Goal: Task Accomplishment & Management: Complete application form

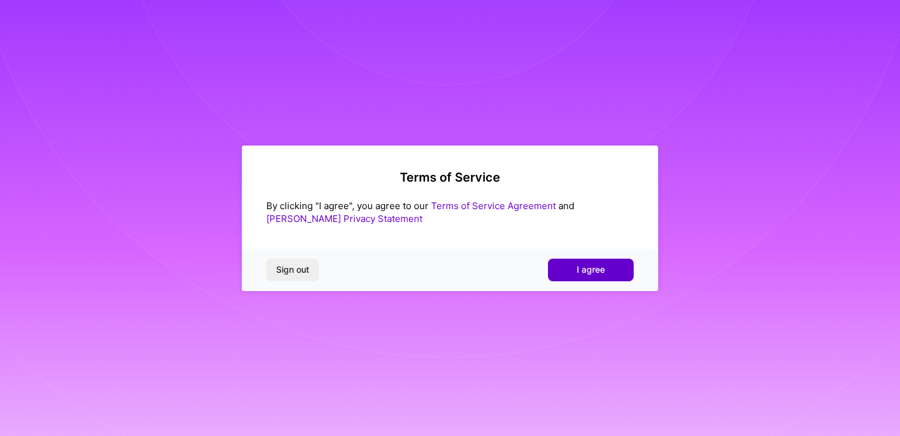
click at [592, 269] on span "I agree" at bounding box center [591, 270] width 28 height 12
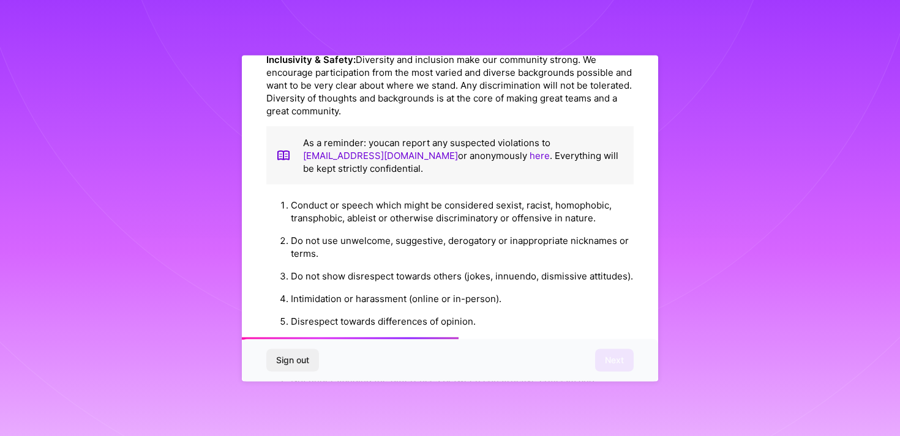
scroll to position [1358, 0]
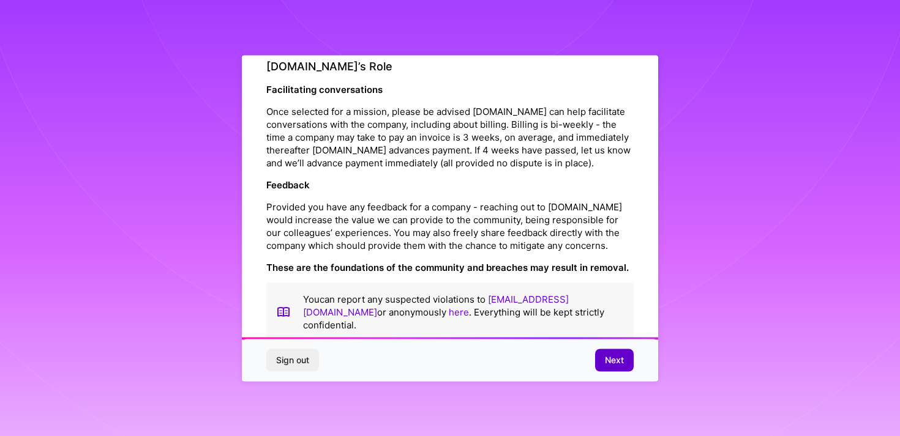
click at [618, 367] on button "Next" at bounding box center [614, 361] width 39 height 22
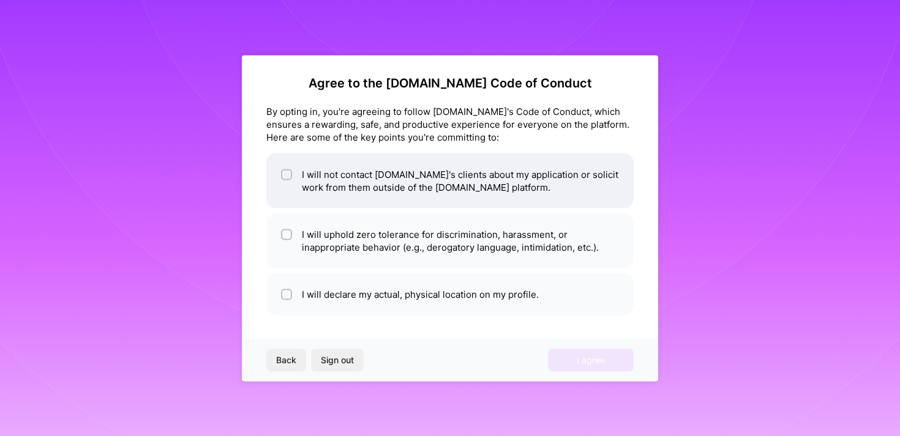
click at [285, 171] on input "checkbox" at bounding box center [287, 175] width 9 height 9
checkbox input "true"
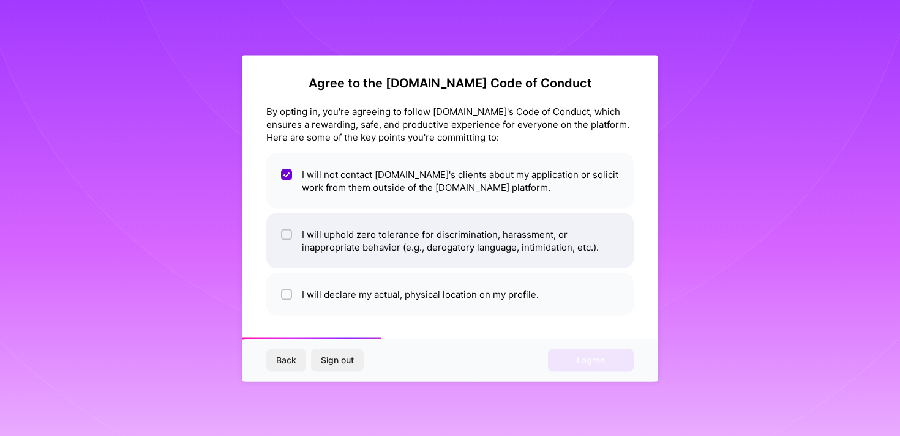
click at [286, 242] on span at bounding box center [286, 241] width 11 height 26
checkbox input "true"
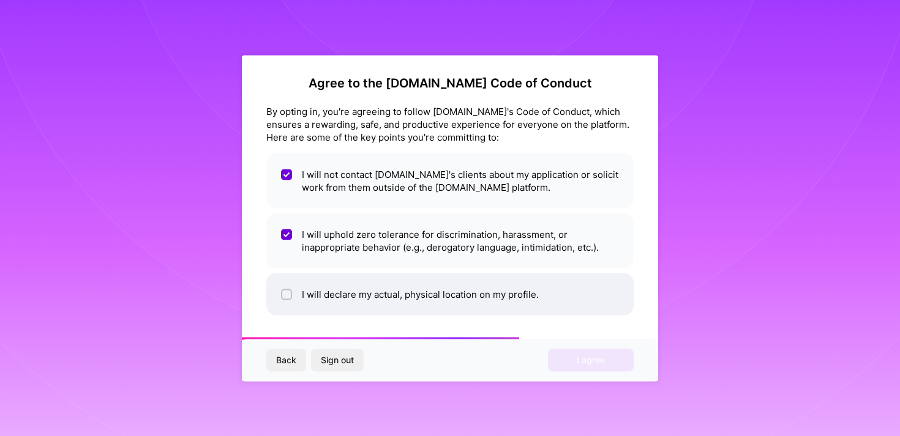
click at [288, 292] on input "checkbox" at bounding box center [287, 295] width 9 height 9
checkbox input "true"
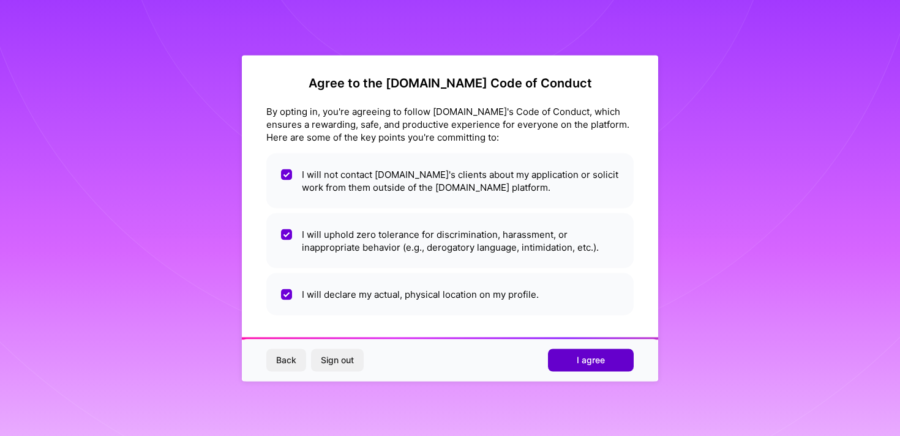
click at [586, 354] on button "I agree" at bounding box center [591, 361] width 86 height 22
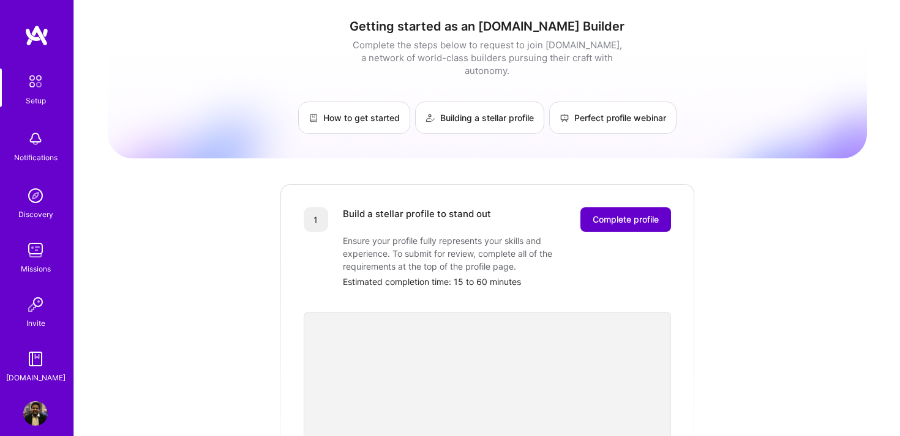
click at [623, 214] on span "Complete profile" at bounding box center [626, 220] width 66 height 12
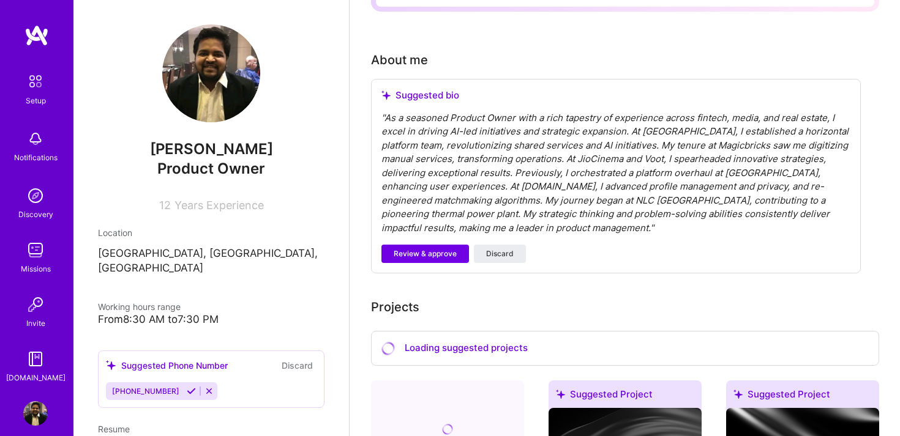
scroll to position [304, 0]
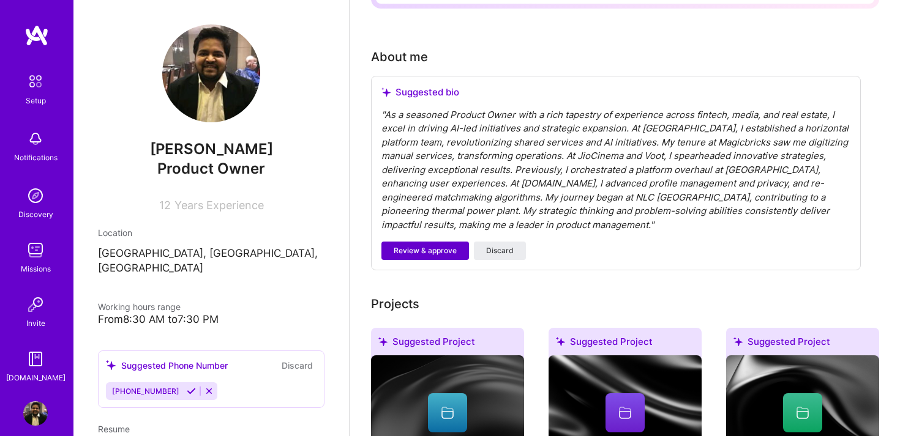
click at [436, 245] on span "Review & approve" at bounding box center [425, 250] width 63 height 11
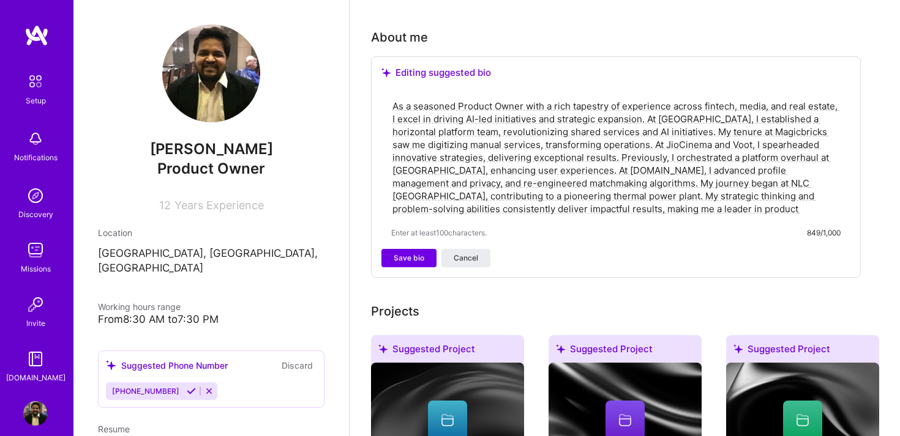
scroll to position [324, 0]
click at [403, 252] on span "Save bio" at bounding box center [409, 257] width 31 height 11
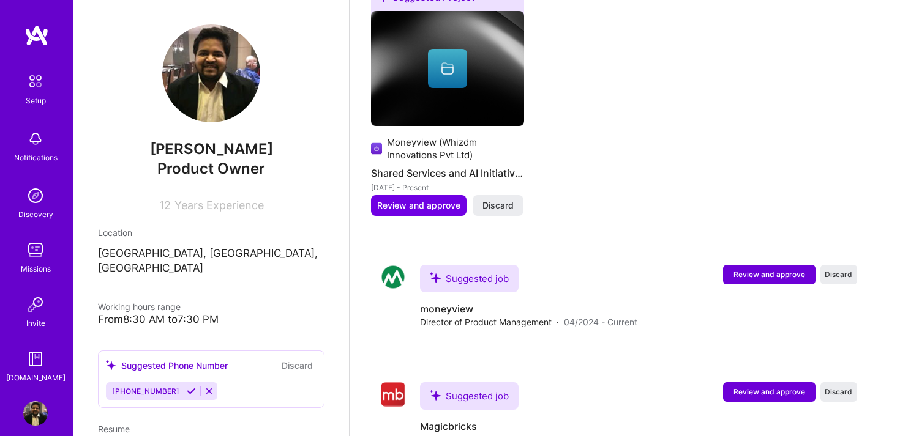
scroll to position [1137, 0]
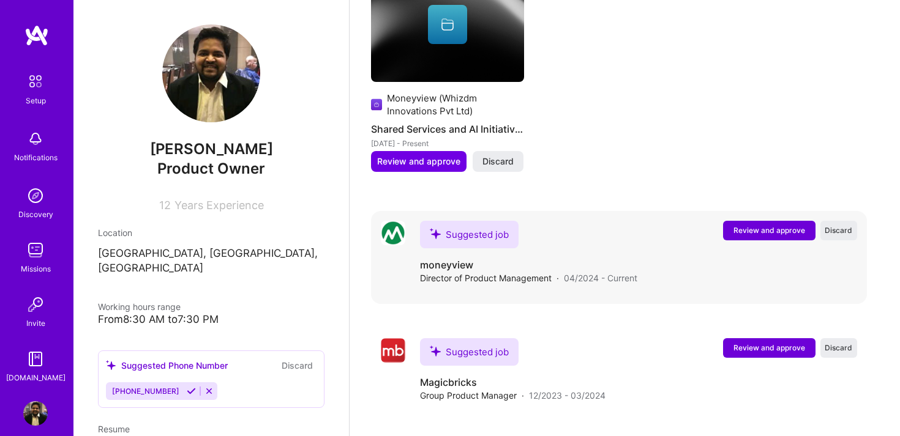
click at [787, 225] on span "Review and approve" at bounding box center [769, 230] width 72 height 10
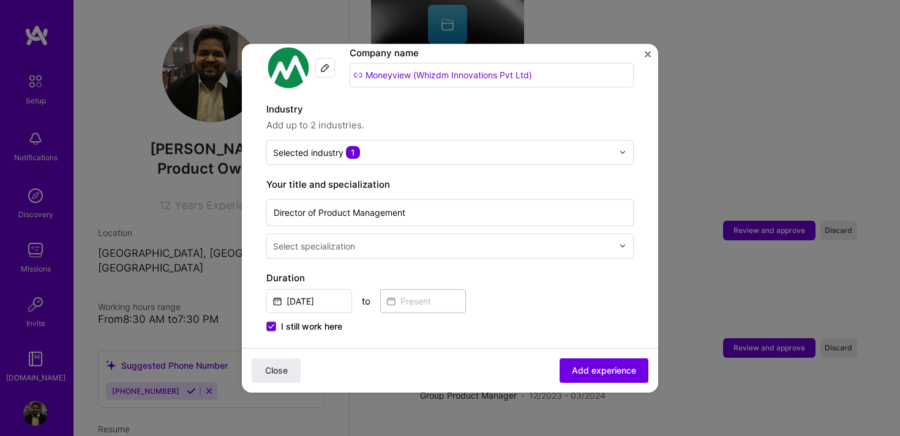
scroll to position [148, 0]
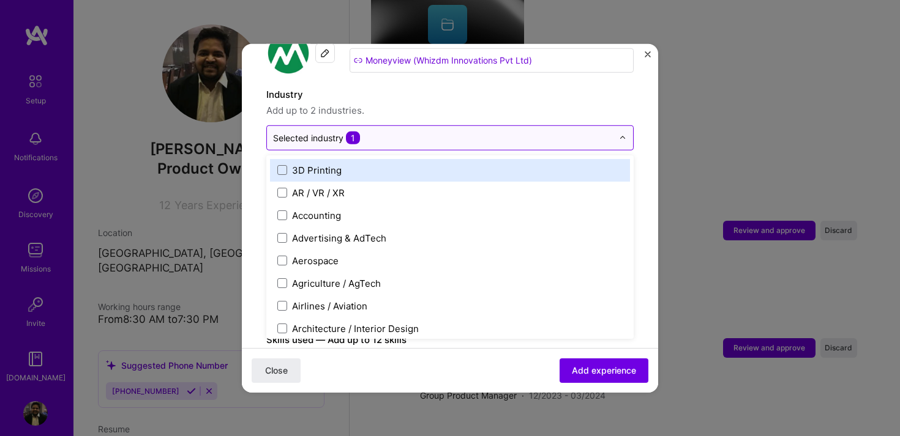
click at [379, 134] on div "Selected industry 1" at bounding box center [443, 138] width 352 height 24
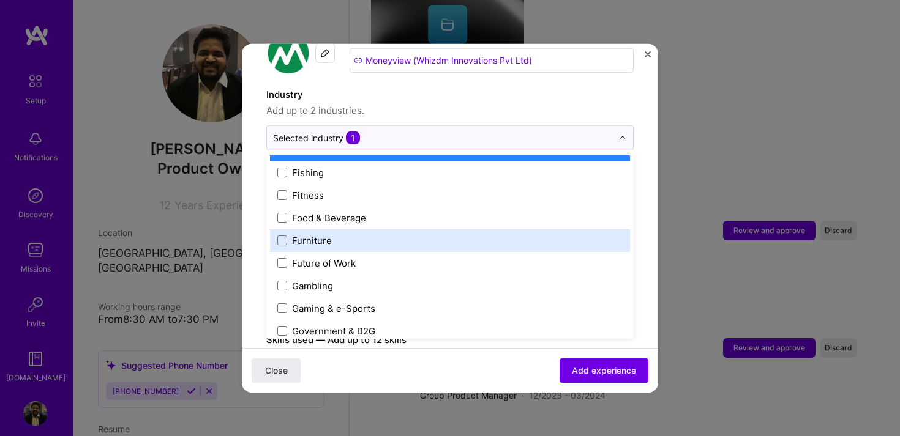
scroll to position [1264, 0]
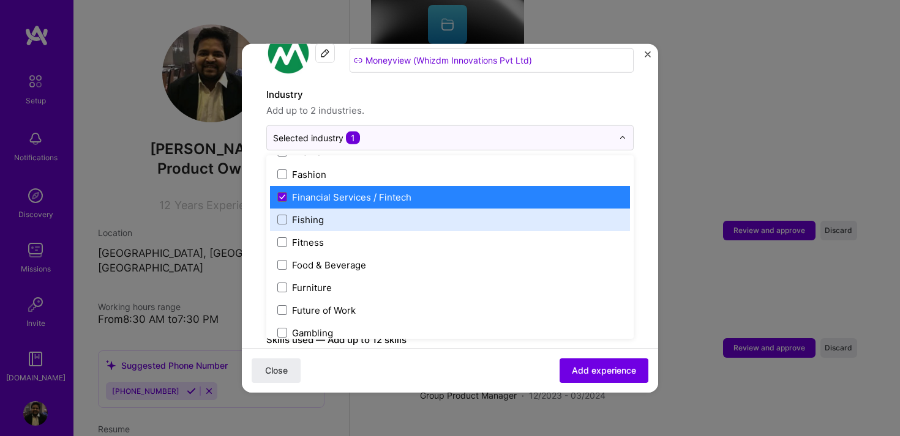
click at [642, 220] on form "Adding suggested job This job is suggested based on your LinkedIn, resume or A.…" at bounding box center [450, 393] width 416 height 947
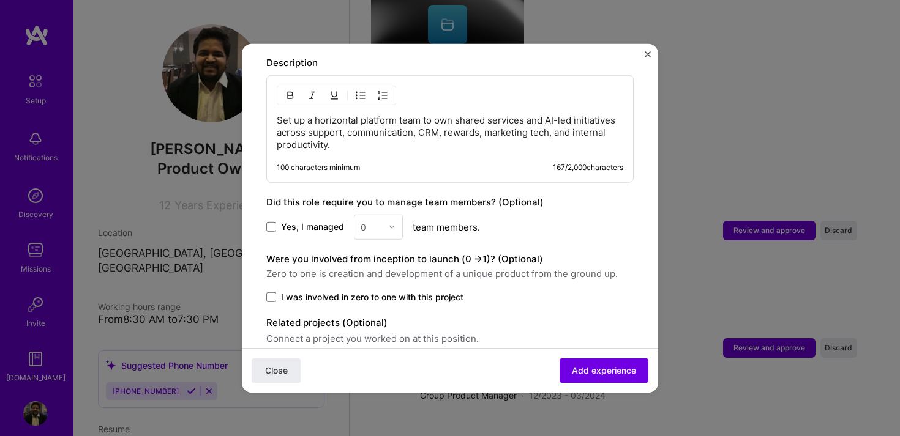
scroll to position [572, 0]
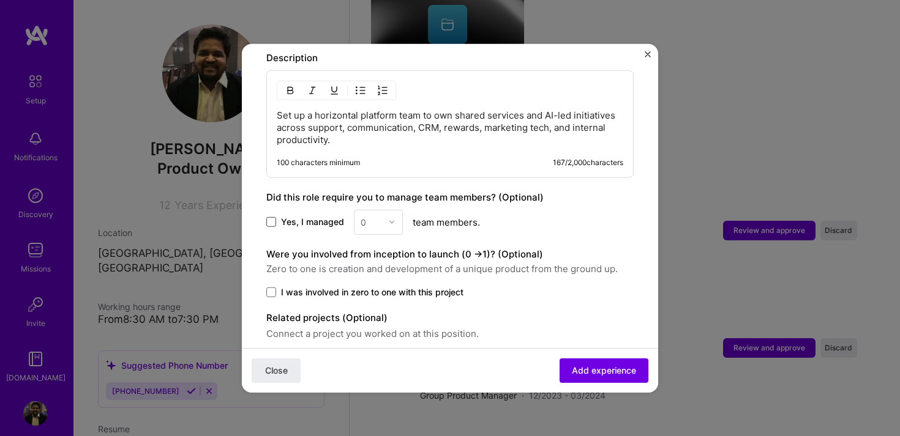
click at [272, 217] on span at bounding box center [271, 222] width 10 height 10
click at [0, 0] on input "Yes, I managed" at bounding box center [0, 0] width 0 height 0
click at [394, 219] on img at bounding box center [391, 222] width 7 height 7
click at [379, 355] on div "10" at bounding box center [379, 366] width 42 height 23
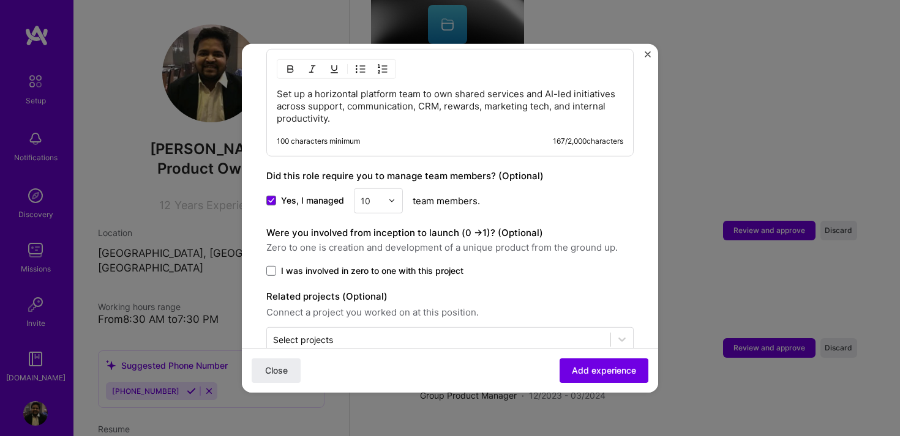
scroll to position [609, 0]
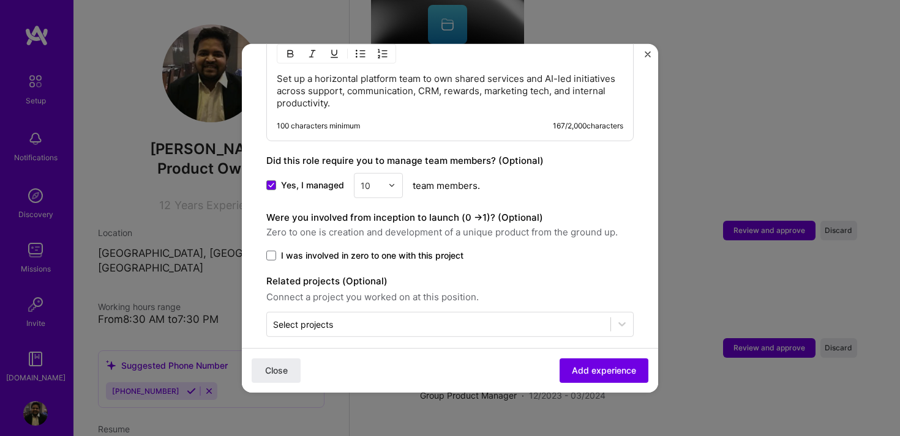
click at [270, 249] on label "I was involved in zero to one with this project" at bounding box center [449, 255] width 367 height 12
click at [0, 0] on input "I was involved in zero to one with this project" at bounding box center [0, 0] width 0 height 0
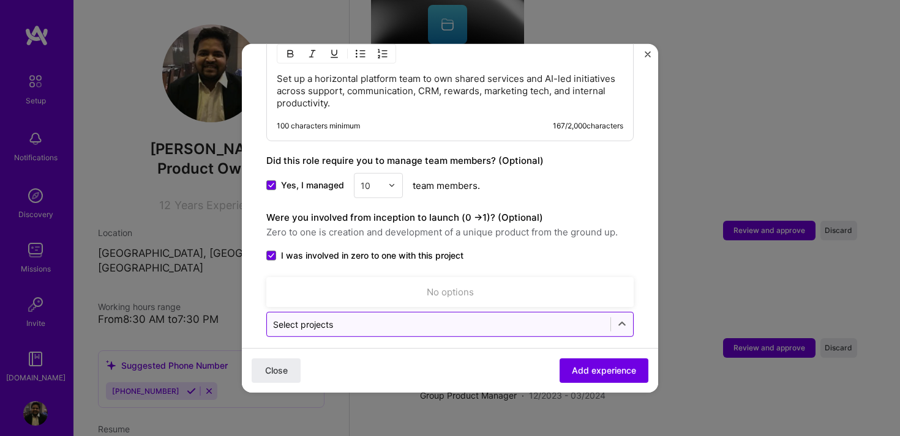
click at [368, 318] on input "text" at bounding box center [438, 324] width 331 height 13
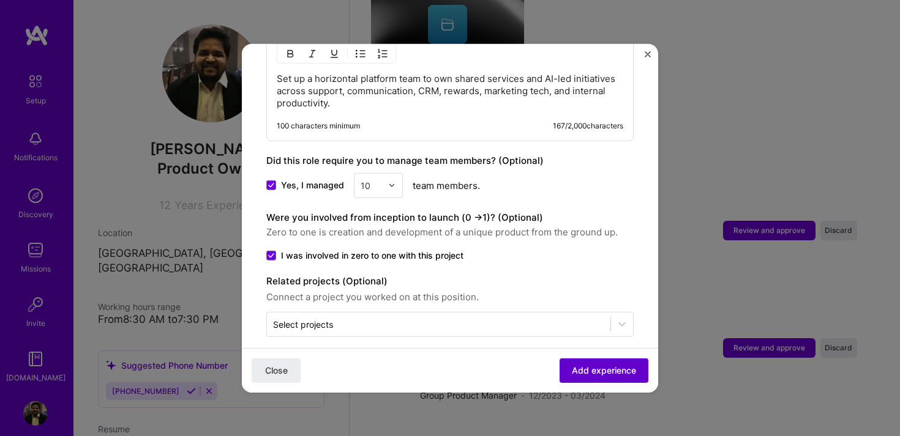
click at [593, 372] on span "Add experience" at bounding box center [604, 371] width 64 height 12
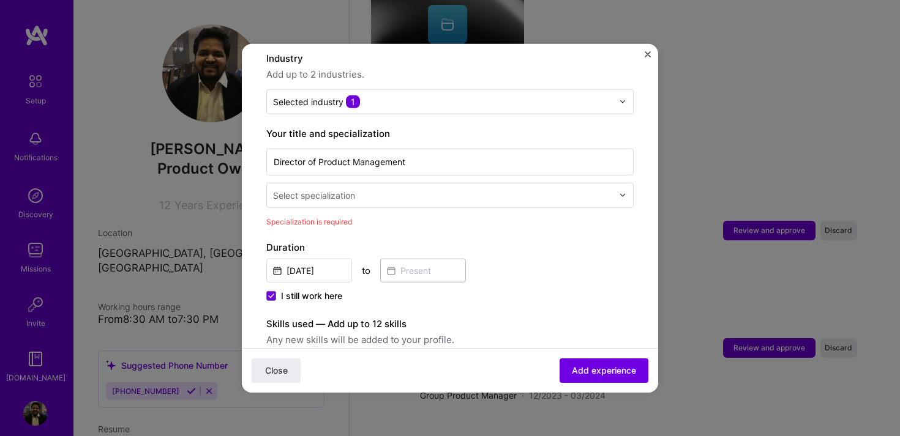
scroll to position [155, 0]
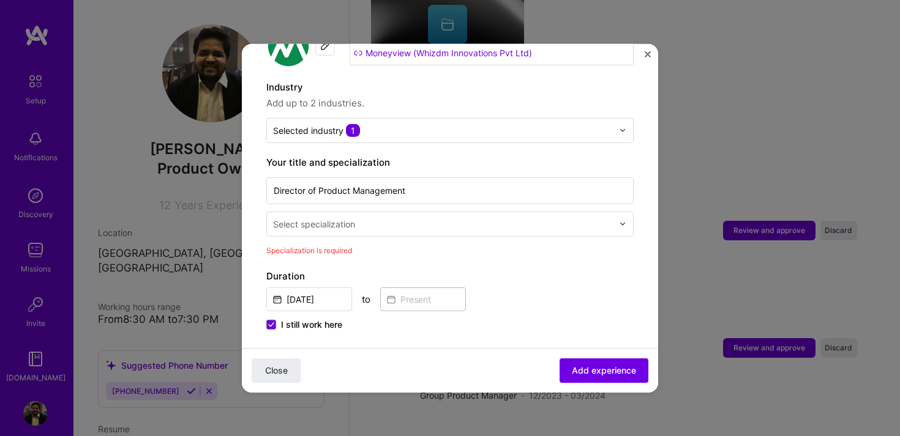
click at [347, 217] on div "Select specialization" at bounding box center [314, 223] width 82 height 13
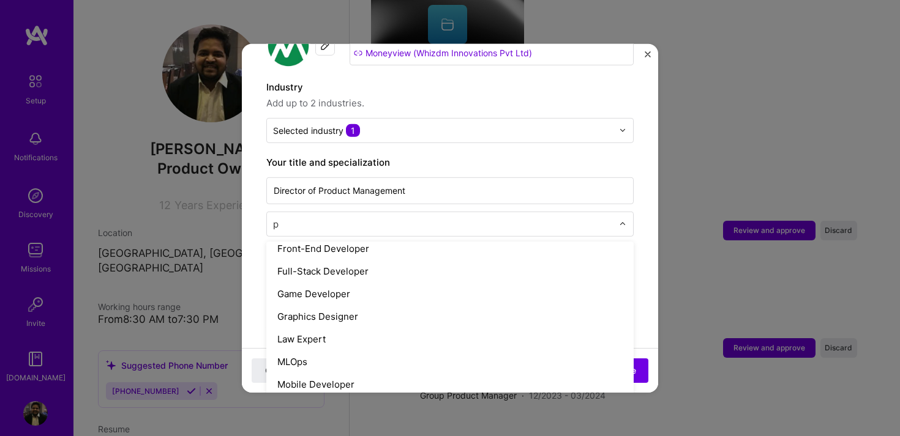
scroll to position [0, 0]
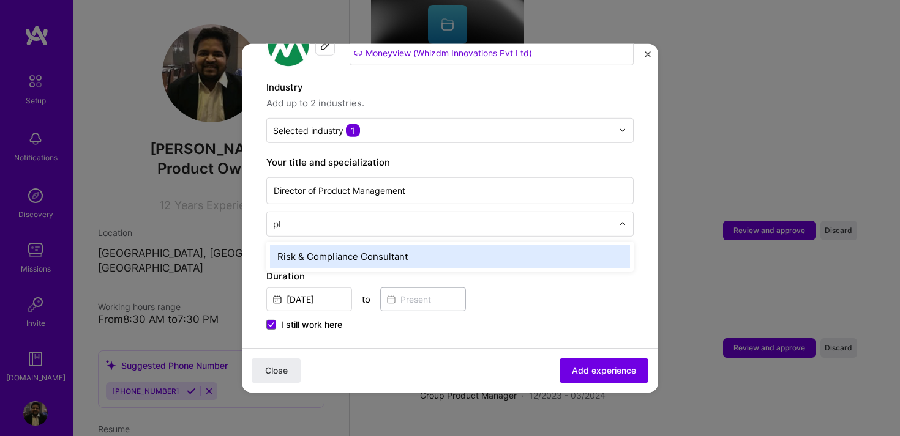
type input "p"
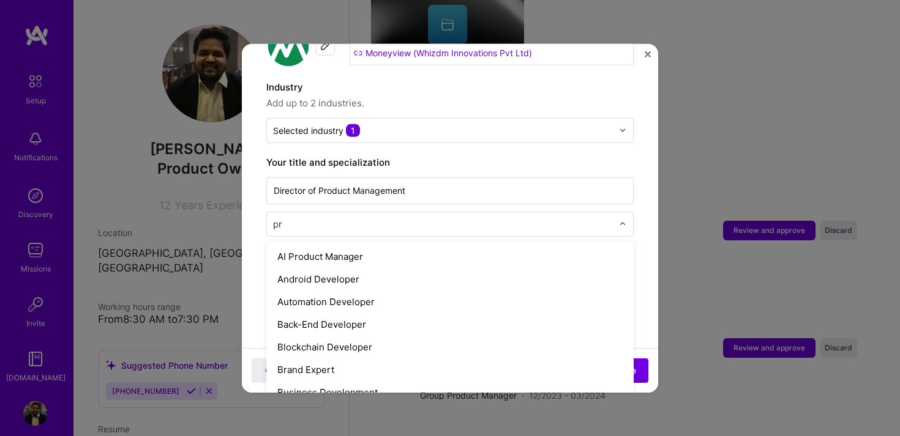
type input "pro"
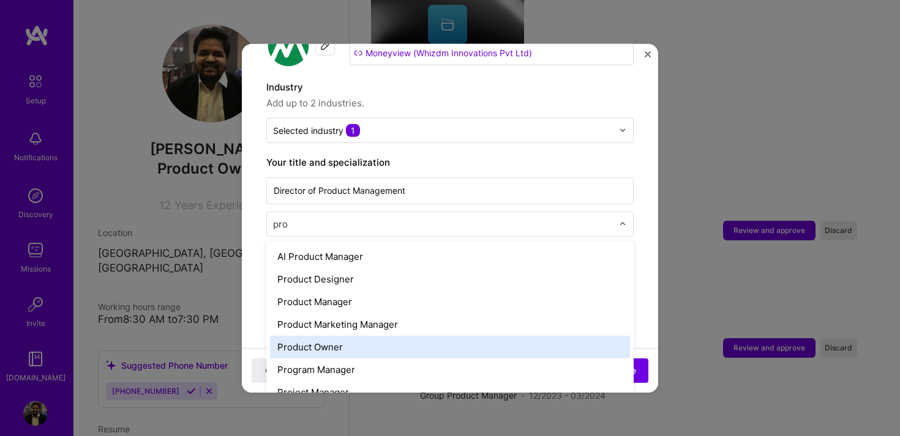
click at [340, 335] on div "Product Owner" at bounding box center [450, 346] width 360 height 23
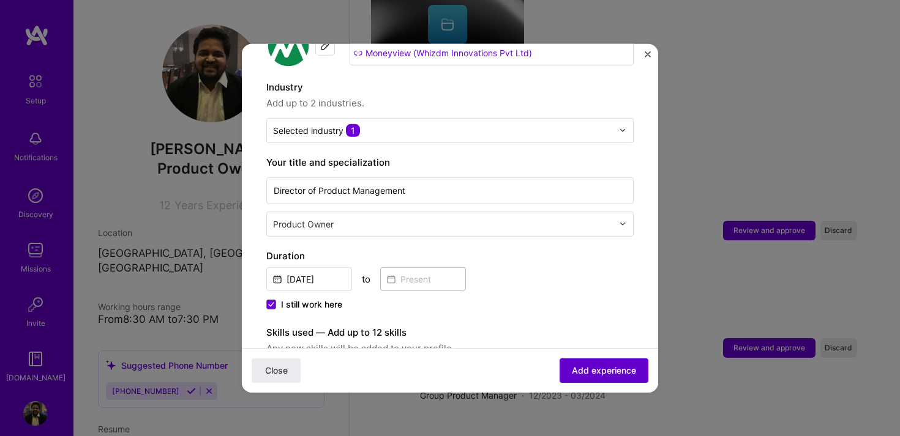
click at [593, 368] on span "Add experience" at bounding box center [604, 371] width 64 height 12
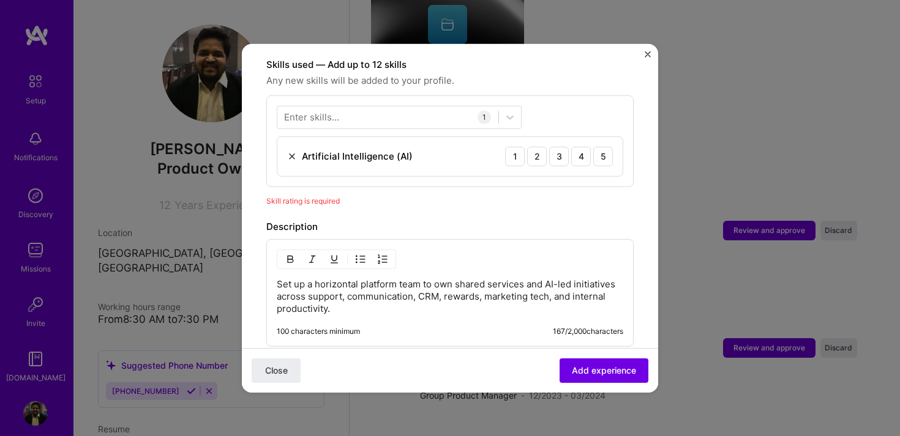
scroll to position [424, 0]
click at [314, 195] on span "Skill rating is required" at bounding box center [302, 199] width 73 height 9
click at [583, 146] on div "4" at bounding box center [581, 156] width 20 height 20
click at [408, 110] on div at bounding box center [387, 117] width 221 height 20
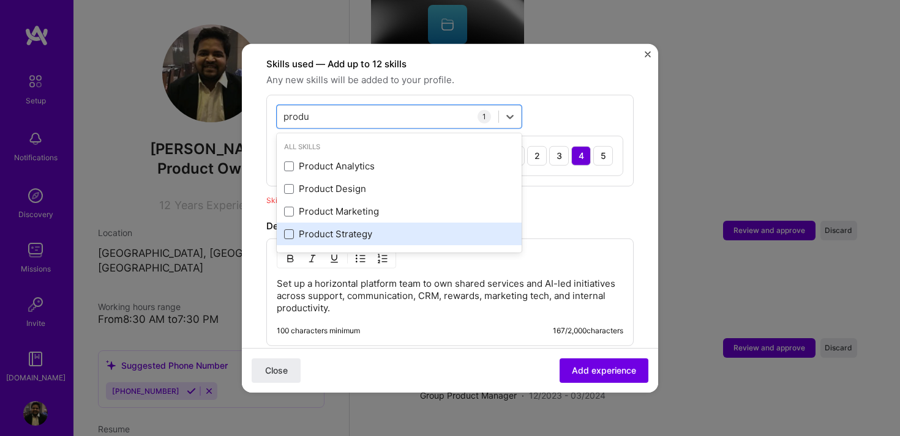
click at [287, 230] on span at bounding box center [289, 235] width 10 height 10
click at [0, 0] on input "checkbox" at bounding box center [0, 0] width 0 height 0
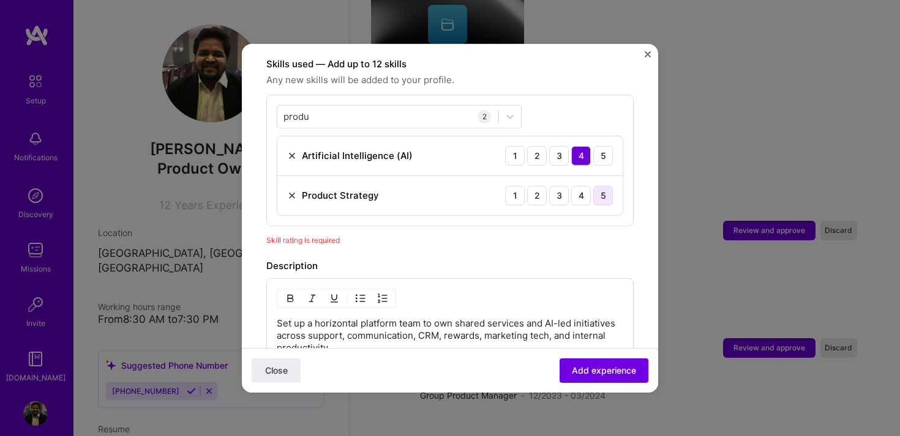
click at [605, 185] on div "5" at bounding box center [603, 195] width 20 height 20
click at [362, 107] on div "produ produ" at bounding box center [387, 117] width 221 height 20
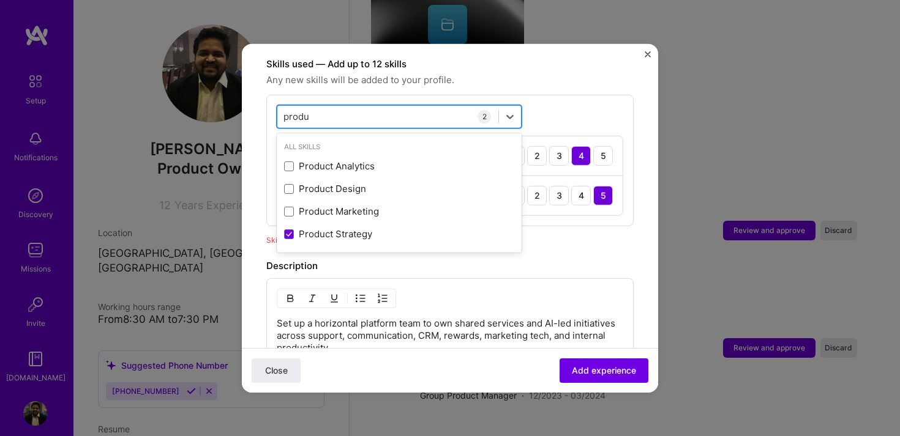
click at [362, 107] on div "produ produ" at bounding box center [387, 117] width 221 height 20
type input "p"
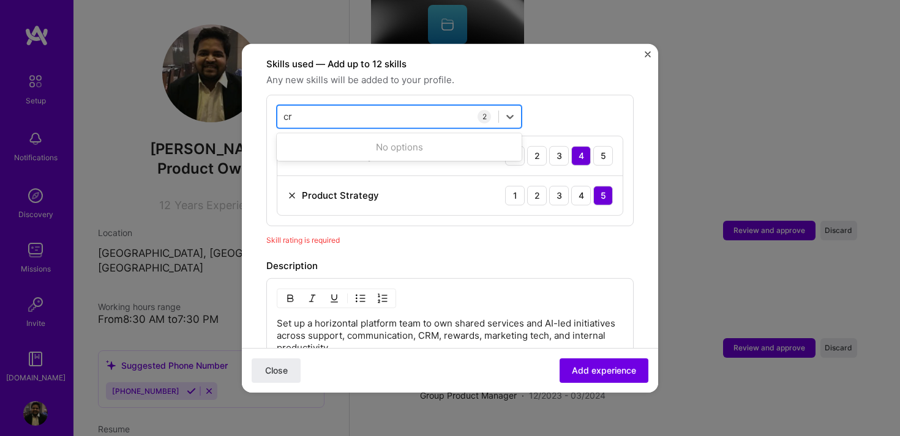
type input "c"
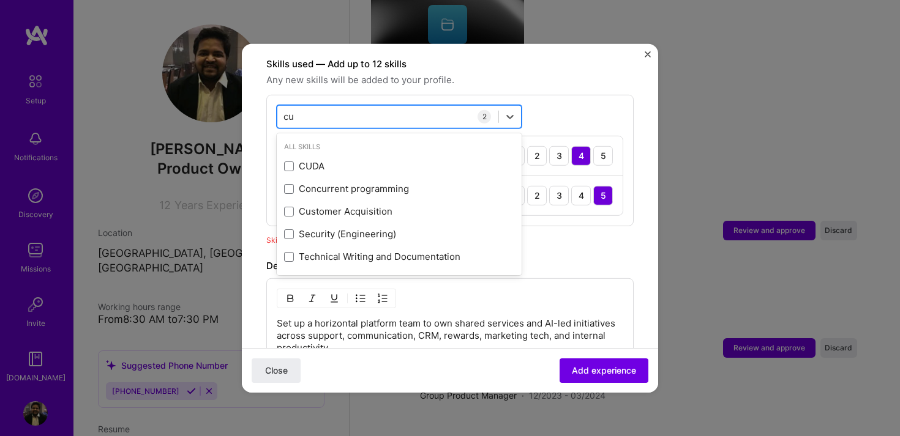
type input "c"
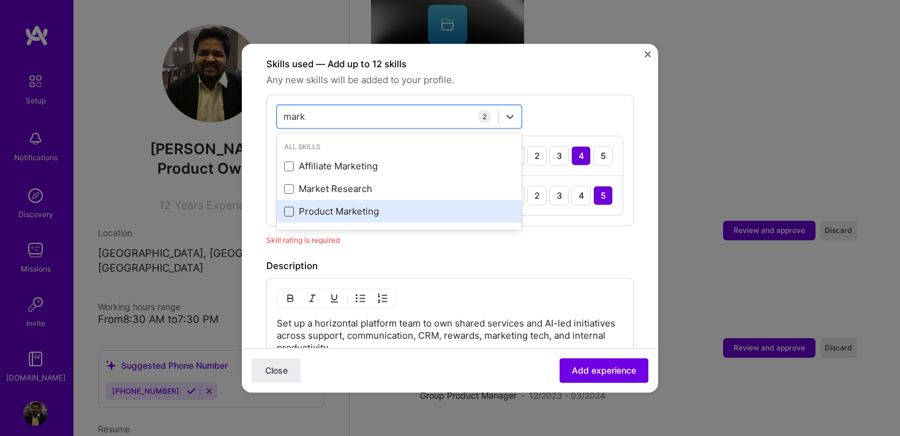
click at [287, 207] on span at bounding box center [289, 212] width 10 height 10
click at [0, 0] on input "checkbox" at bounding box center [0, 0] width 0 height 0
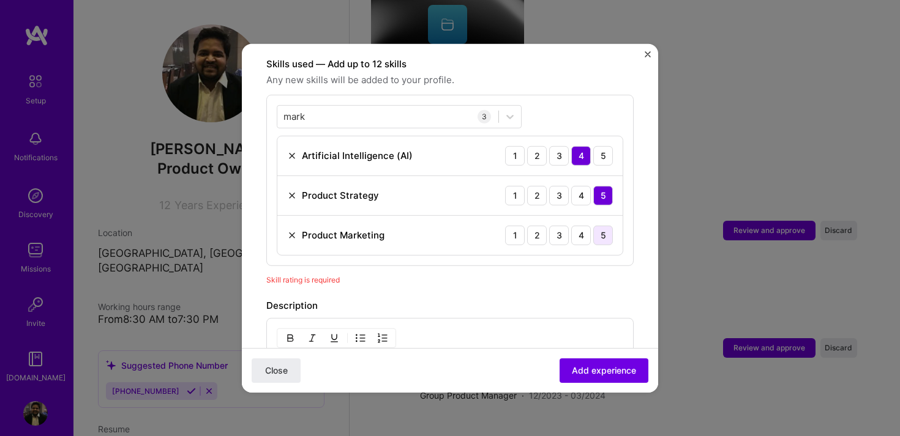
click at [594, 225] on div "5" at bounding box center [603, 235] width 20 height 20
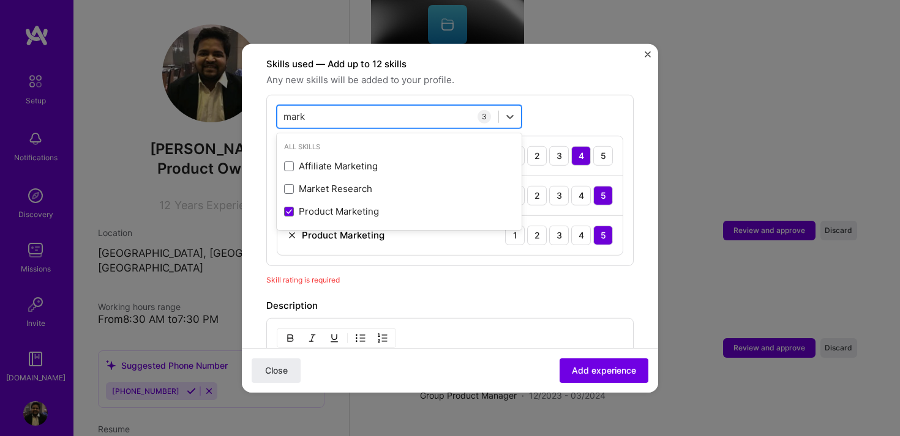
click at [359, 107] on div "mark mark" at bounding box center [387, 117] width 221 height 20
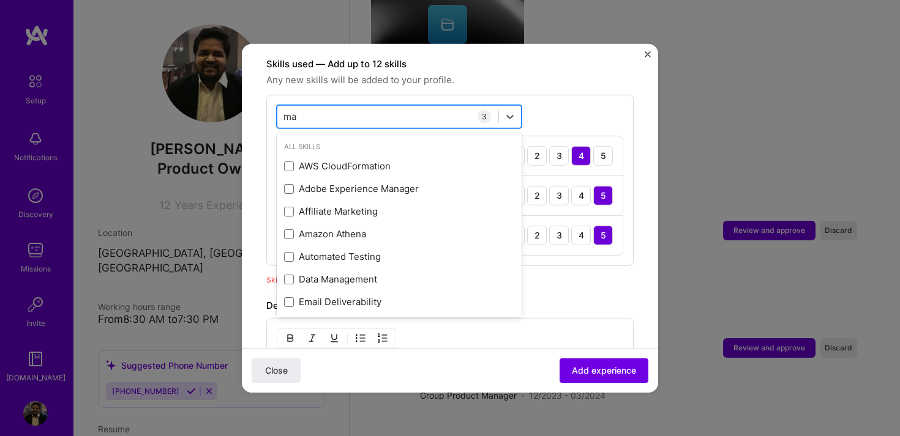
type input "m"
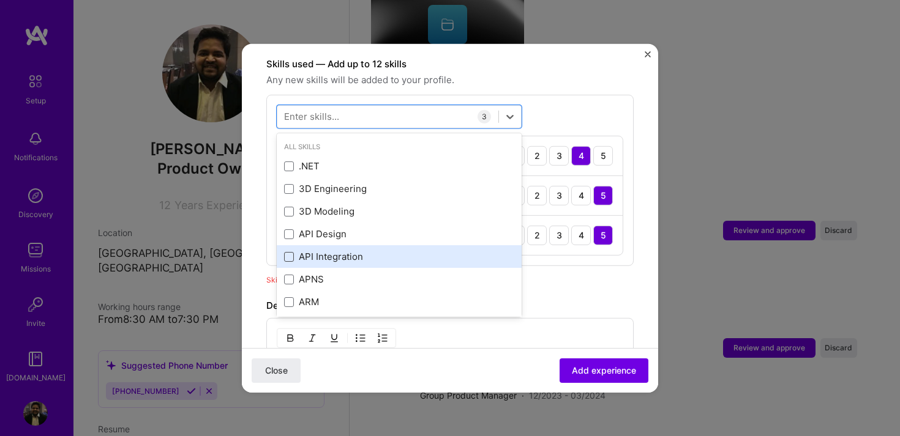
click at [289, 252] on span at bounding box center [289, 257] width 10 height 10
click at [0, 0] on input "checkbox" at bounding box center [0, 0] width 0 height 0
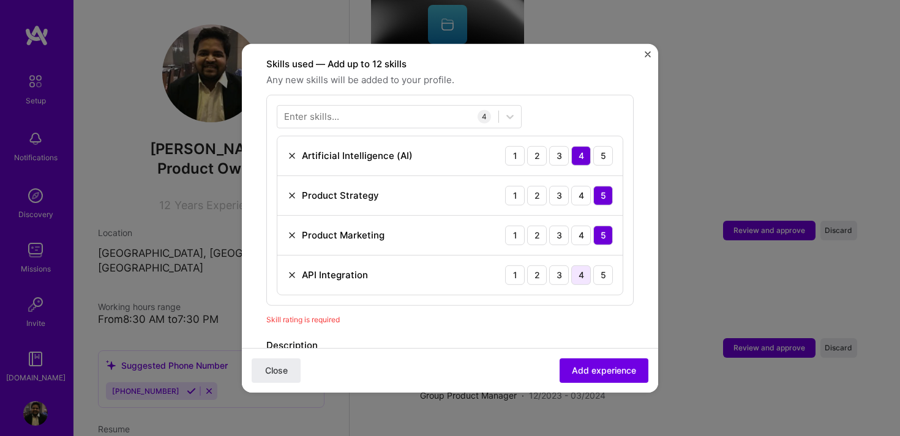
click at [581, 265] on div "4" at bounding box center [581, 275] width 20 height 20
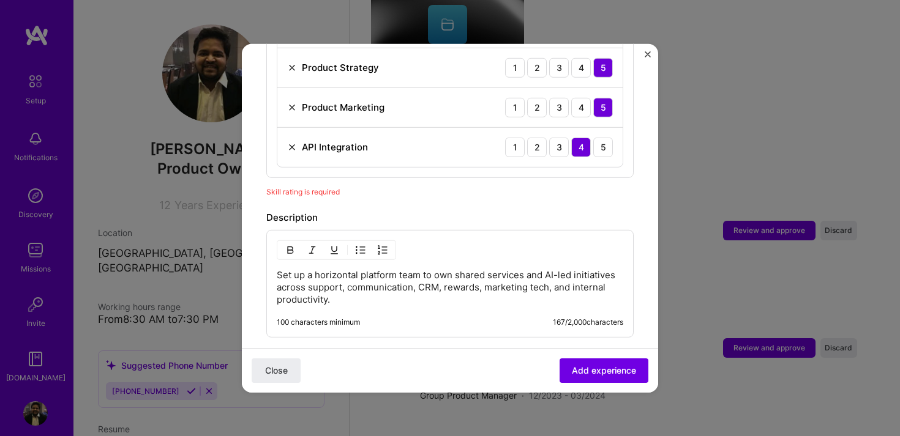
scroll to position [592, 0]
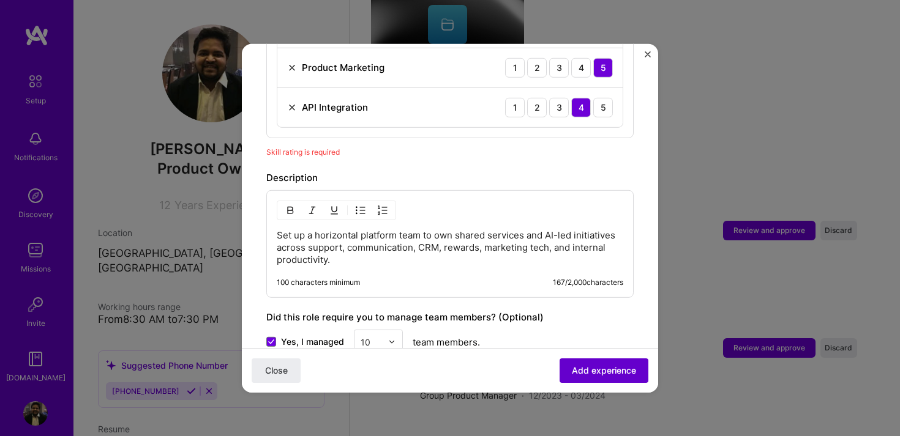
click at [596, 381] on button "Add experience" at bounding box center [604, 371] width 89 height 24
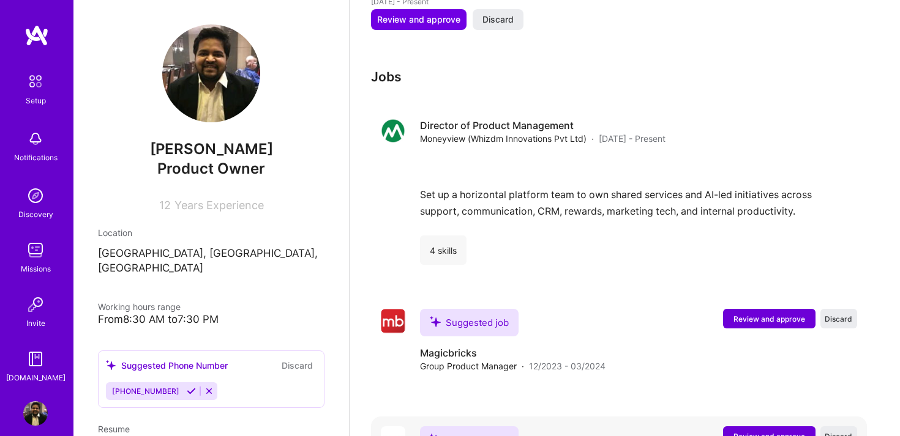
scroll to position [1274, 0]
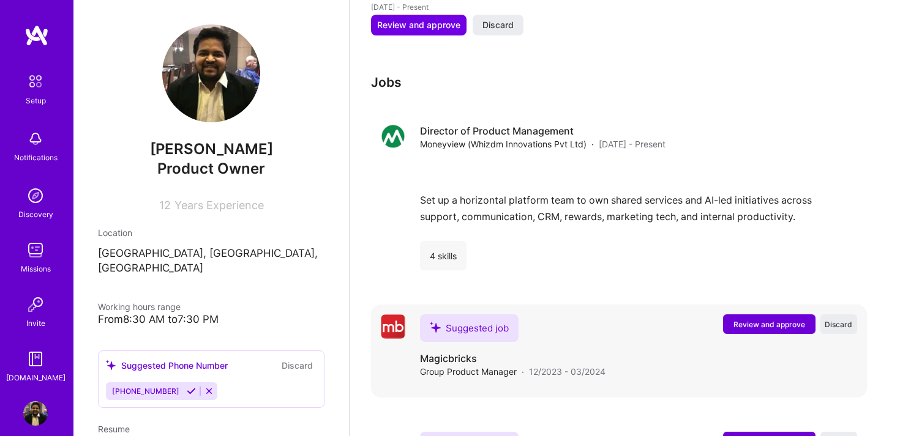
click at [766, 320] on span "Review and approve" at bounding box center [769, 325] width 72 height 10
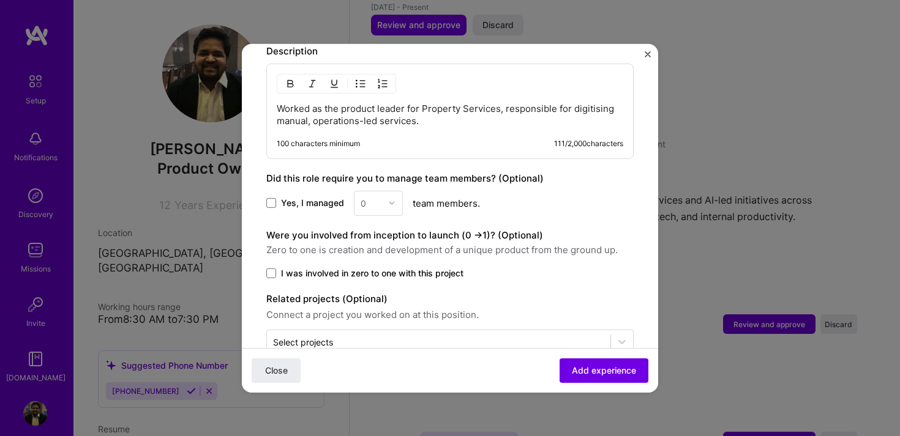
scroll to position [549, 0]
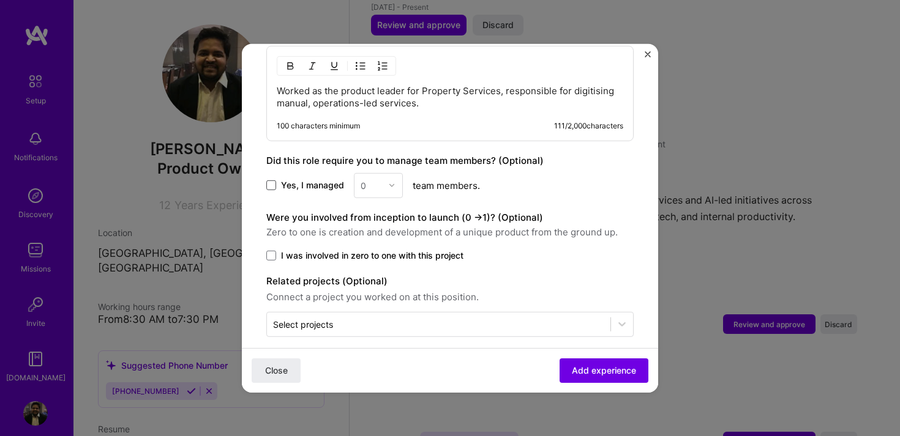
click at [270, 181] on span at bounding box center [271, 186] width 10 height 10
click at [0, 0] on input "Yes, I managed" at bounding box center [0, 0] width 0 height 0
click at [398, 179] on div at bounding box center [395, 185] width 14 height 24
click at [374, 297] on div "5" at bounding box center [379, 308] width 42 height 23
click at [613, 377] on span "Add experience" at bounding box center [604, 371] width 64 height 12
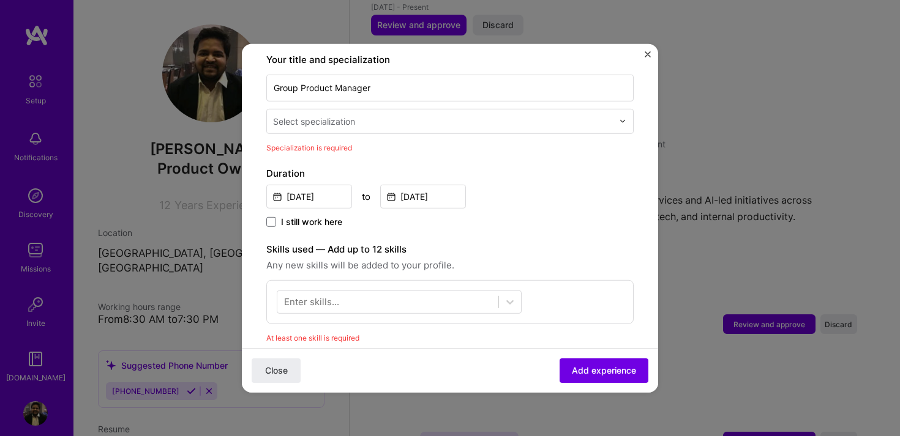
scroll to position [254, 0]
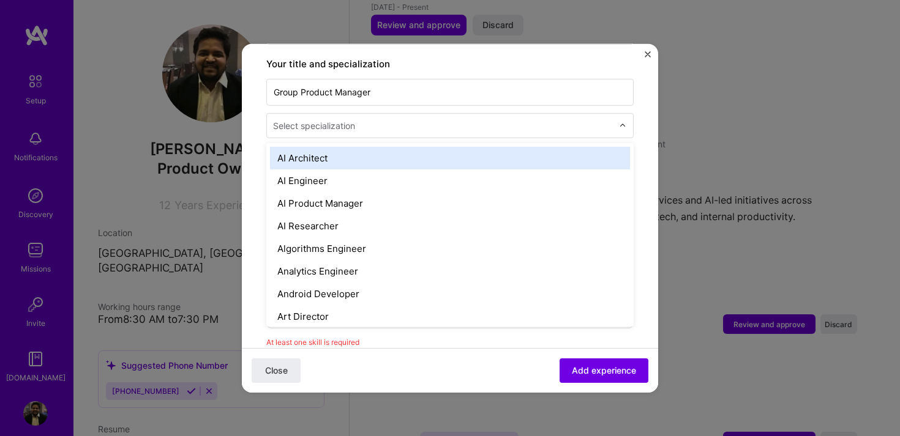
click at [298, 119] on div "Select specialization" at bounding box center [314, 125] width 82 height 13
type input "prod"
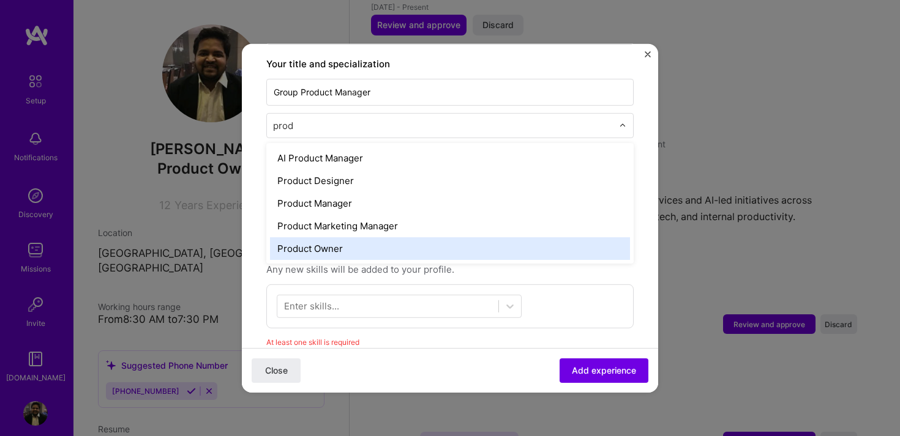
click at [311, 237] on div "Product Owner" at bounding box center [450, 248] width 360 height 23
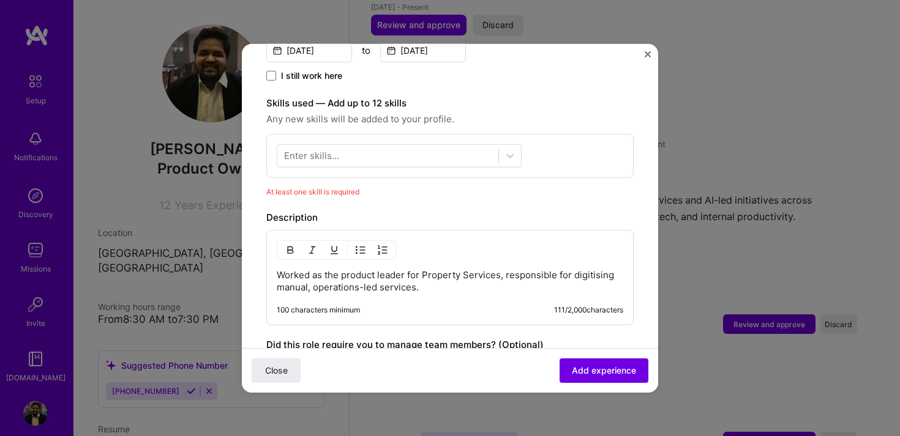
scroll to position [388, 0]
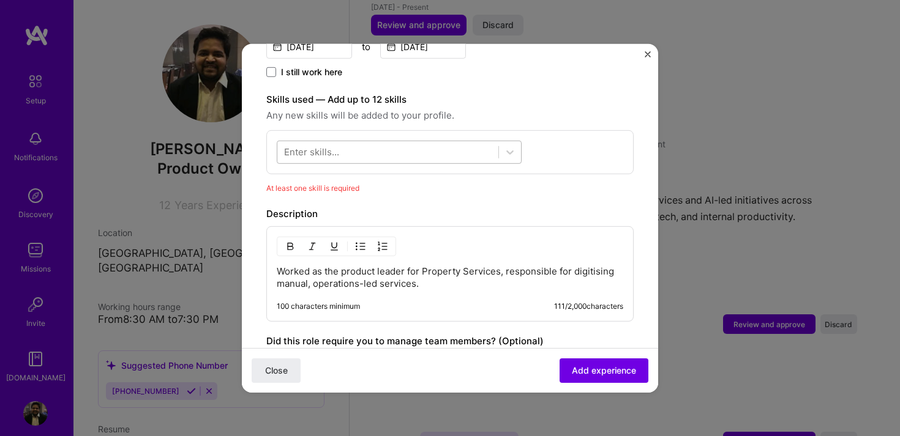
click at [416, 142] on div at bounding box center [387, 152] width 221 height 20
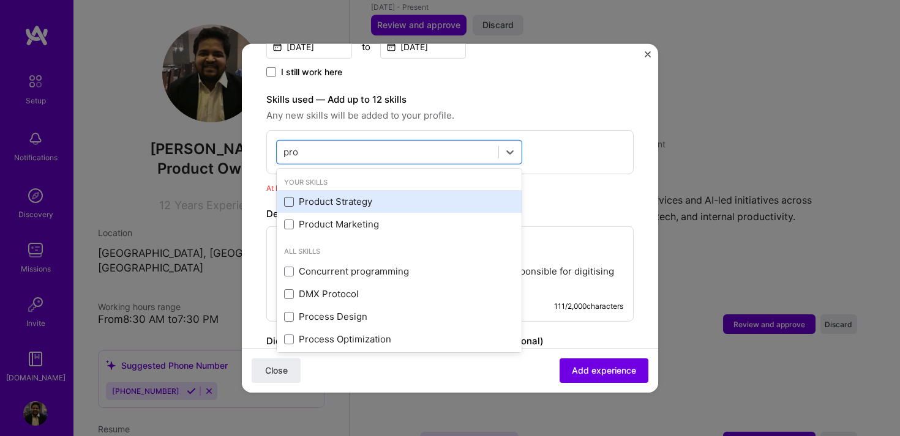
click at [288, 197] on span at bounding box center [289, 202] width 10 height 10
click at [0, 0] on input "checkbox" at bounding box center [0, 0] width 0 height 0
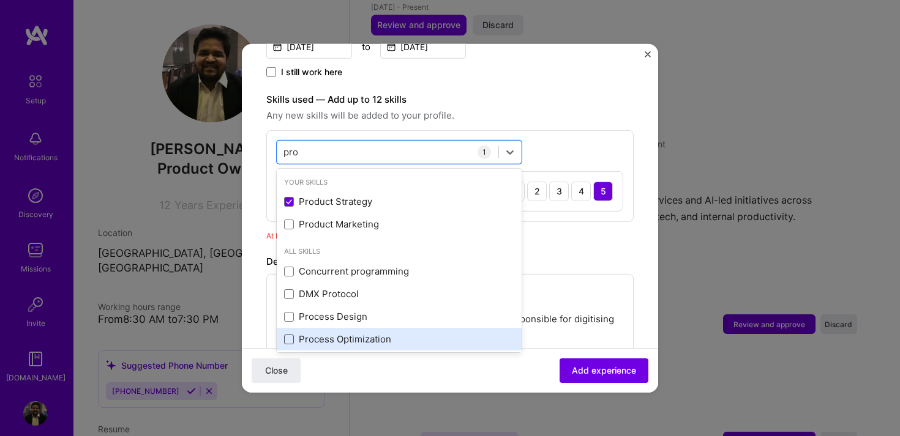
click at [286, 334] on span at bounding box center [289, 339] width 10 height 10
click at [0, 0] on input "checkbox" at bounding box center [0, 0] width 0 height 0
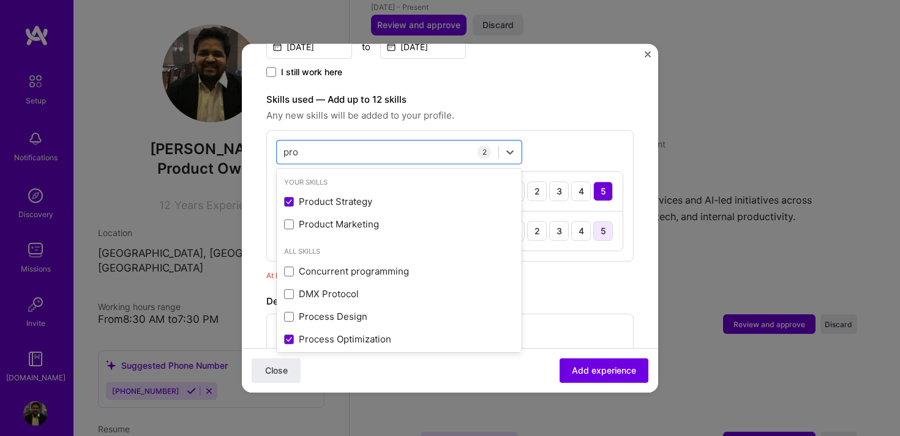
type input "pro"
click at [598, 221] on div "5" at bounding box center [603, 231] width 20 height 20
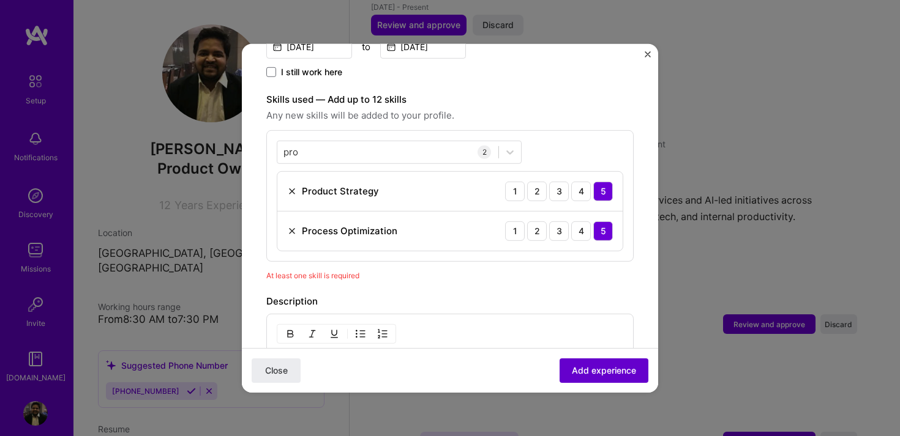
click at [637, 381] on button "Add experience" at bounding box center [604, 371] width 89 height 24
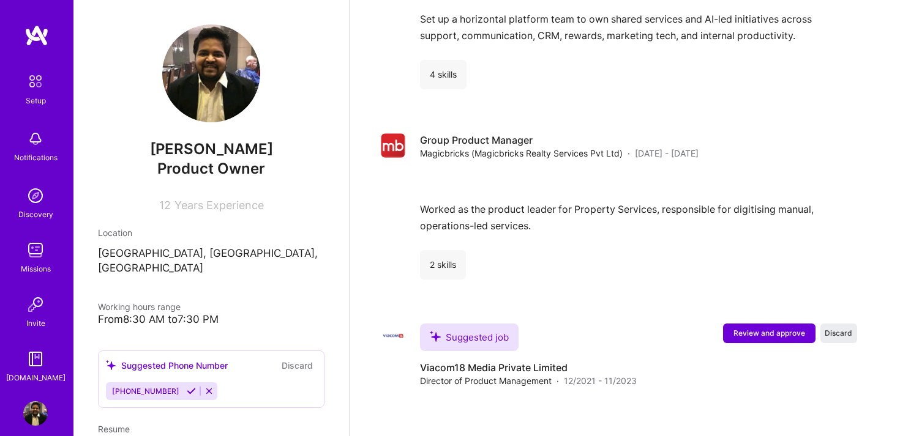
scroll to position [1428, 0]
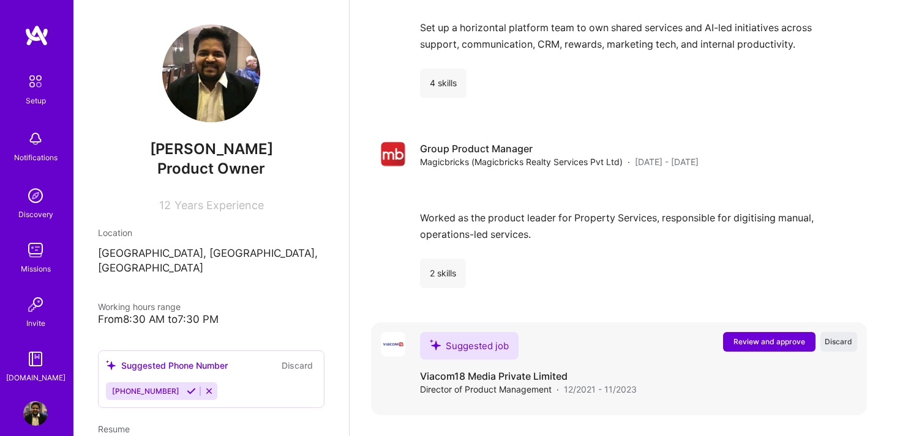
click at [754, 332] on button "Review and approve" at bounding box center [769, 342] width 92 height 20
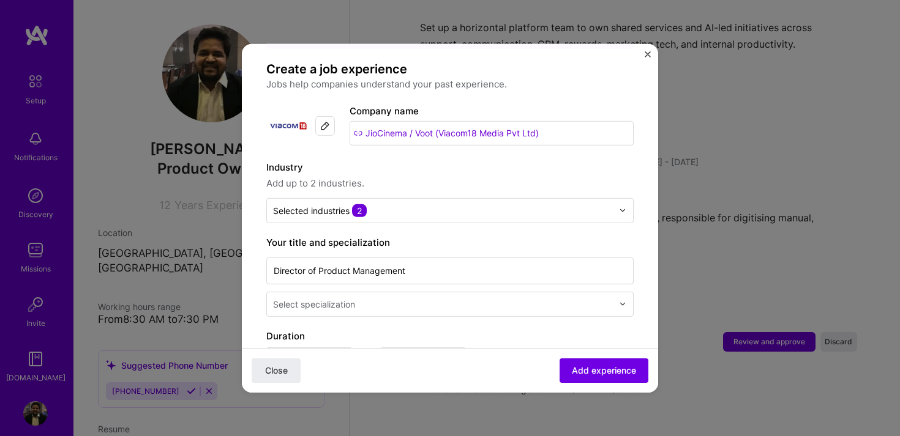
scroll to position [78, 0]
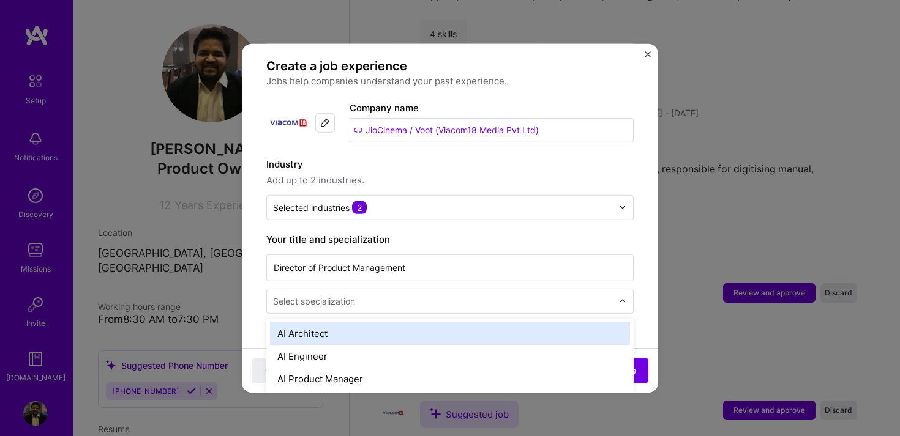
click at [373, 294] on input "text" at bounding box center [444, 300] width 342 height 13
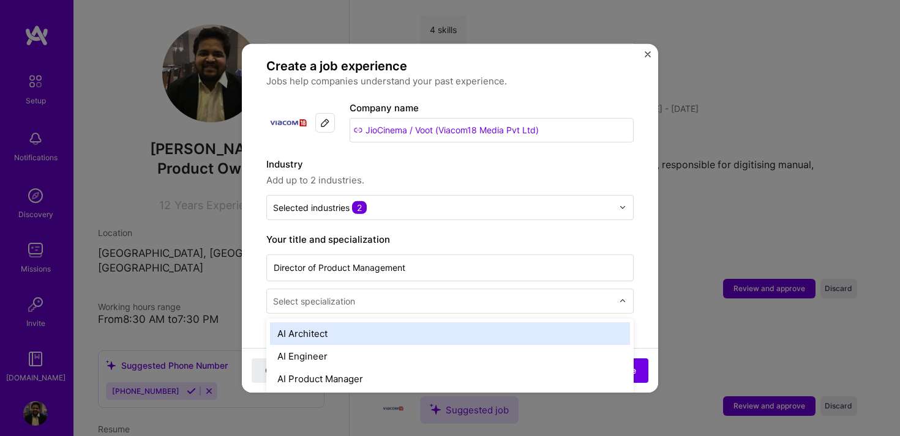
scroll to position [1486, 0]
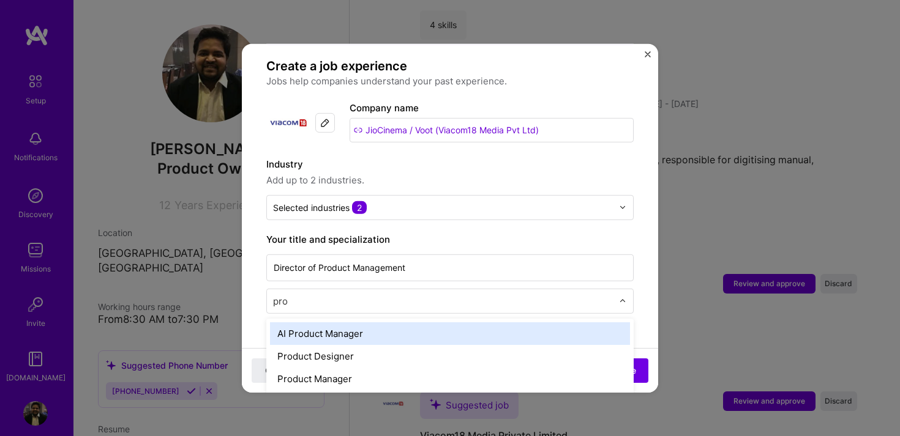
type input "prod"
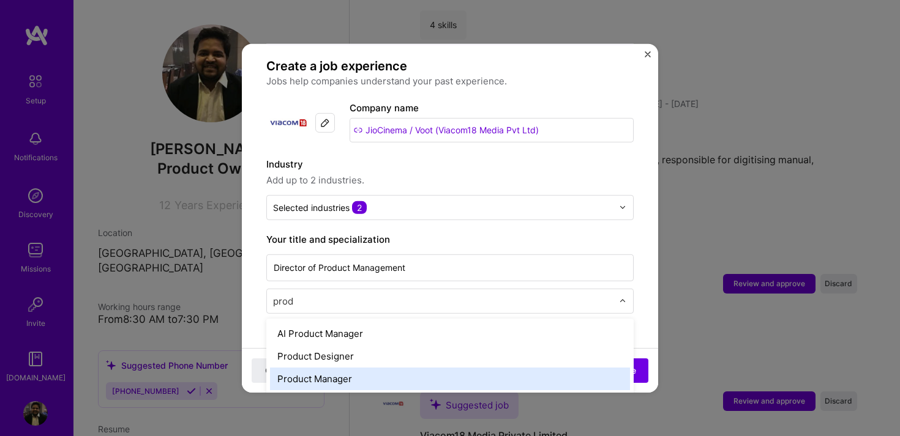
click at [346, 367] on div "Product Manager" at bounding box center [450, 378] width 360 height 23
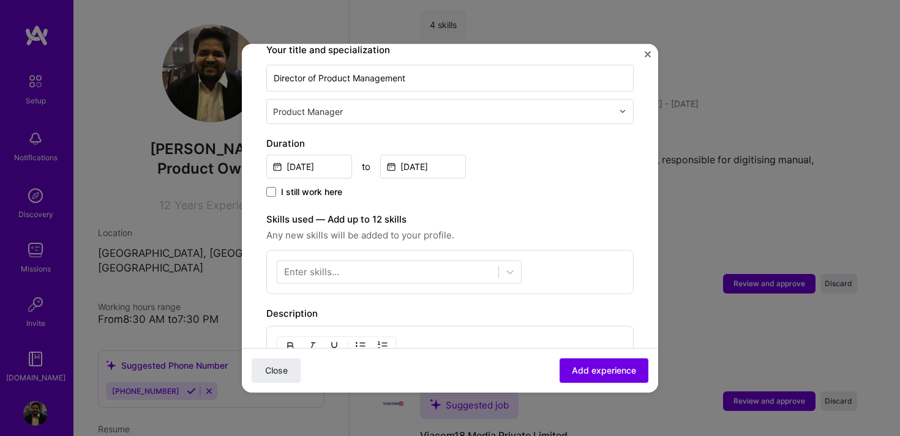
scroll to position [292, 0]
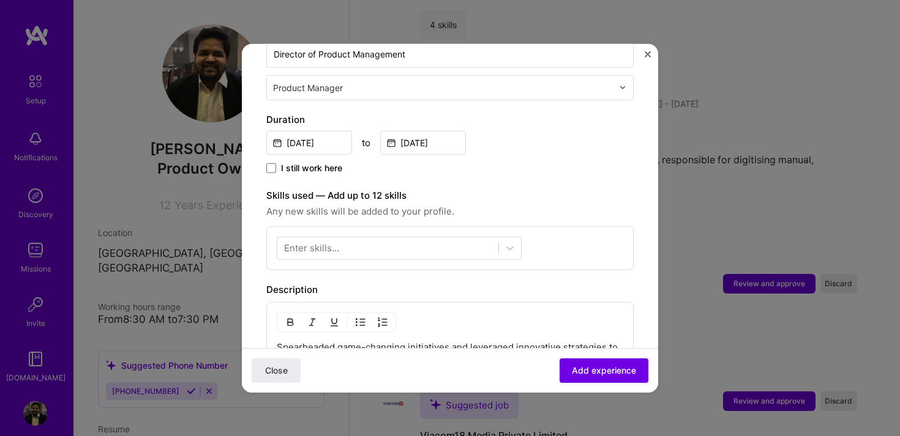
click at [330, 242] on div "Enter skills..." at bounding box center [311, 248] width 55 height 13
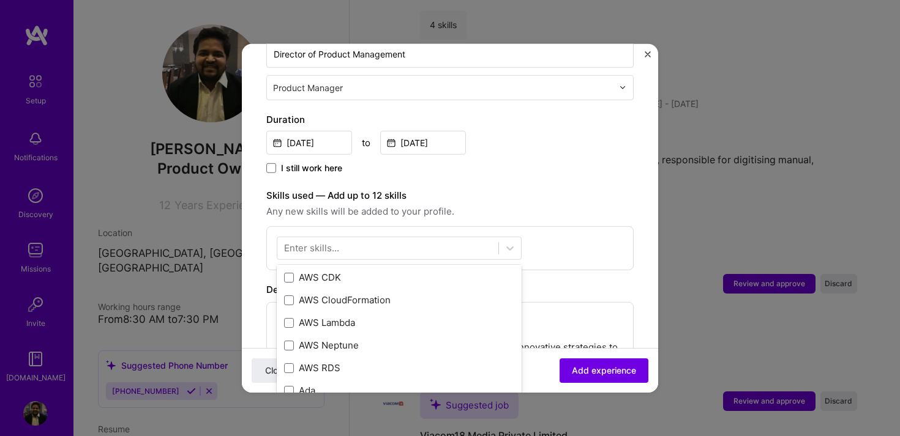
scroll to position [389, 0]
click at [334, 242] on div "Enter skills..." at bounding box center [311, 248] width 55 height 13
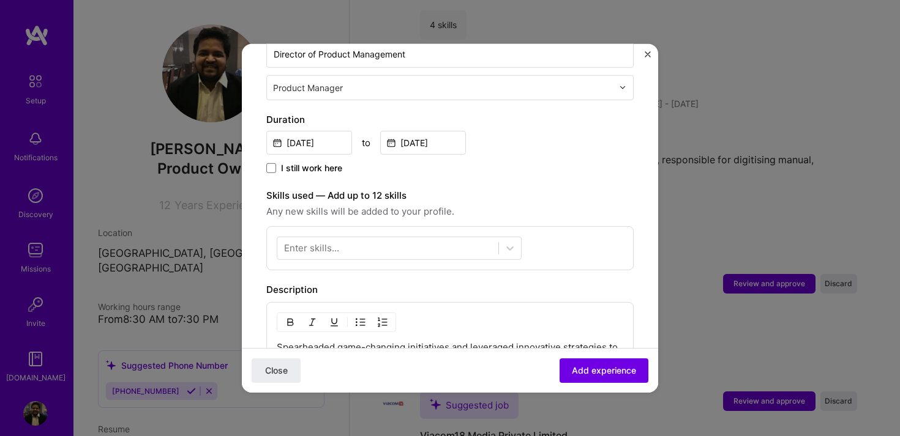
click at [334, 242] on div "Enter skills..." at bounding box center [311, 248] width 55 height 13
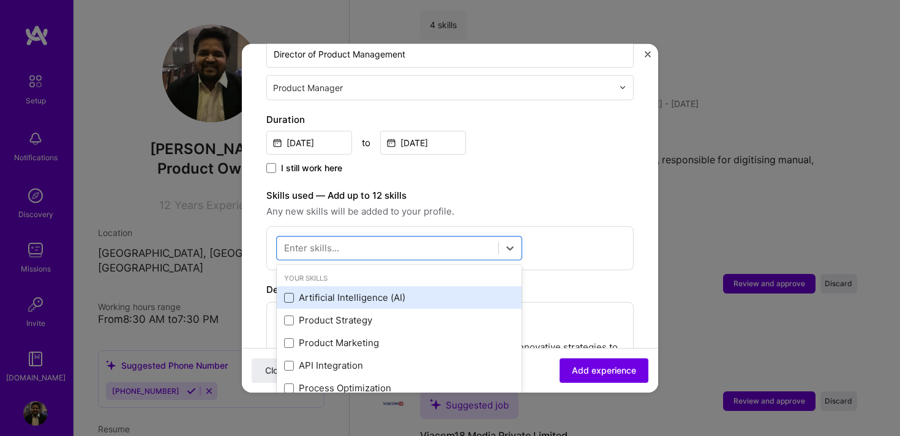
click at [288, 293] on span at bounding box center [289, 298] width 10 height 10
click at [0, 0] on input "checkbox" at bounding box center [0, 0] width 0 height 0
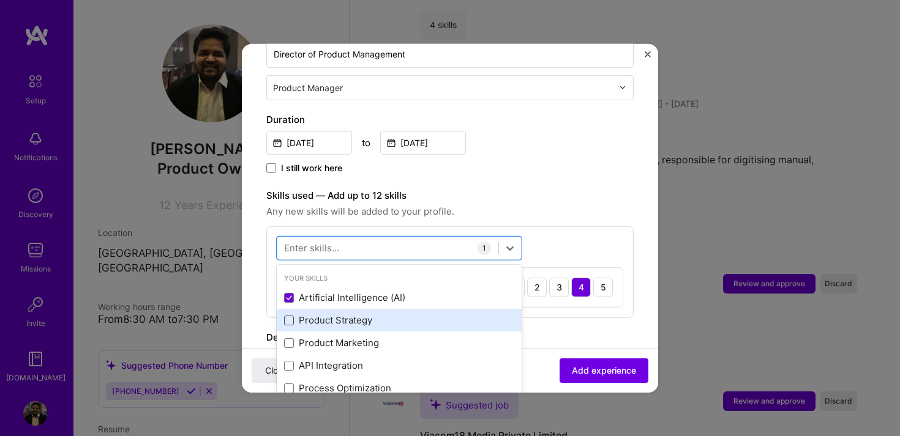
click at [288, 316] on span at bounding box center [289, 321] width 10 height 10
click at [0, 0] on input "checkbox" at bounding box center [0, 0] width 0 height 0
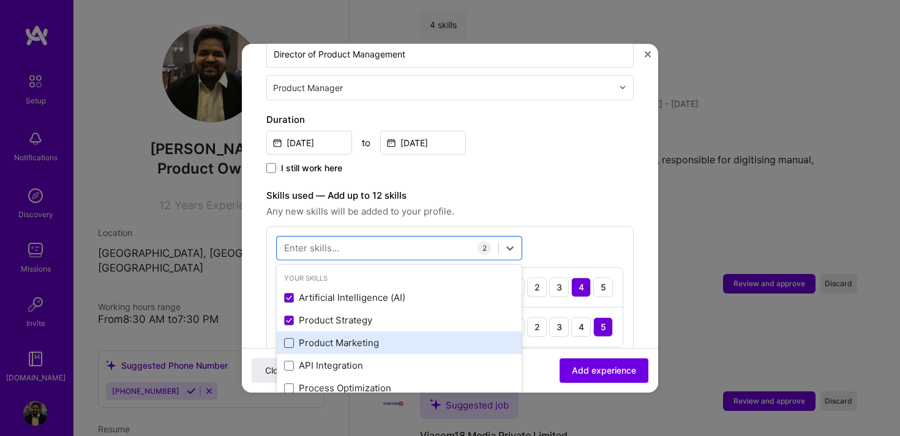
click at [289, 339] on span at bounding box center [289, 344] width 10 height 10
click at [0, 0] on input "checkbox" at bounding box center [0, 0] width 0 height 0
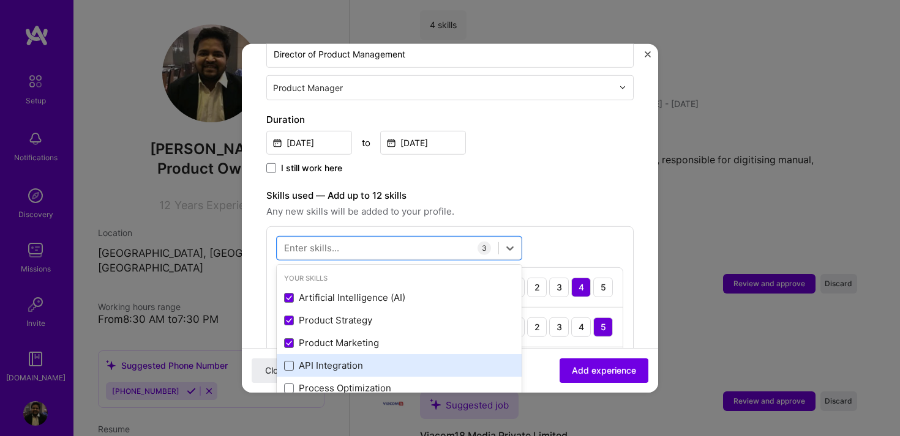
click at [290, 361] on span at bounding box center [289, 366] width 10 height 10
click at [0, 0] on input "checkbox" at bounding box center [0, 0] width 0 height 0
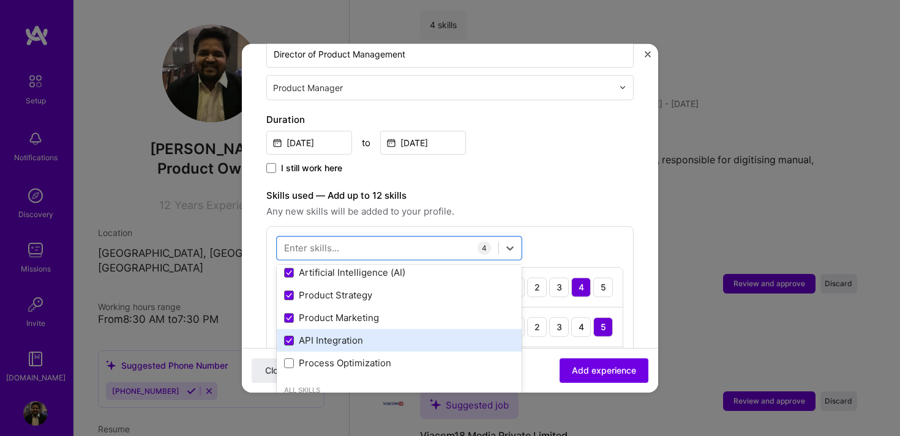
scroll to position [53, 0]
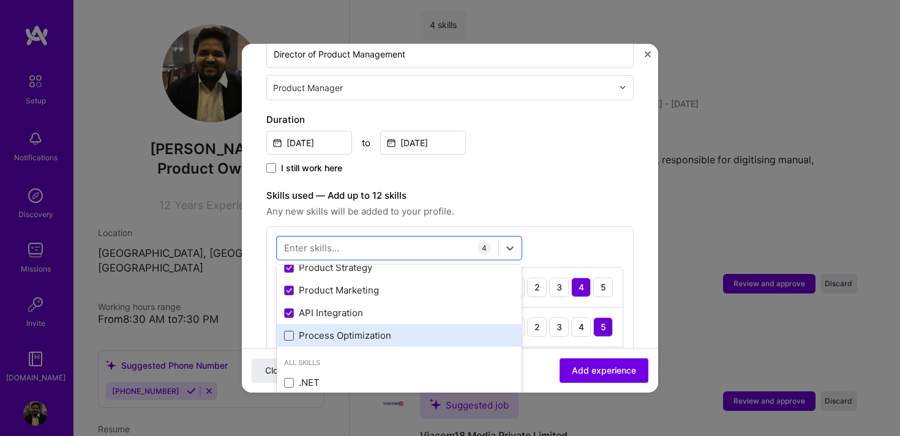
click at [288, 331] on span at bounding box center [289, 336] width 10 height 10
click at [0, 0] on input "checkbox" at bounding box center [0, 0] width 0 height 0
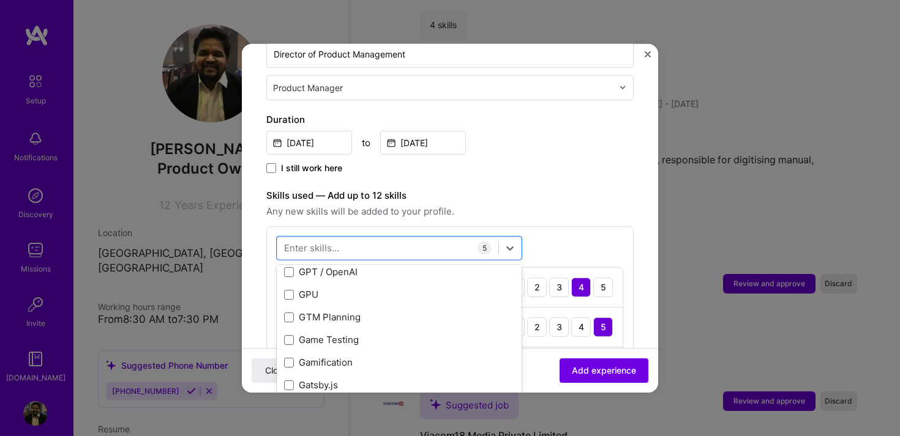
scroll to position [3318, 0]
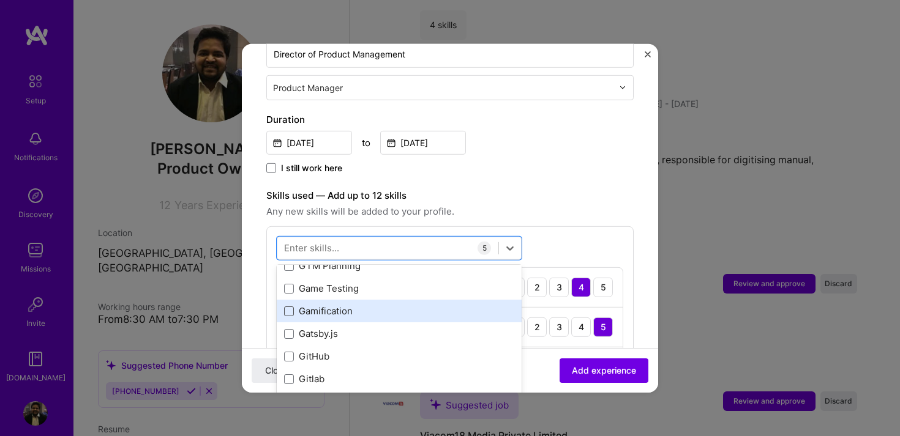
click at [287, 306] on span at bounding box center [289, 311] width 10 height 10
click at [0, 0] on input "checkbox" at bounding box center [0, 0] width 0 height 0
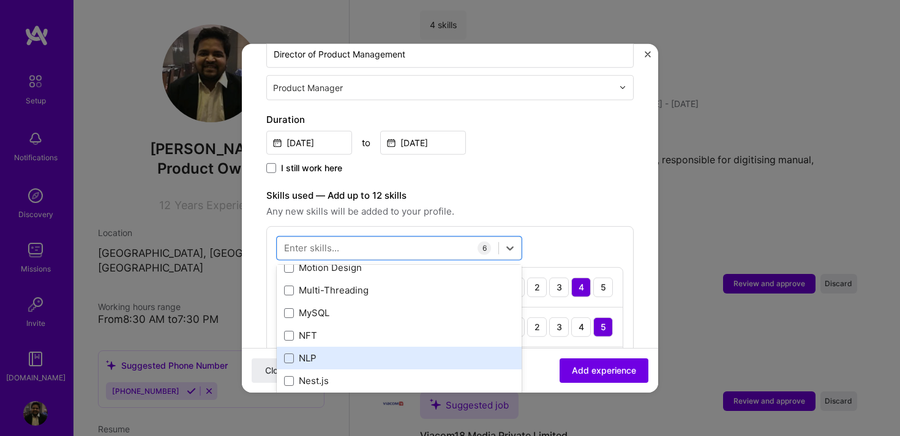
scroll to position [4935, 0]
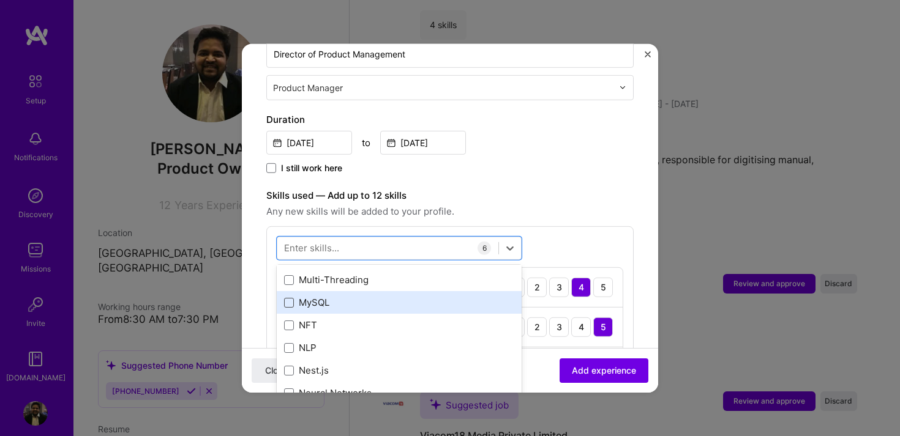
click at [290, 298] on span at bounding box center [289, 303] width 10 height 10
click at [0, 0] on input "checkbox" at bounding box center [0, 0] width 0 height 0
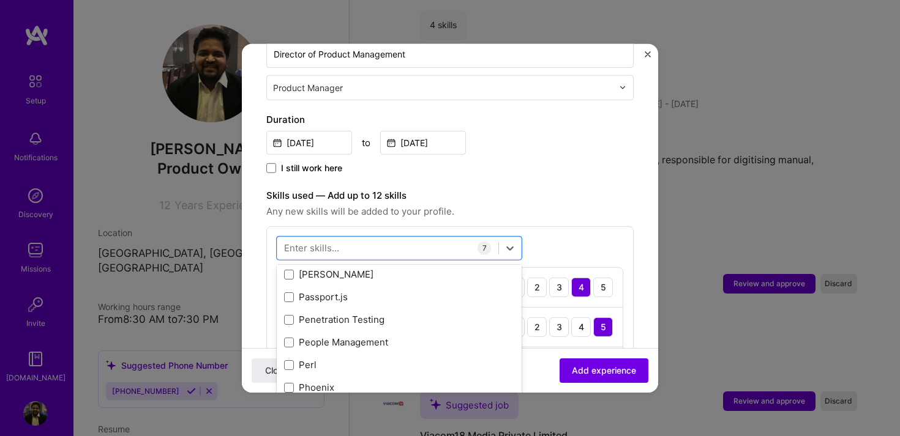
scroll to position [5398, 0]
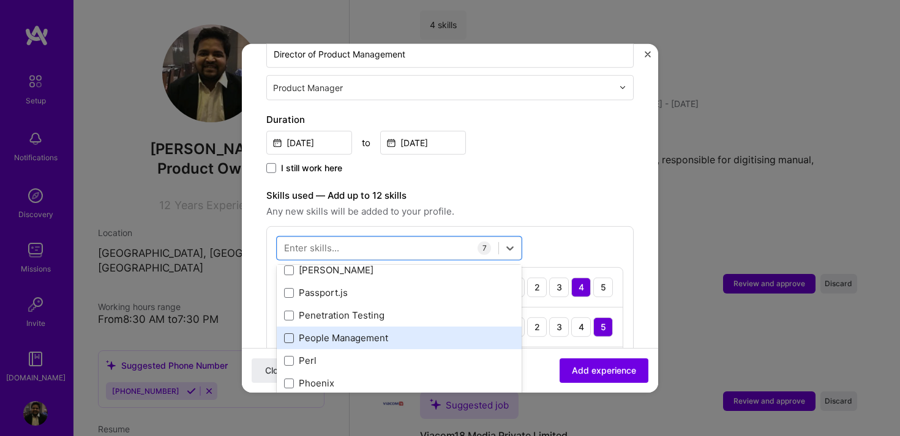
click at [290, 333] on span at bounding box center [289, 338] width 10 height 10
click at [0, 0] on input "checkbox" at bounding box center [0, 0] width 0 height 0
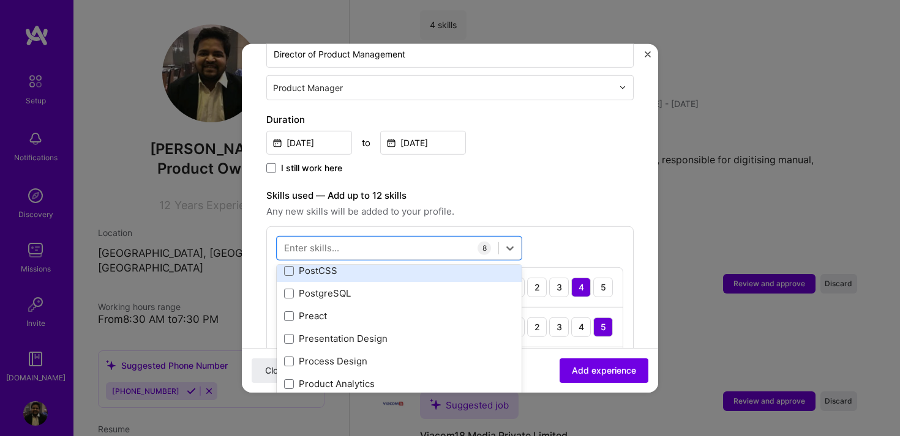
scroll to position [5600, 0]
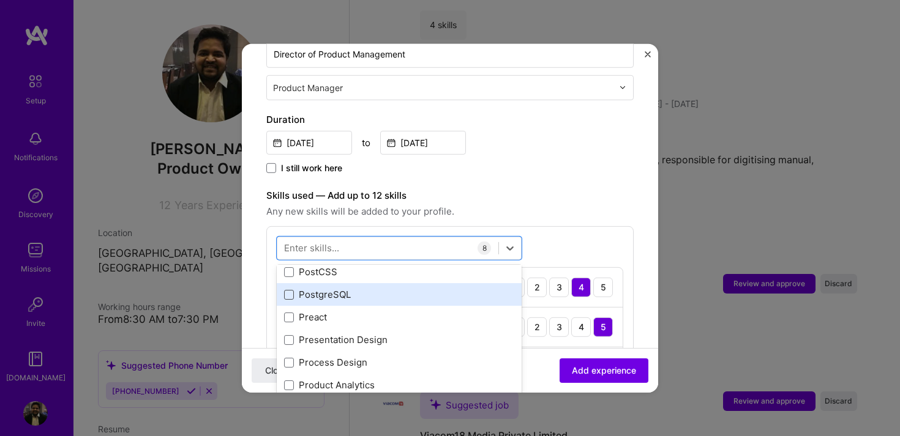
click at [287, 290] on span at bounding box center [289, 295] width 10 height 10
click at [0, 0] on input "checkbox" at bounding box center [0, 0] width 0 height 0
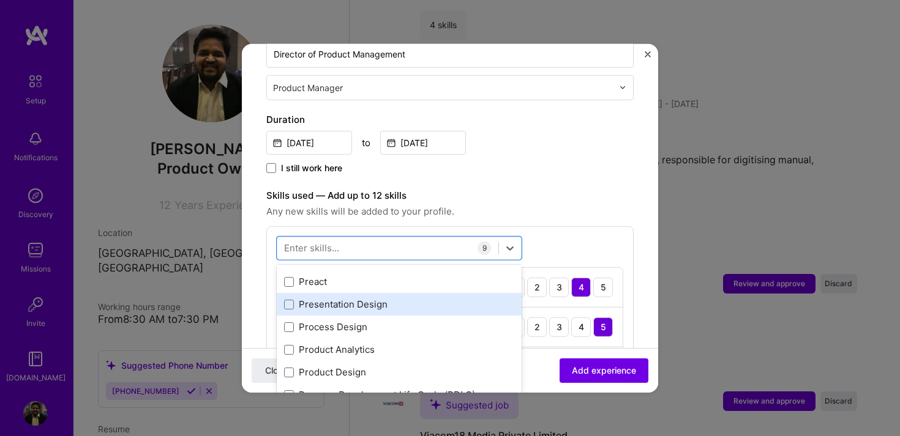
scroll to position [5637, 0]
click at [286, 298] on span at bounding box center [289, 303] width 10 height 10
click at [0, 0] on input "checkbox" at bounding box center [0, 0] width 0 height 0
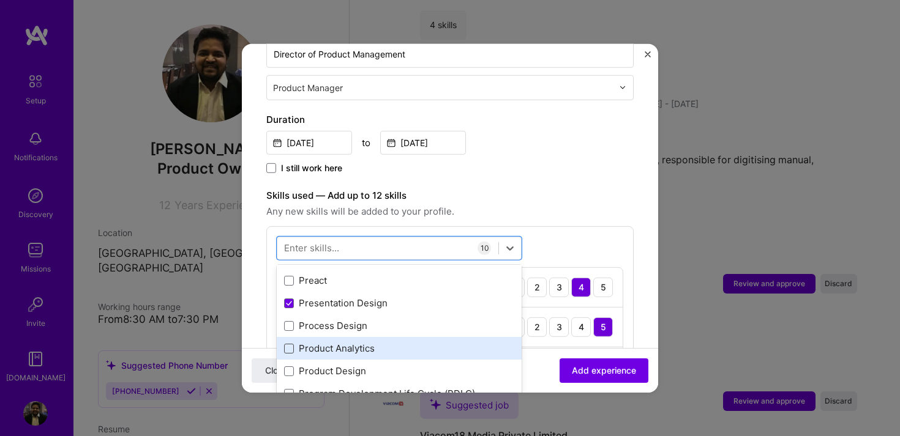
click at [285, 343] on span at bounding box center [289, 348] width 10 height 10
click at [0, 0] on input "checkbox" at bounding box center [0, 0] width 0 height 0
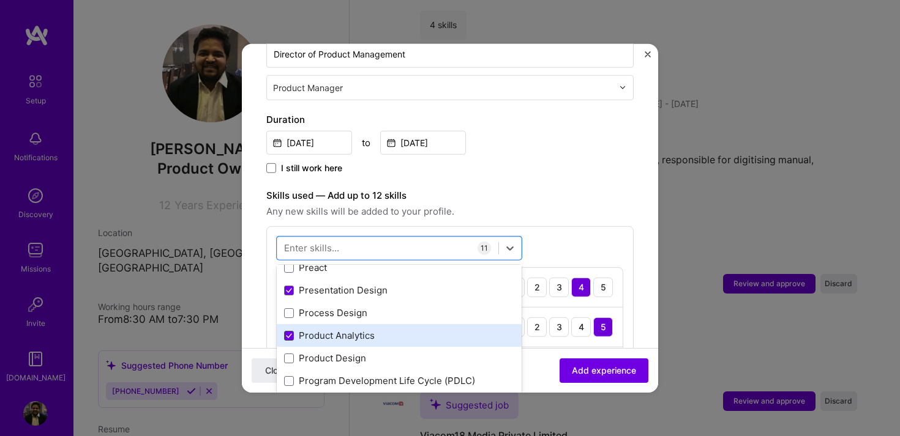
scroll to position [5656, 0]
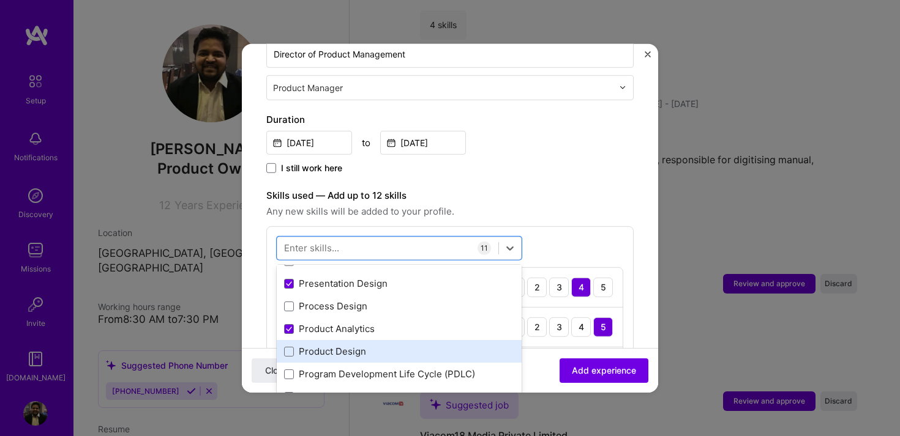
click at [285, 340] on div "Product Design" at bounding box center [399, 351] width 245 height 23
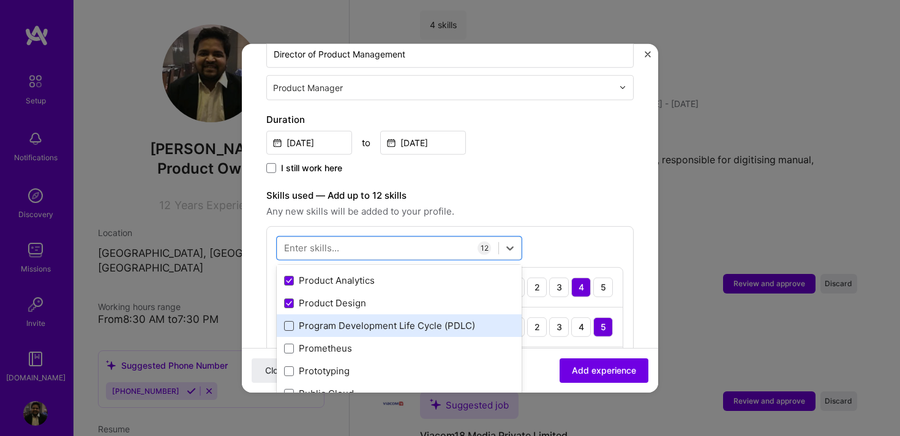
click at [287, 321] on span at bounding box center [289, 326] width 10 height 10
click at [0, 0] on input "checkbox" at bounding box center [0, 0] width 0 height 0
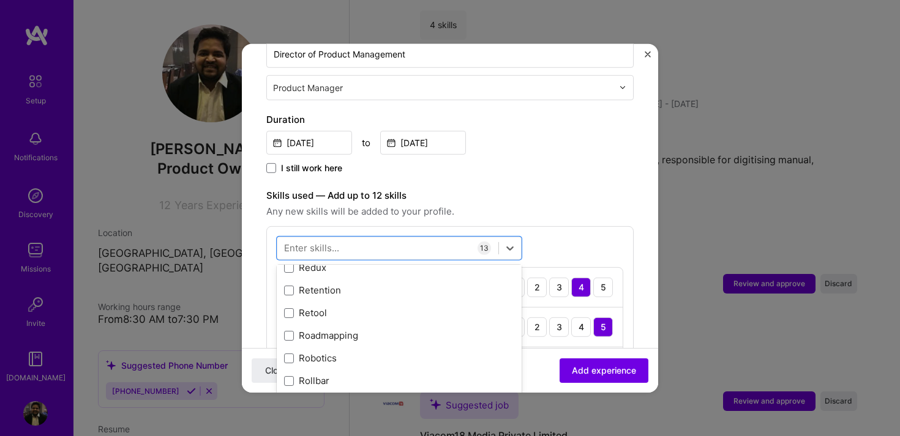
scroll to position [6216, 0]
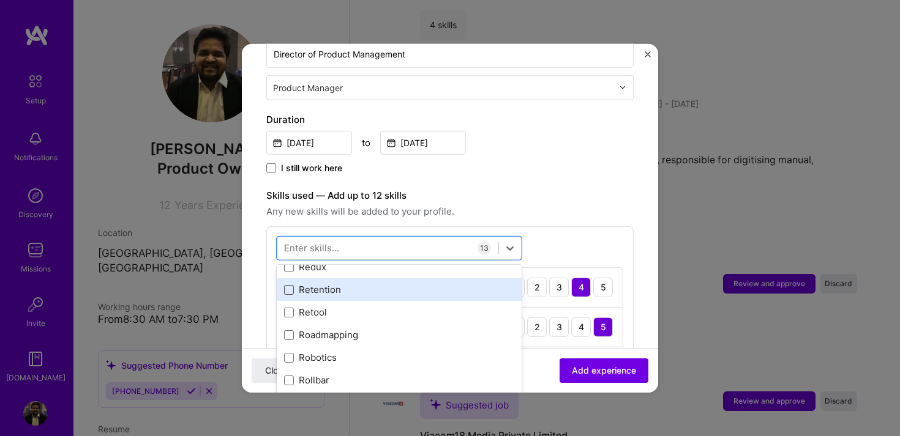
click at [284, 285] on span at bounding box center [289, 290] width 10 height 10
click at [0, 0] on input "checkbox" at bounding box center [0, 0] width 0 height 0
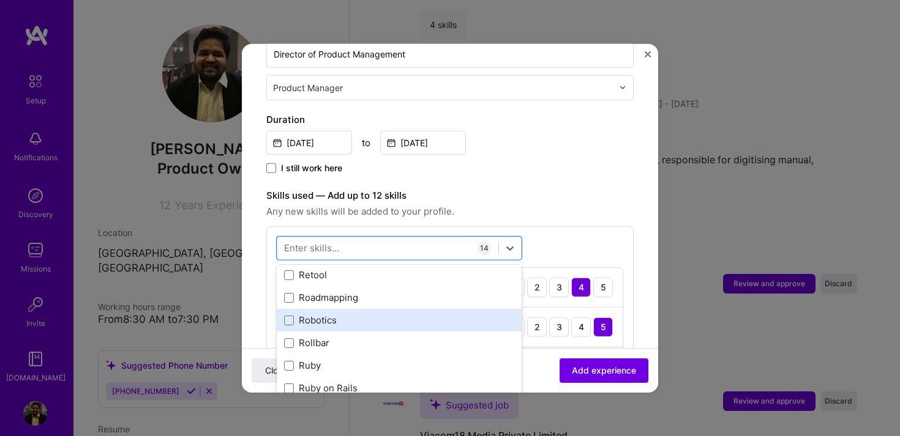
scroll to position [6259, 0]
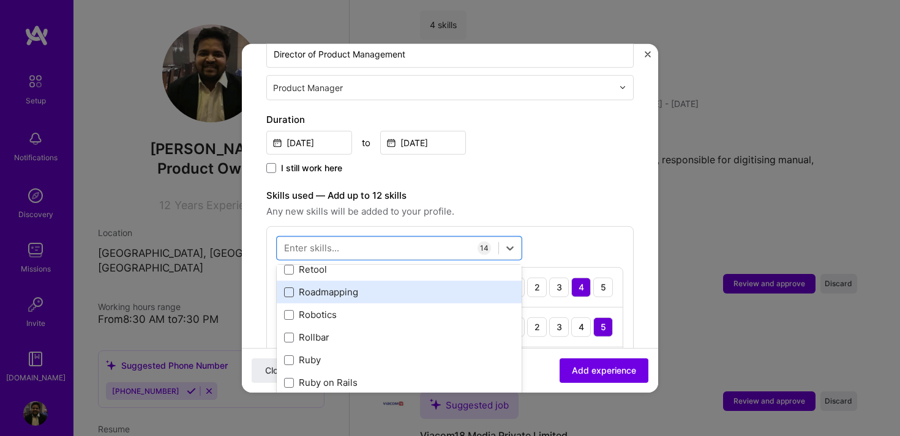
click at [287, 287] on span at bounding box center [289, 292] width 10 height 10
click at [0, 0] on input "checkbox" at bounding box center [0, 0] width 0 height 0
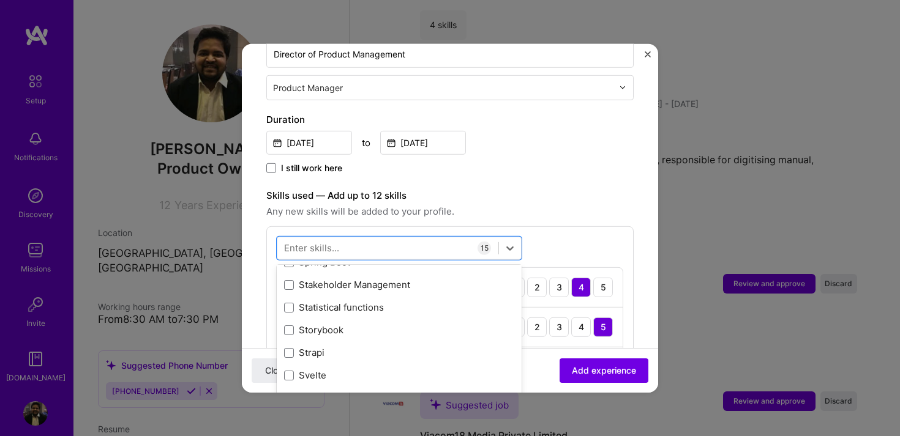
scroll to position [7240, 0]
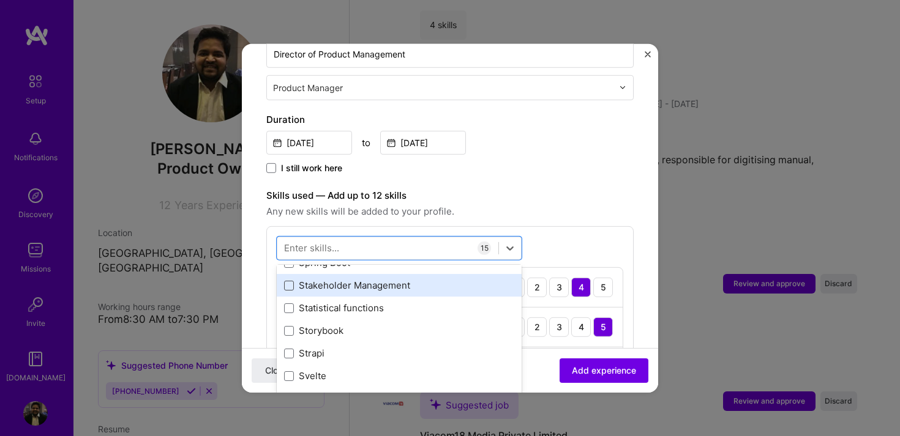
click at [287, 280] on span at bounding box center [289, 285] width 10 height 10
click at [0, 0] on input "checkbox" at bounding box center [0, 0] width 0 height 0
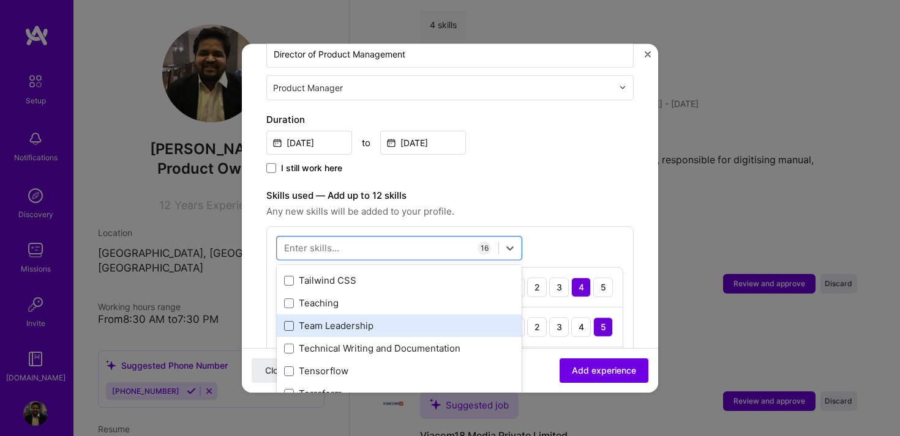
click at [288, 321] on span at bounding box center [289, 326] width 10 height 10
click at [0, 0] on input "checkbox" at bounding box center [0, 0] width 0 height 0
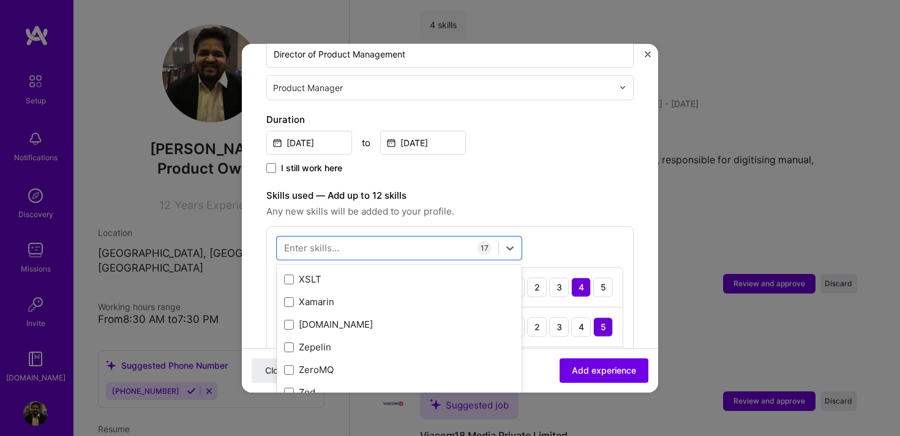
scroll to position [8432, 0]
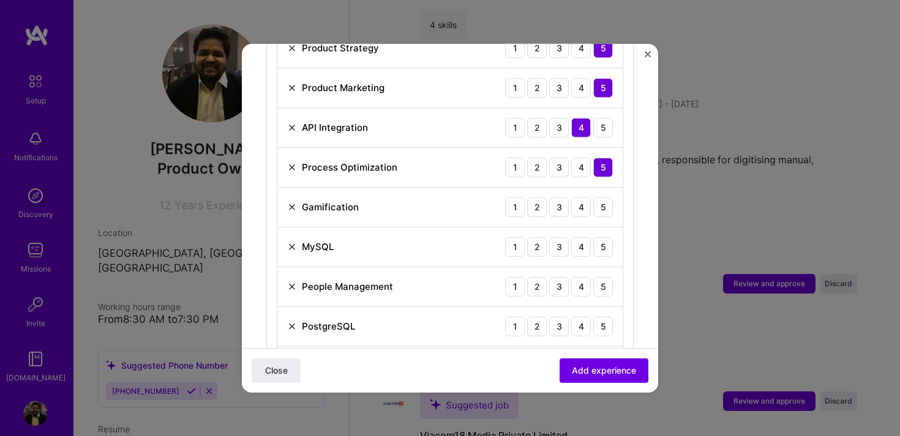
scroll to position [640, 0]
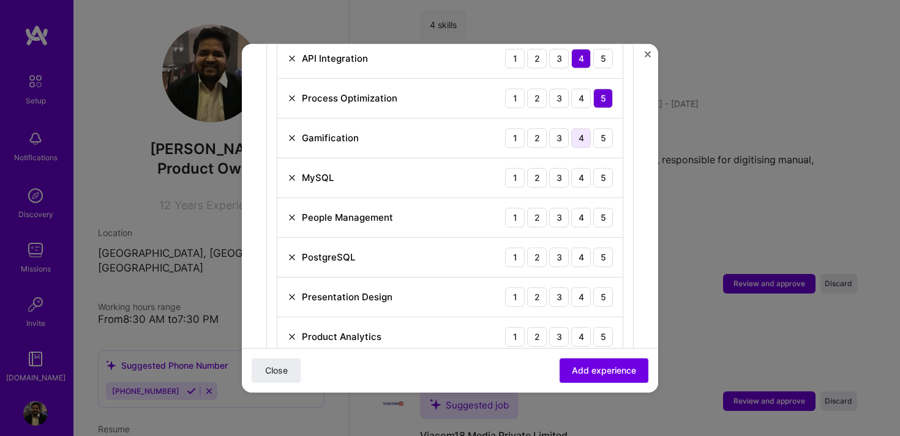
click at [580, 128] on div "4" at bounding box center [581, 138] width 20 height 20
click at [563, 168] on div "3" at bounding box center [559, 178] width 20 height 20
click at [599, 208] on div "5" at bounding box center [603, 218] width 20 height 20
click at [565, 247] on div "3" at bounding box center [559, 257] width 20 height 20
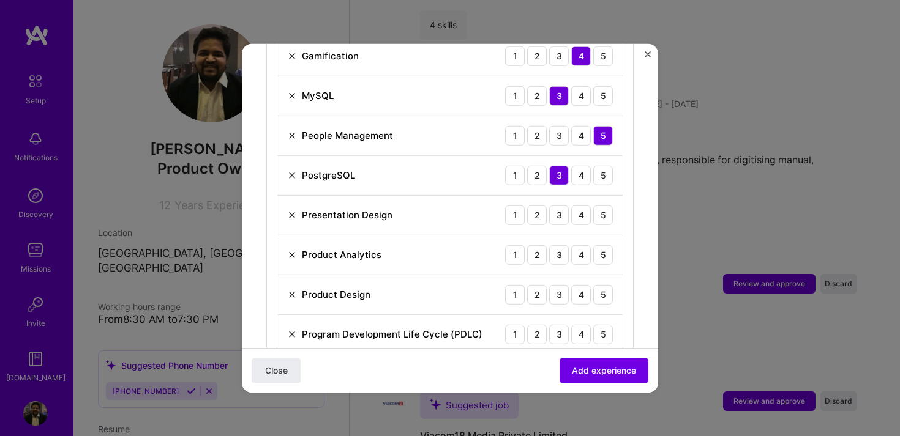
scroll to position [739, 0]
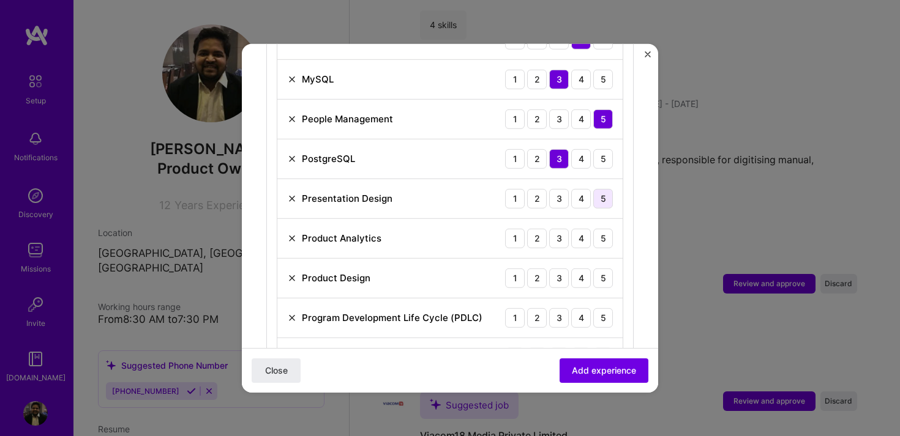
click at [594, 189] on div "5" at bounding box center [603, 199] width 20 height 20
click at [582, 228] on div "4" at bounding box center [581, 238] width 20 height 20
click at [581, 270] on div "4" at bounding box center [581, 278] width 20 height 20
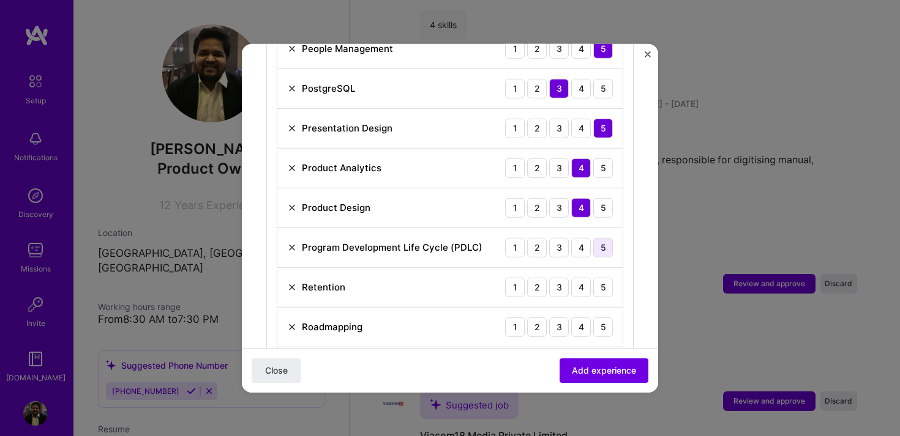
click at [611, 238] on div "5" at bounding box center [603, 248] width 20 height 20
click at [576, 277] on div "4" at bounding box center [581, 287] width 20 height 20
click at [605, 317] on div "5" at bounding box center [603, 327] width 20 height 20
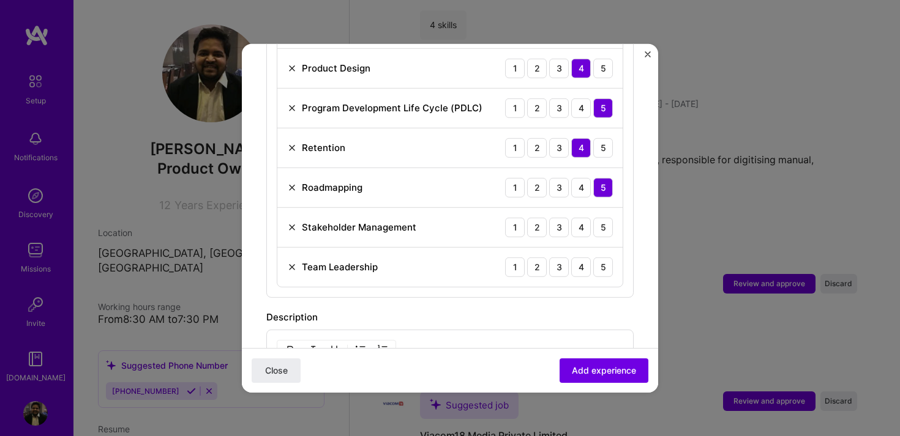
scroll to position [962, 0]
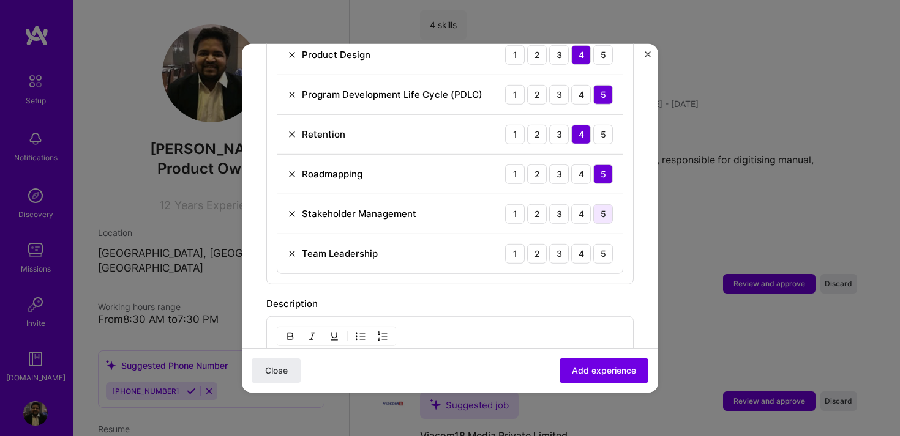
click at [598, 204] on div "5" at bounding box center [603, 214] width 20 height 20
click at [605, 244] on div "5" at bounding box center [603, 254] width 20 height 20
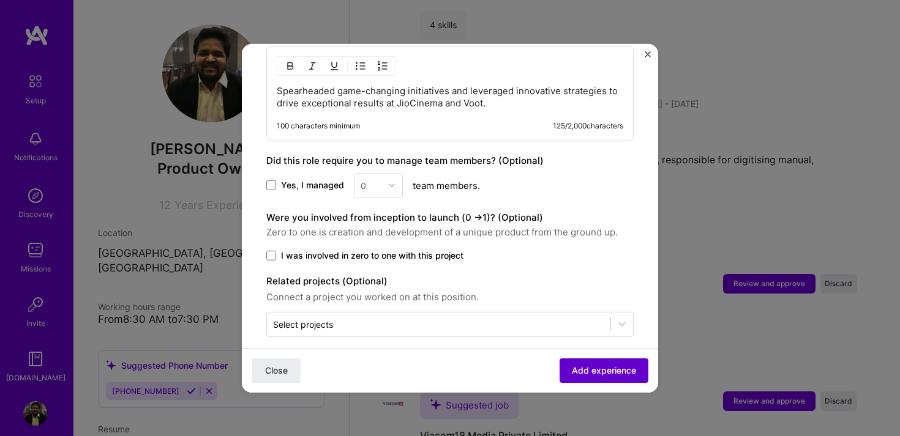
click at [599, 369] on span "Add experience" at bounding box center [604, 371] width 64 height 12
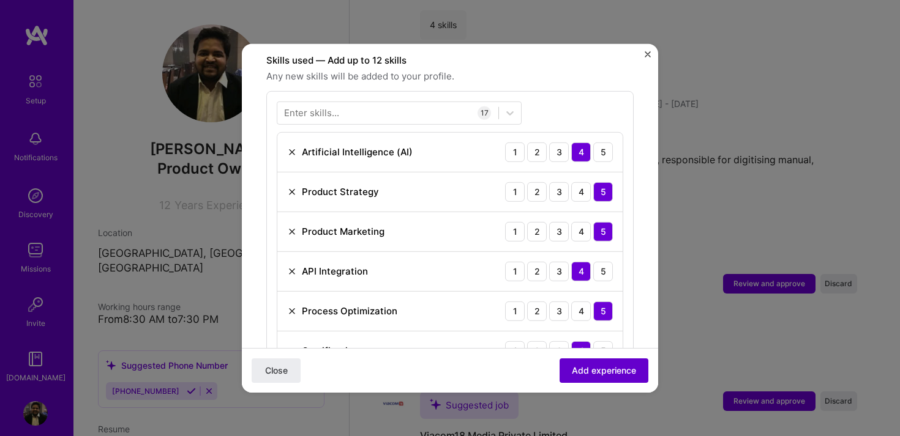
scroll to position [424, 0]
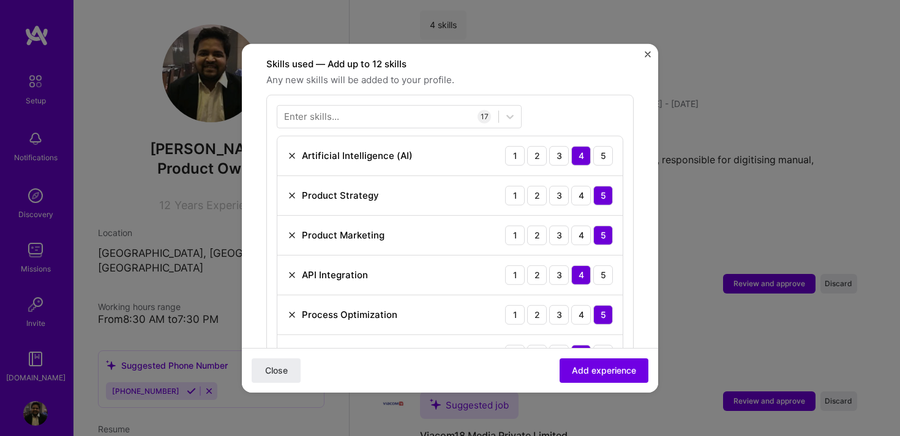
click at [295, 230] on img at bounding box center [292, 235] width 10 height 10
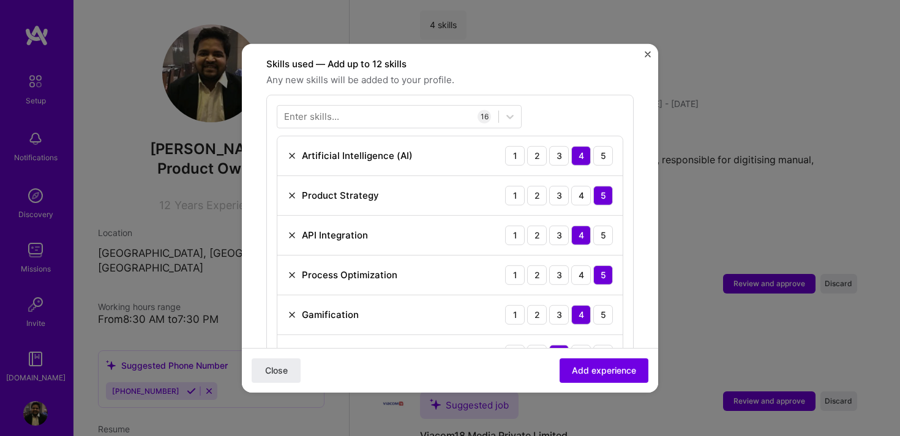
click at [295, 230] on img at bounding box center [292, 235] width 10 height 10
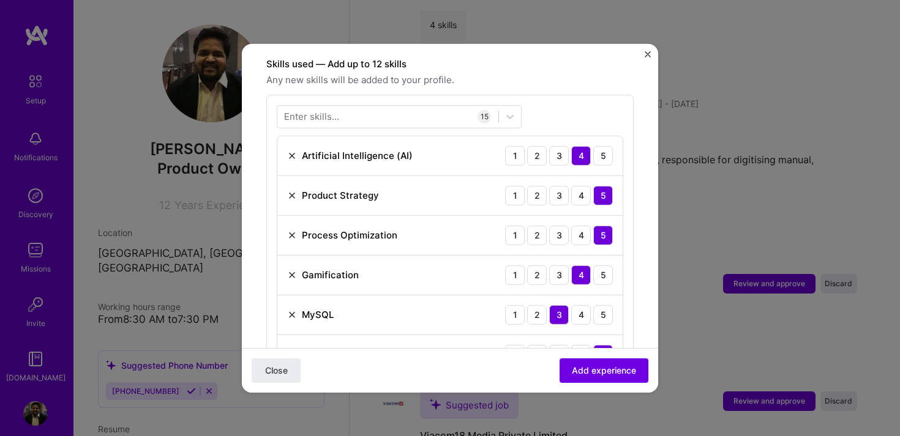
click at [294, 310] on img at bounding box center [292, 315] width 10 height 10
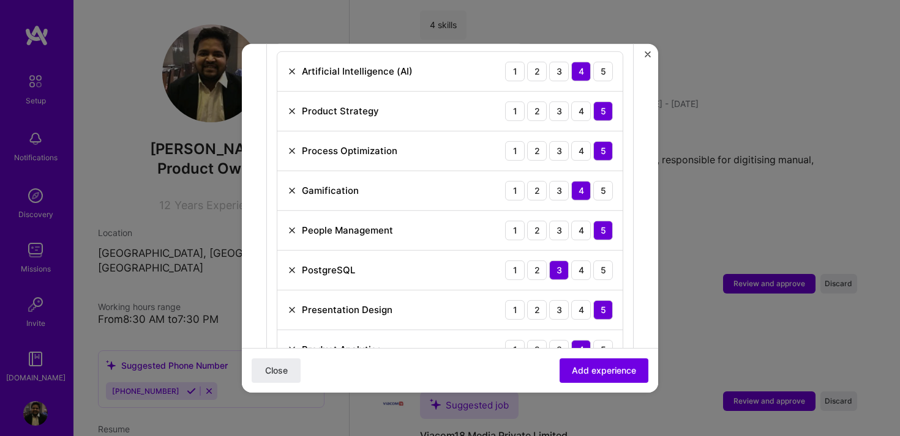
click at [295, 265] on img at bounding box center [292, 270] width 10 height 10
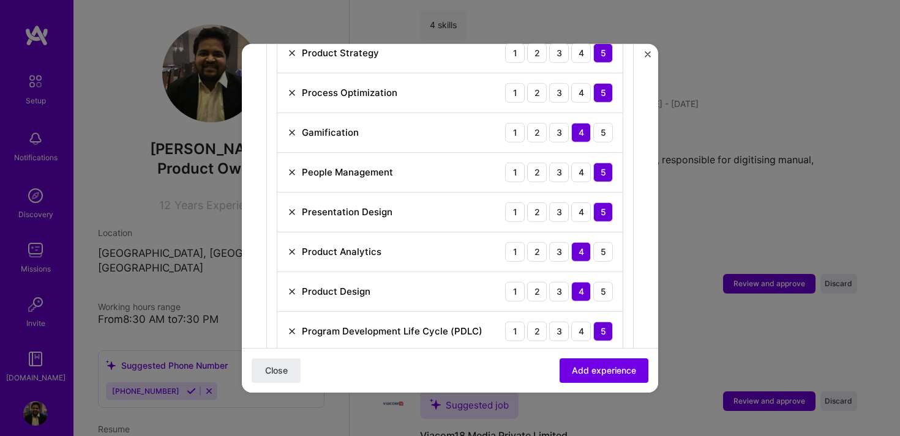
scroll to position [568, 0]
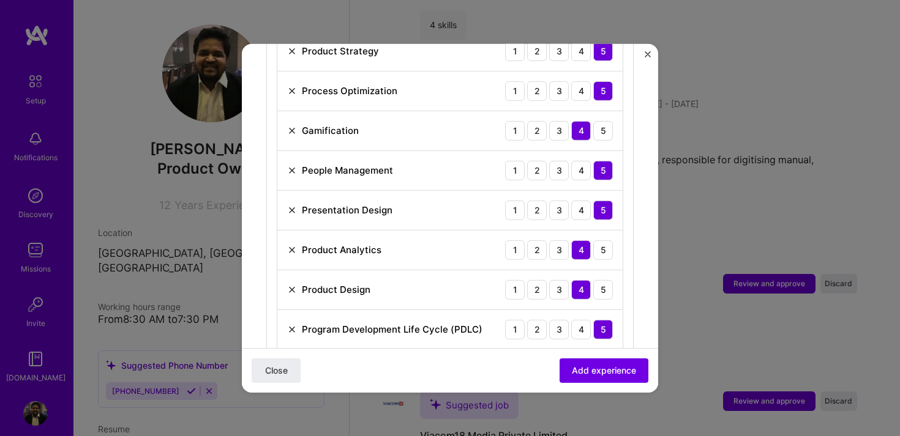
click at [295, 285] on img at bounding box center [292, 290] width 10 height 10
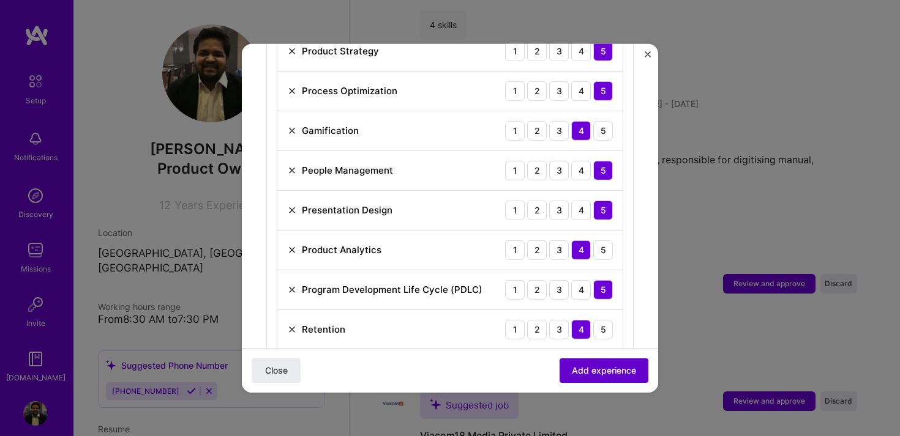
click at [582, 372] on span "Add experience" at bounding box center [604, 371] width 64 height 12
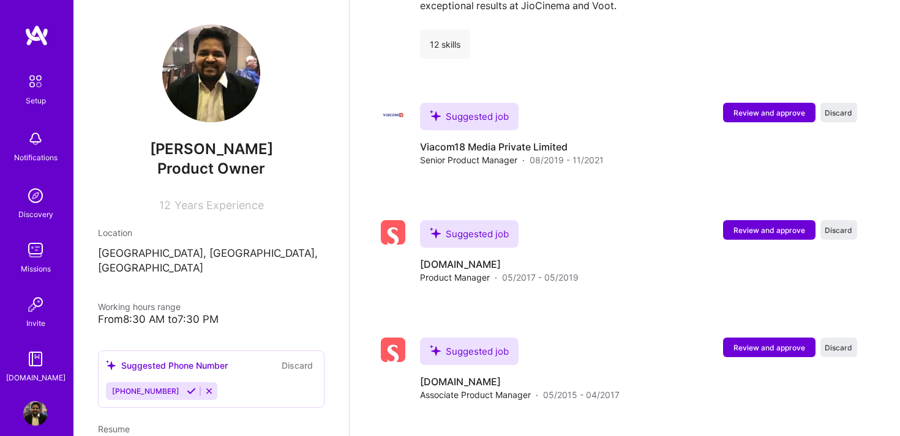
scroll to position [1832, 0]
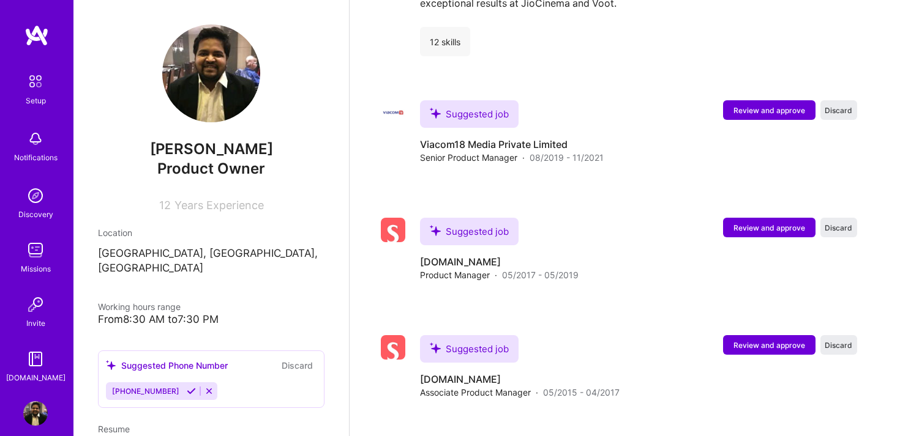
click at [187, 387] on icon at bounding box center [191, 391] width 9 height 9
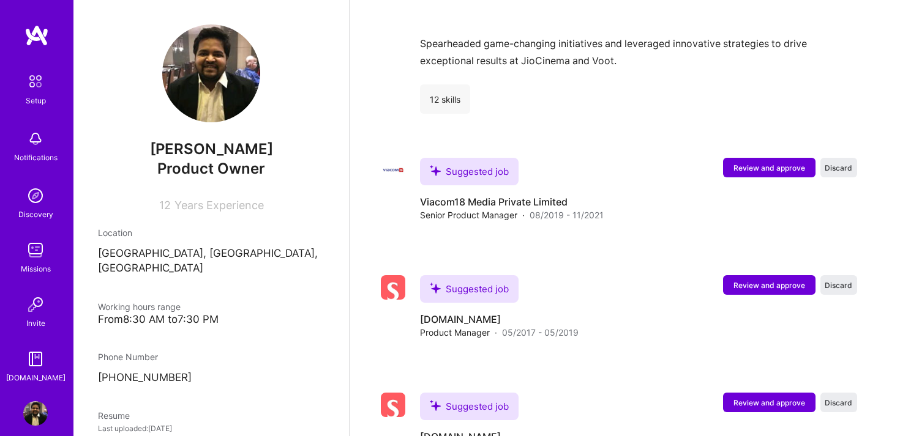
scroll to position [1772, 0]
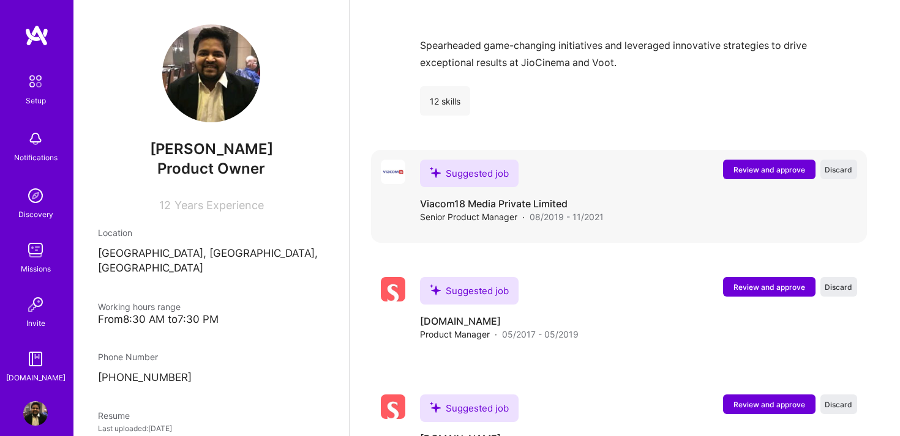
click at [733, 160] on button "Review and approve" at bounding box center [769, 170] width 92 height 20
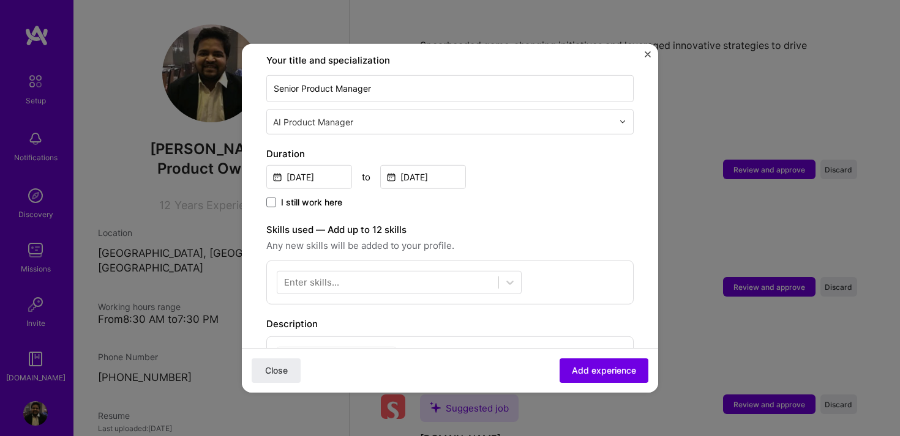
scroll to position [264, 0]
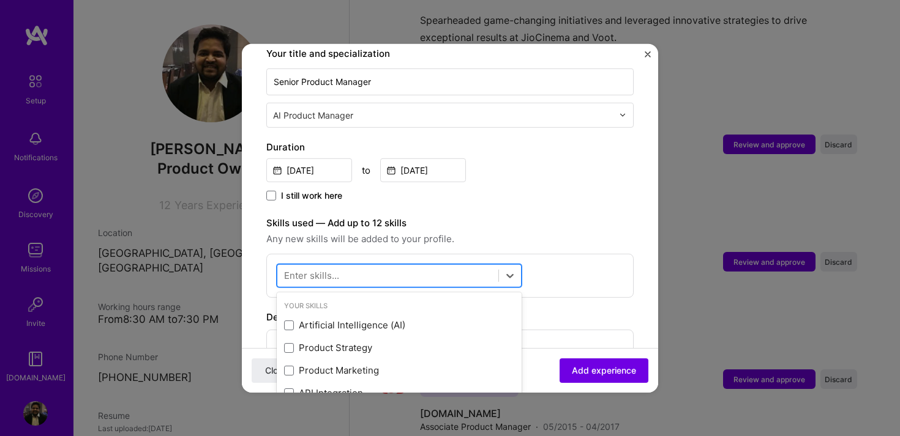
click at [343, 266] on div at bounding box center [387, 276] width 221 height 20
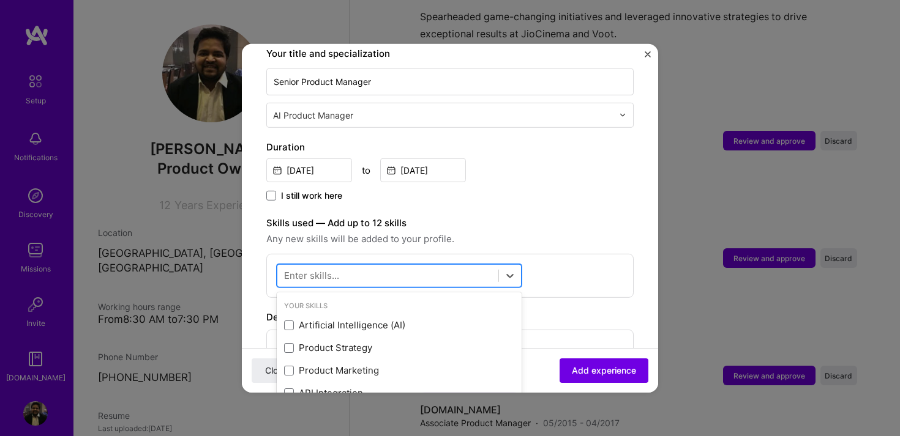
scroll to position [1804, 0]
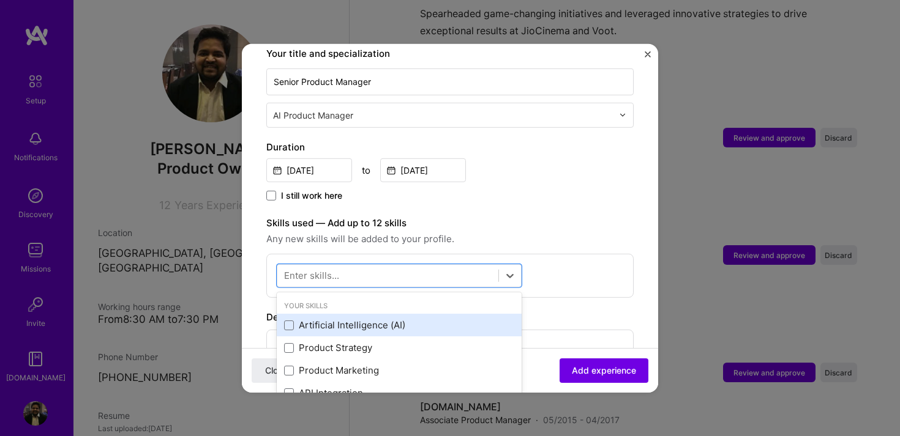
click at [282, 315] on div "Artificial Intelligence (AI)" at bounding box center [399, 325] width 245 height 23
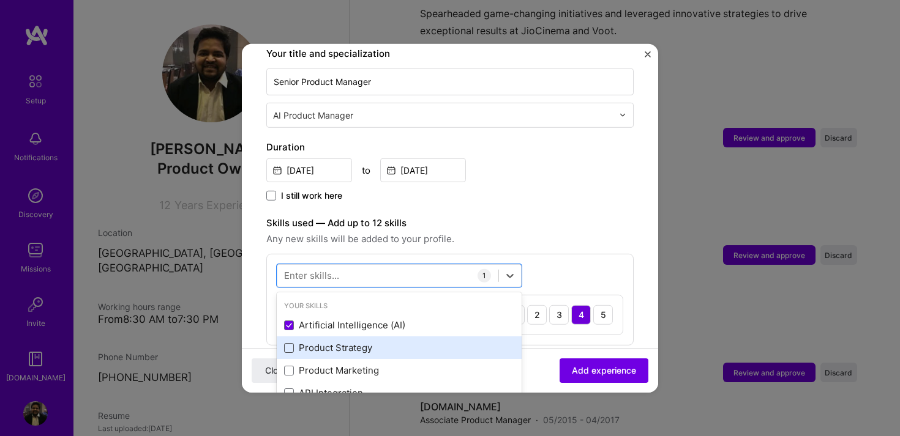
click at [286, 343] on span at bounding box center [289, 348] width 10 height 10
click at [0, 0] on input "checkbox" at bounding box center [0, 0] width 0 height 0
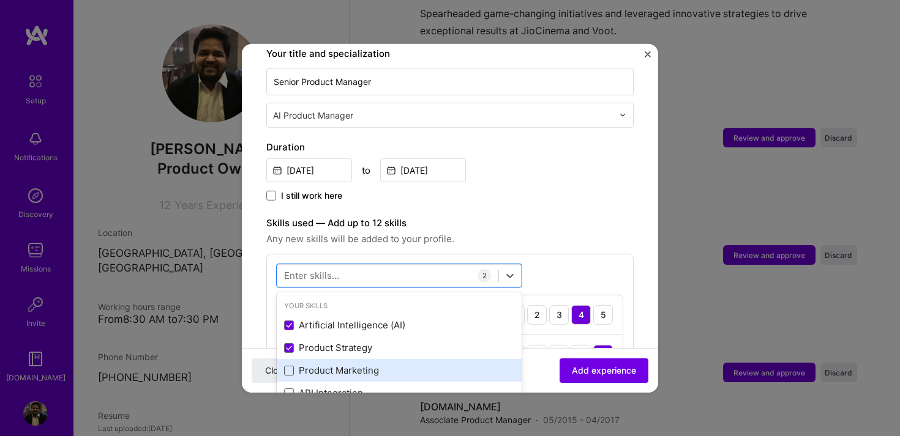
click at [287, 366] on span at bounding box center [289, 371] width 10 height 10
click at [0, 0] on input "checkbox" at bounding box center [0, 0] width 0 height 0
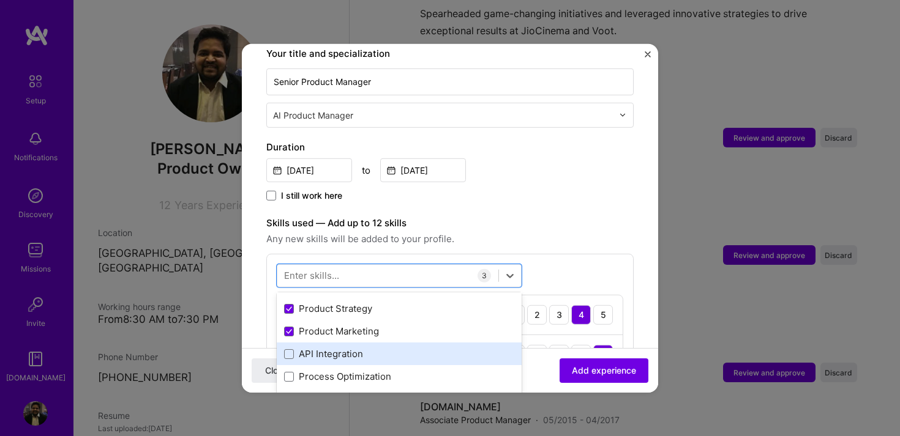
click at [288, 348] on div "API Integration" at bounding box center [399, 354] width 245 height 23
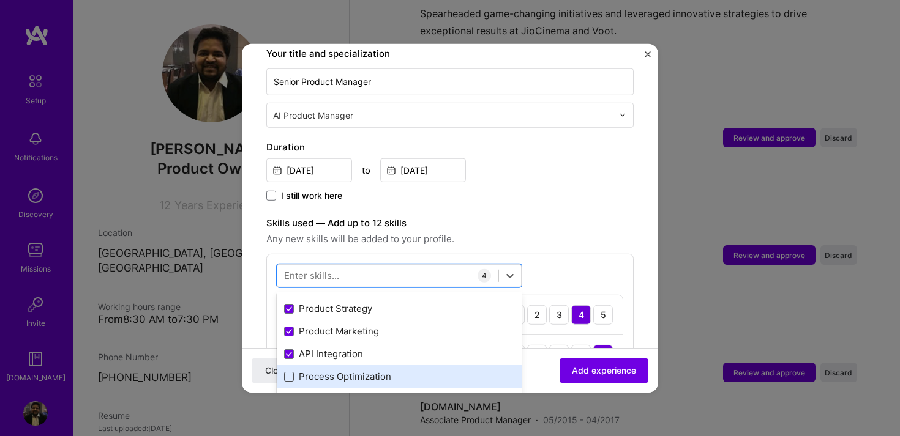
click at [288, 372] on span at bounding box center [289, 377] width 10 height 10
click at [0, 0] on input "checkbox" at bounding box center [0, 0] width 0 height 0
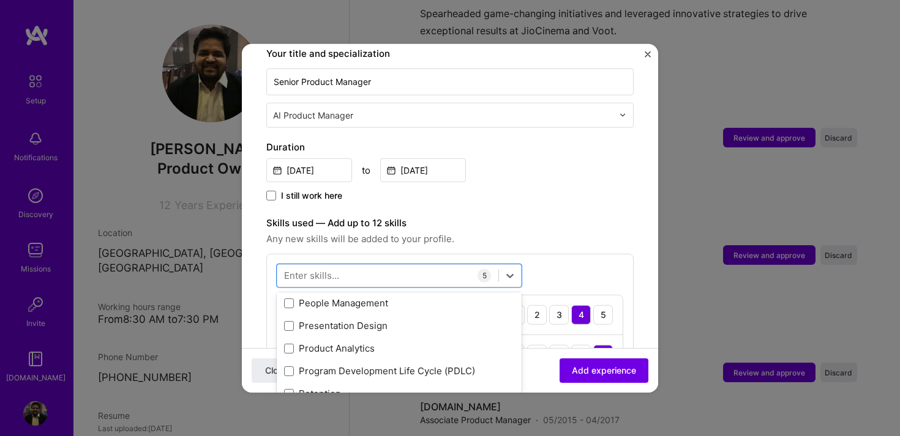
scroll to position [161, 0]
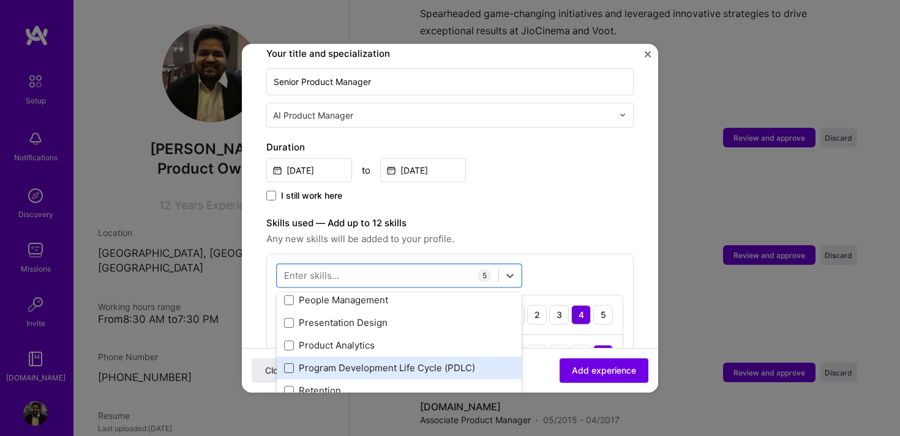
click at [292, 364] on span at bounding box center [289, 369] width 10 height 10
click at [0, 0] on input "checkbox" at bounding box center [0, 0] width 0 height 0
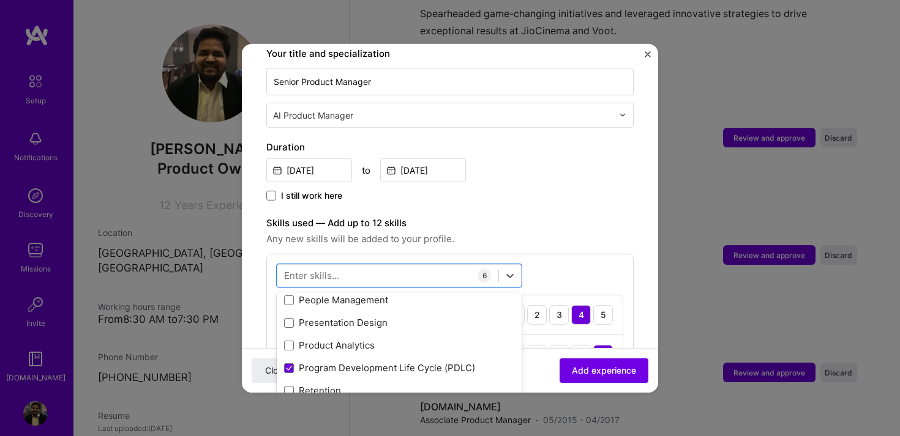
click at [566, 253] on div "option Program Development Life Cycle (PDLC), selected. option Presentation Des…" at bounding box center [449, 398] width 367 height 291
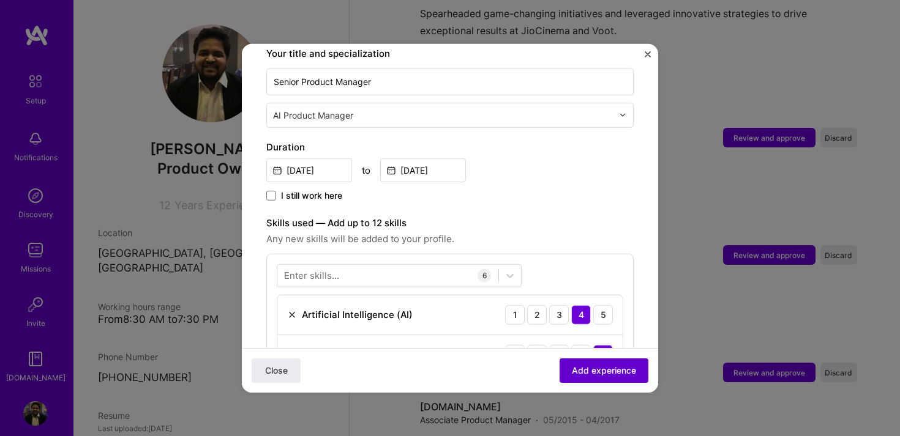
click at [617, 365] on span "Add experience" at bounding box center [604, 371] width 64 height 12
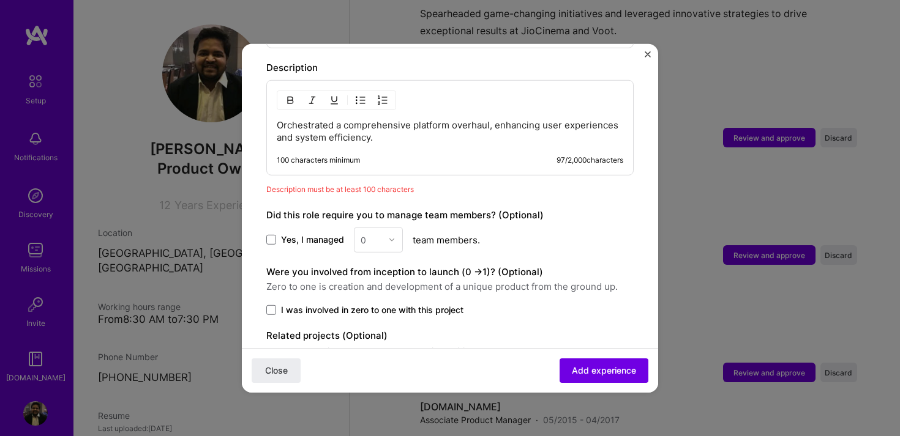
scroll to position [765, 0]
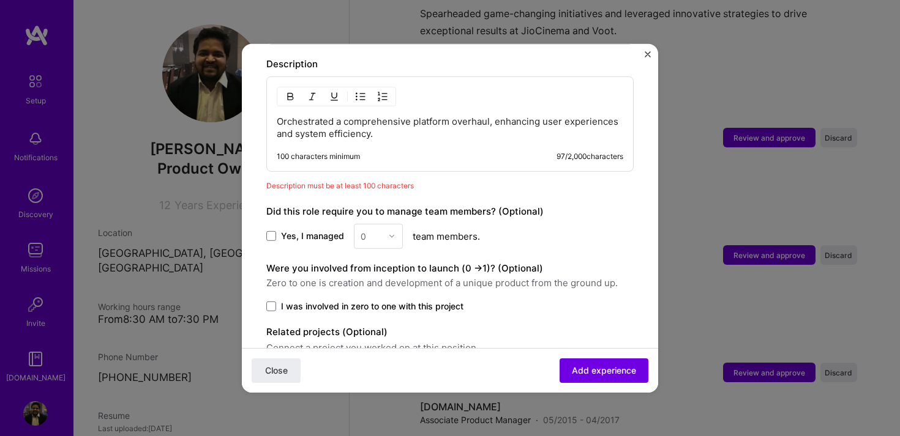
click at [378, 181] on span "Description must be at least 100 characters" at bounding box center [340, 185] width 148 height 9
click at [378, 115] on p "Orchestrated a comprehensive platform overhaul, enhancing user experiences and …" at bounding box center [450, 127] width 347 height 24
click at [380, 123] on p "Orchestrated a comprehensive platform overhaul, enhancing user experiences and …" at bounding box center [450, 127] width 347 height 24
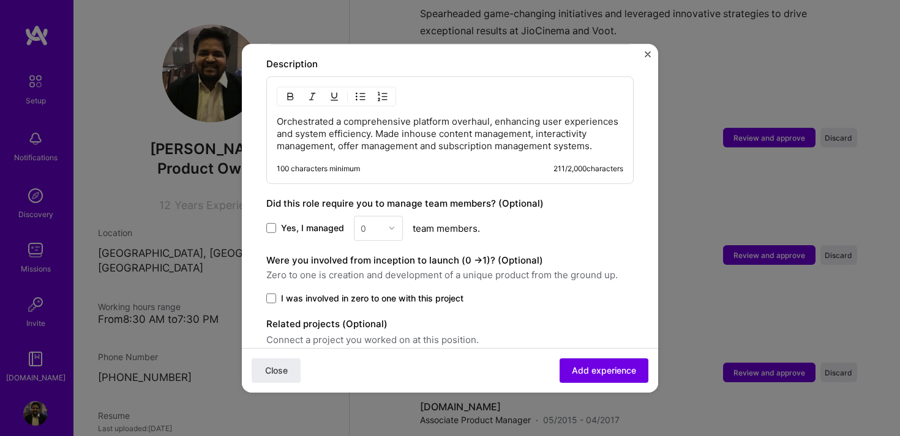
scroll to position [807, 0]
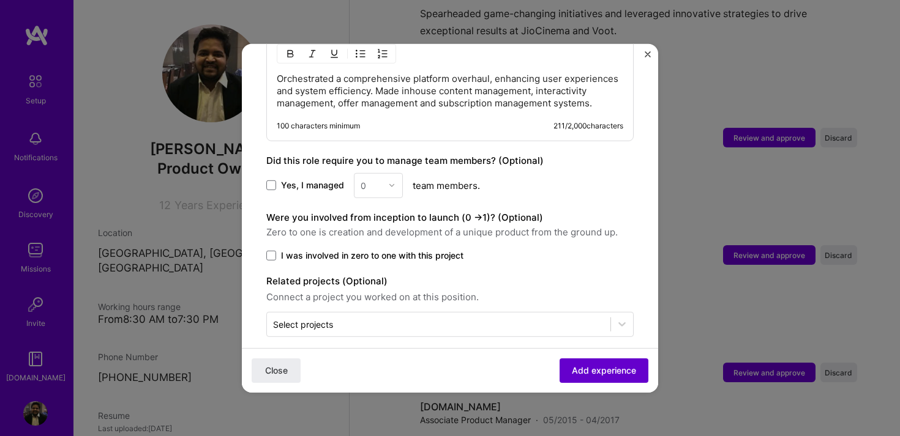
click at [566, 366] on button "Add experience" at bounding box center [604, 371] width 89 height 24
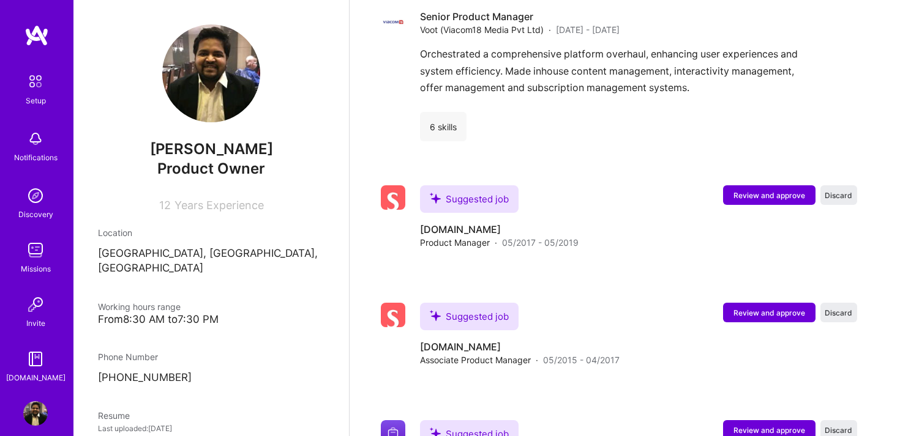
scroll to position [1914, 0]
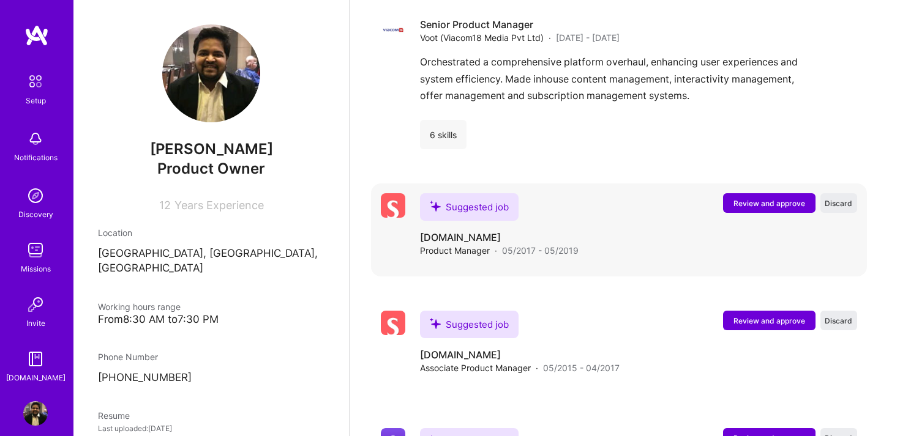
click at [768, 198] on span "Review and approve" at bounding box center [769, 203] width 72 height 10
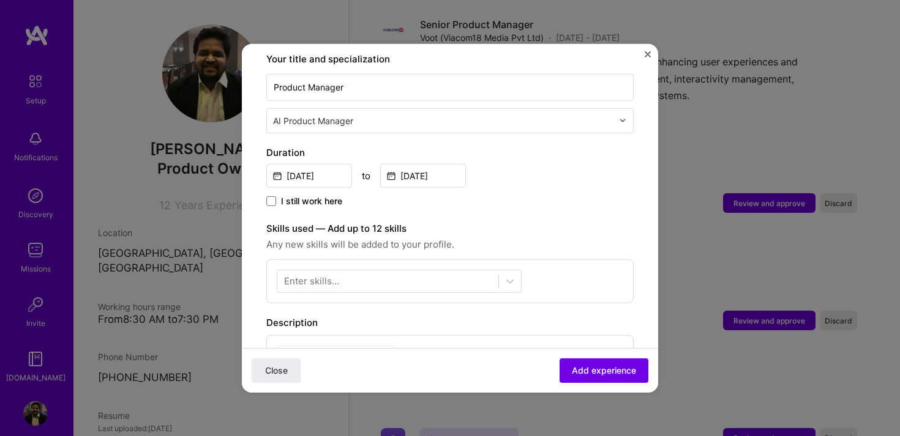
scroll to position [294, 0]
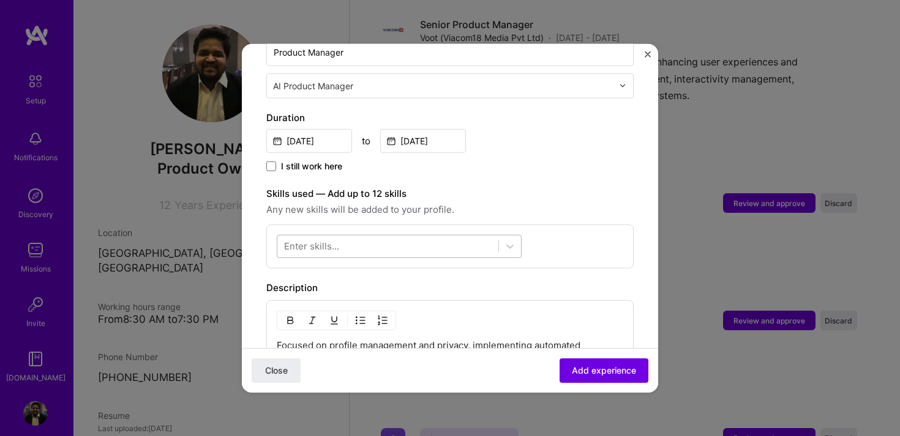
click at [343, 236] on div at bounding box center [387, 246] width 221 height 20
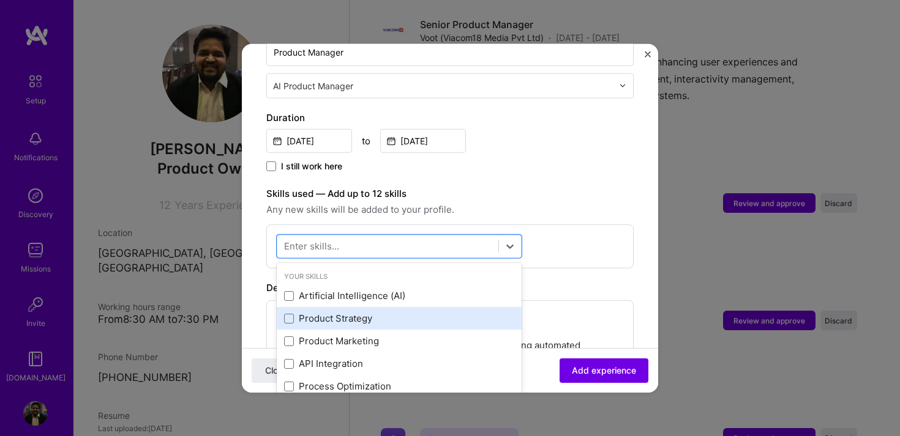
click at [287, 312] on div "Product Strategy" at bounding box center [399, 318] width 230 height 13
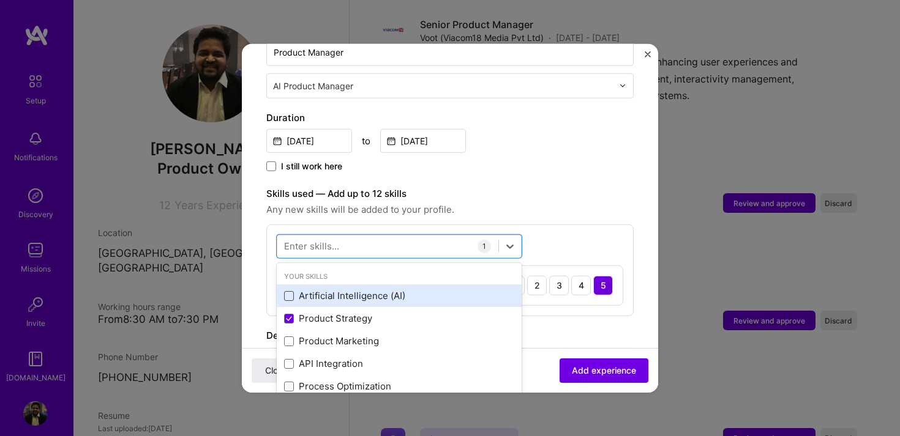
click at [288, 291] on span at bounding box center [289, 296] width 10 height 10
click at [0, 0] on input "checkbox" at bounding box center [0, 0] width 0 height 0
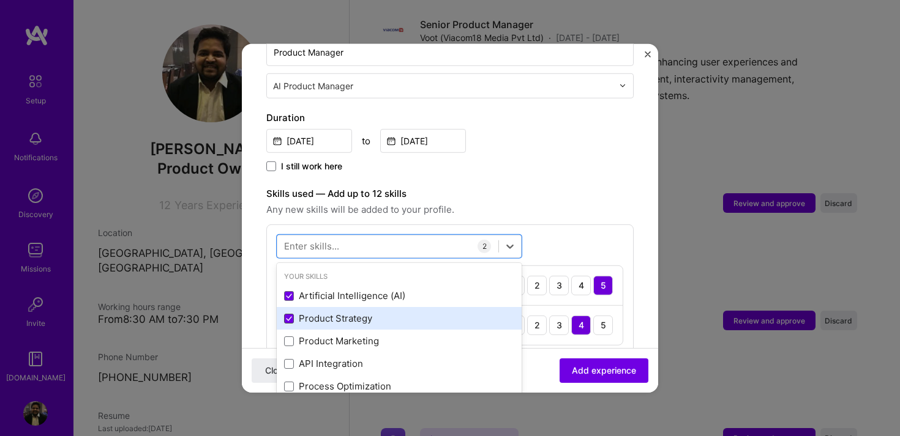
click at [288, 317] on icon at bounding box center [289, 319] width 6 height 5
click at [0, 0] on input "checkbox" at bounding box center [0, 0] width 0 height 0
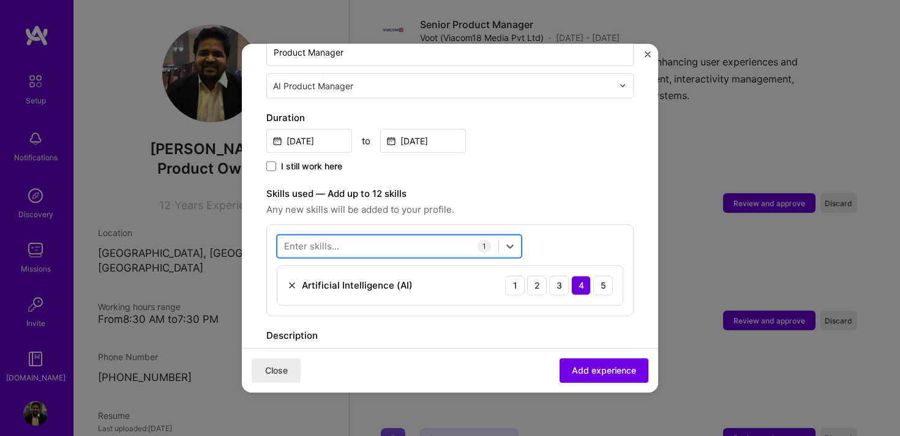
click at [356, 236] on div at bounding box center [387, 246] width 221 height 20
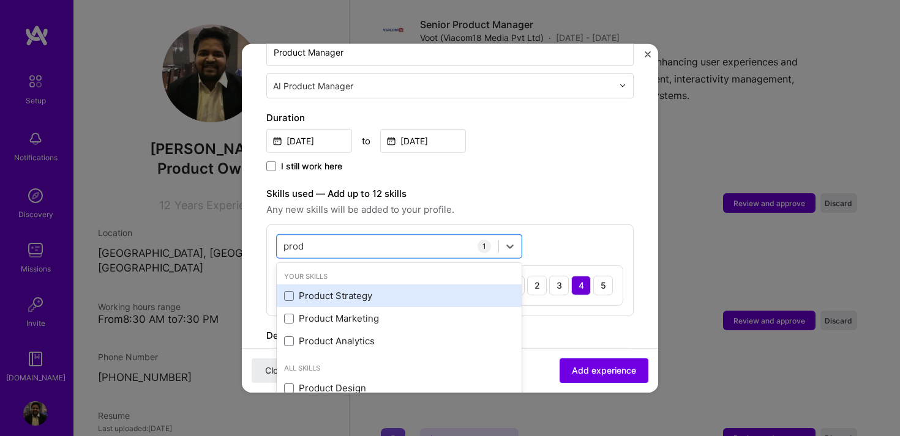
click at [294, 290] on div "Product Strategy" at bounding box center [399, 296] width 230 height 13
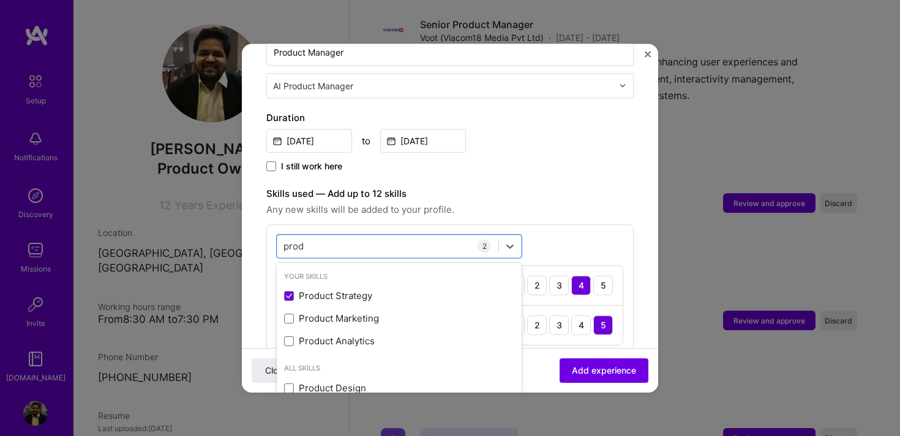
type input "prod"
click at [591, 225] on div "option Product Strategy, selected. option Product Strategy selected, 0 of 2. 4 …" at bounding box center [449, 290] width 367 height 132
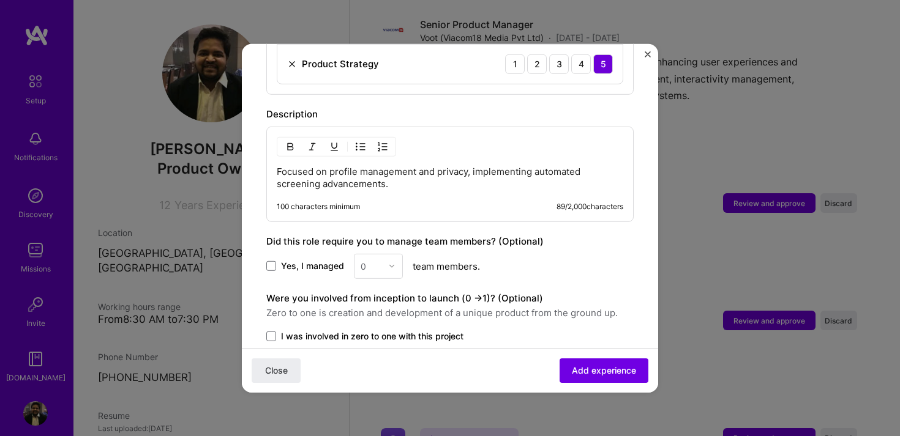
scroll to position [564, 0]
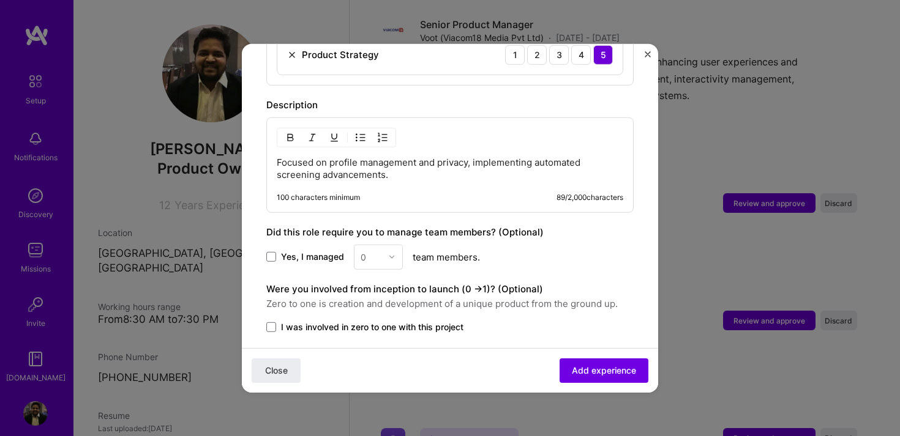
click at [498, 159] on p "Focused on profile management and privacy, implementing automated screening adv…" at bounding box center [450, 168] width 347 height 24
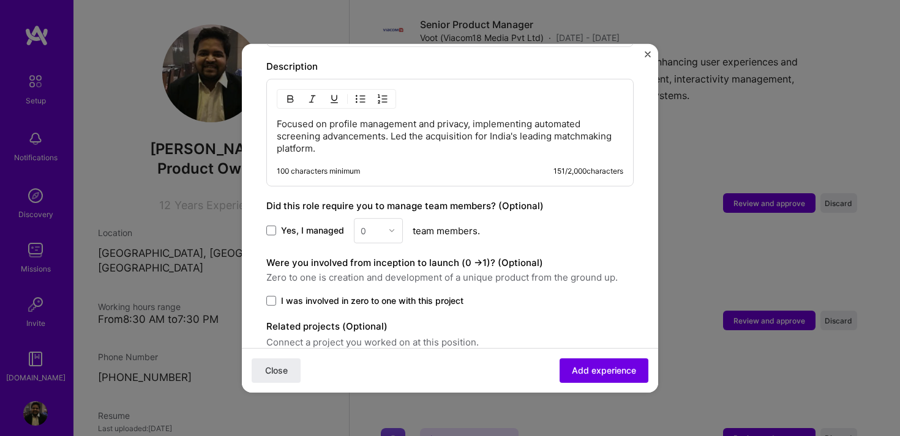
scroll to position [648, 0]
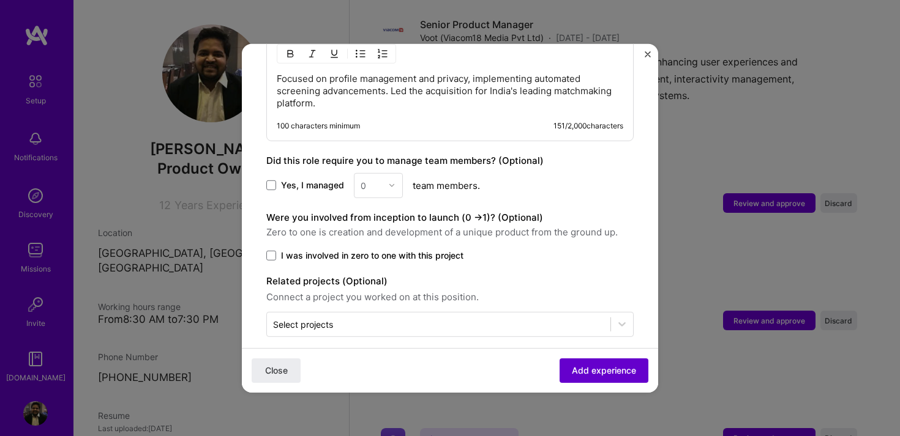
click at [617, 367] on span "Add experience" at bounding box center [604, 371] width 64 height 12
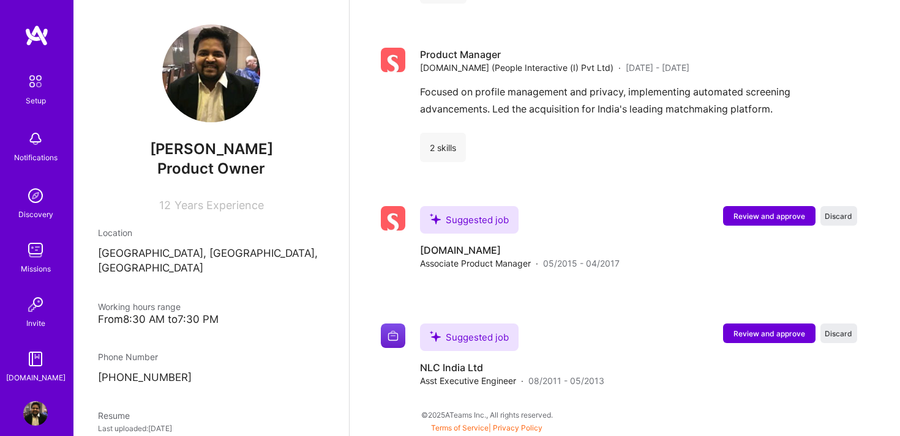
scroll to position [2032, 0]
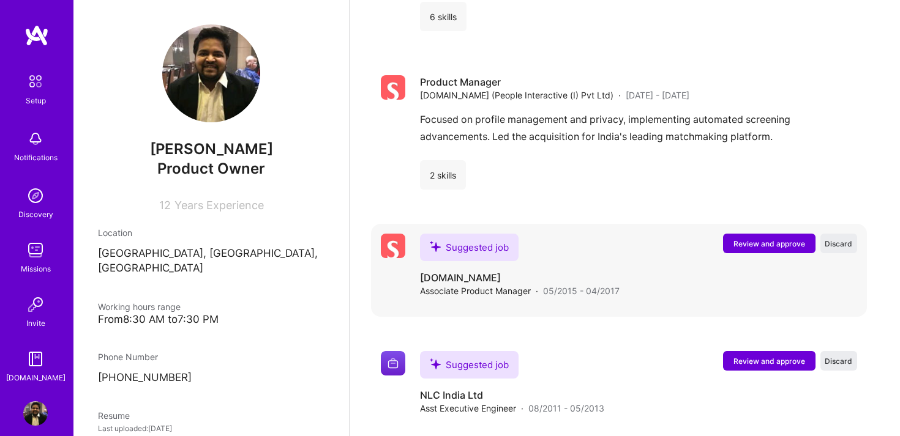
click at [755, 239] on span "Review and approve" at bounding box center [769, 244] width 72 height 10
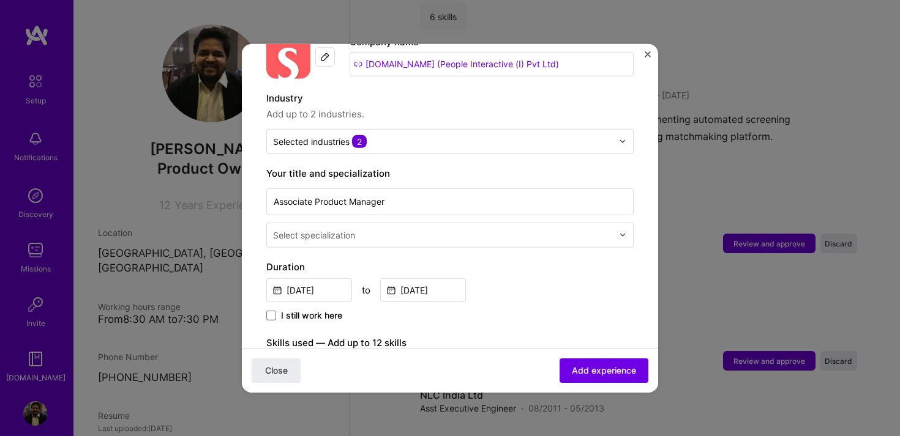
scroll to position [145, 0]
click at [411, 230] on div "Select specialization" at bounding box center [443, 234] width 352 height 24
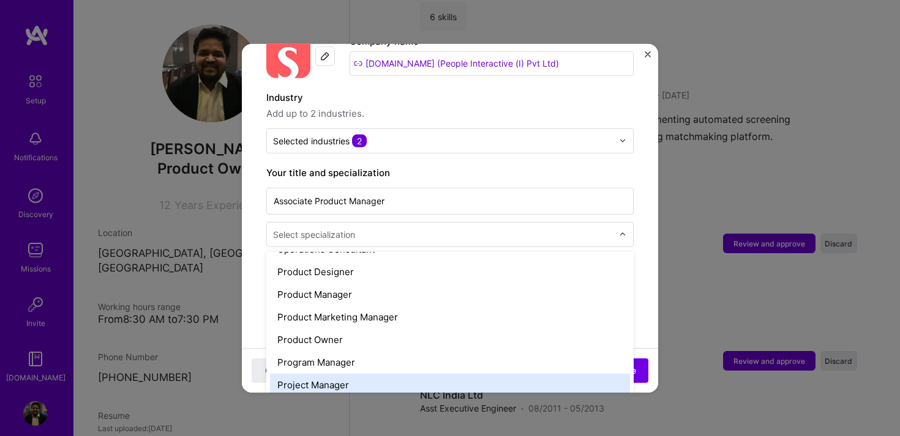
scroll to position [1104, 0]
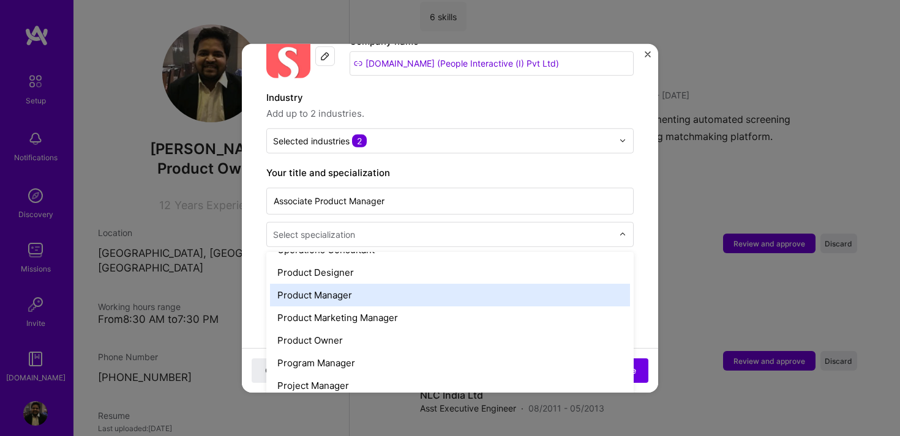
click at [374, 283] on div "Product Manager" at bounding box center [450, 294] width 360 height 23
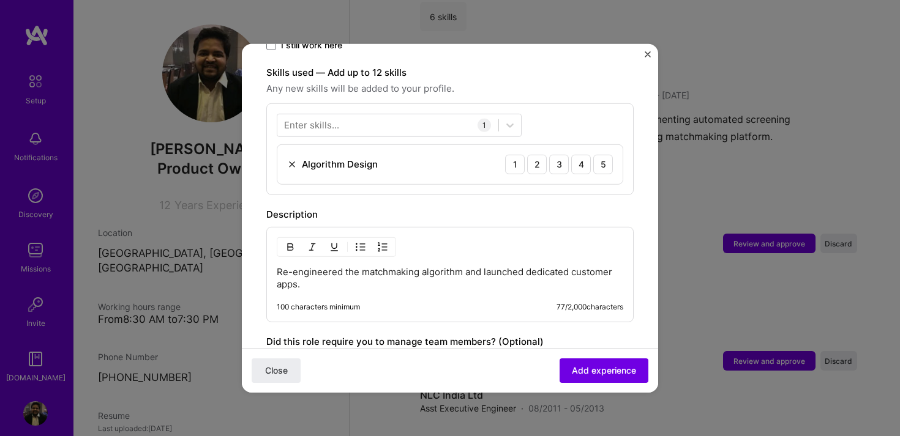
scroll to position [416, 0]
click at [579, 153] on div "4" at bounding box center [581, 163] width 20 height 20
click at [397, 116] on div at bounding box center [387, 124] width 221 height 20
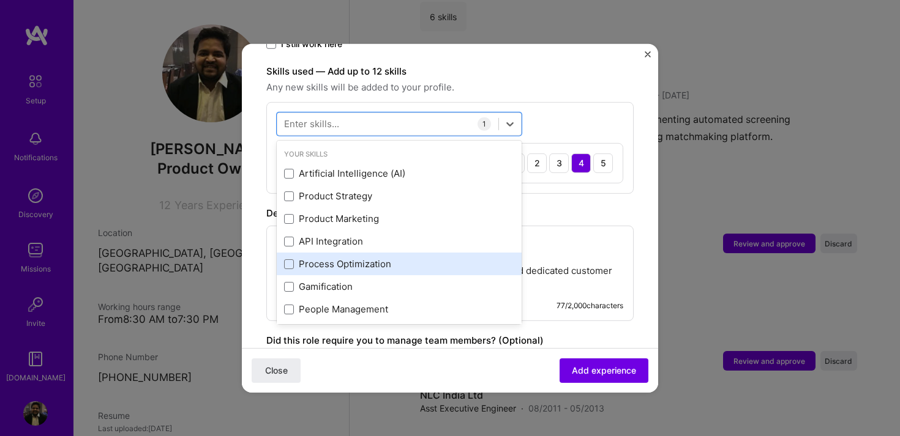
click at [375, 258] on div "Process Optimization" at bounding box center [399, 264] width 230 height 13
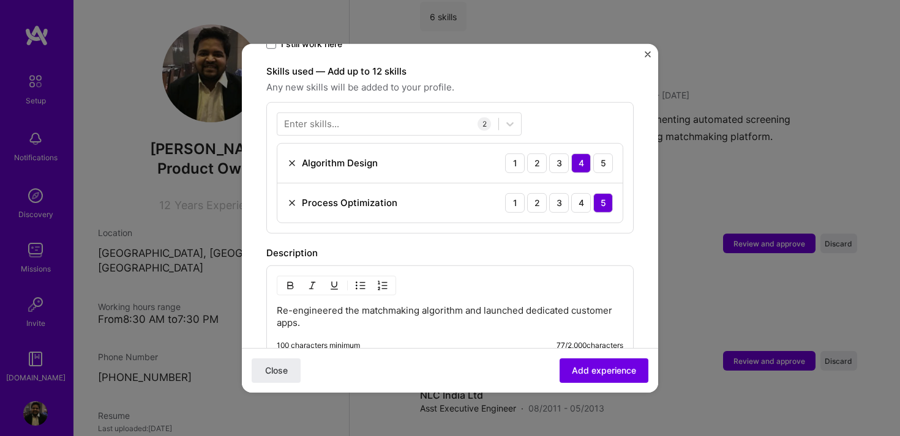
click at [613, 218] on div "Enter skills... 2 Algorithm Design 1 2 3 4 5 Process Optimization 1 2 3 4 5" at bounding box center [449, 168] width 367 height 132
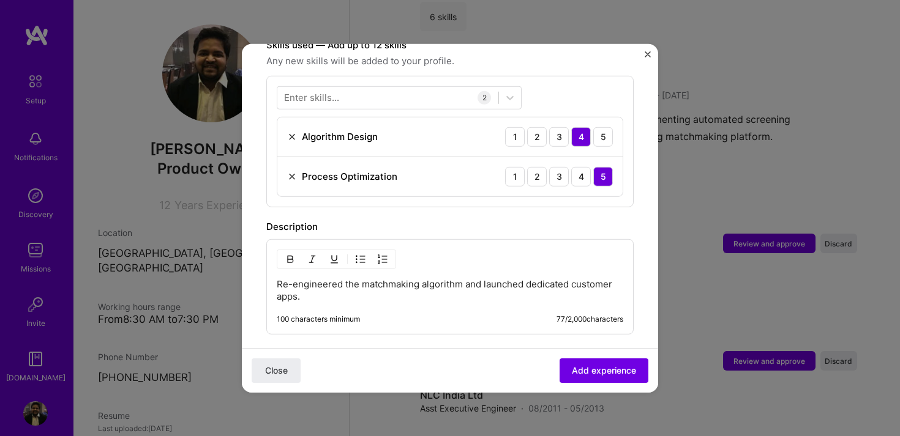
scroll to position [449, 0]
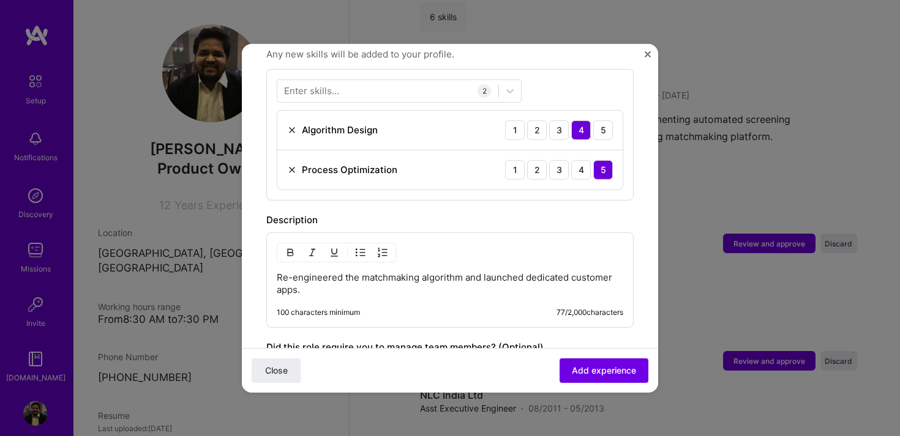
click at [496, 281] on p "Re-engineered the matchmaking algorithm and launched dedicated customer apps." at bounding box center [450, 283] width 347 height 24
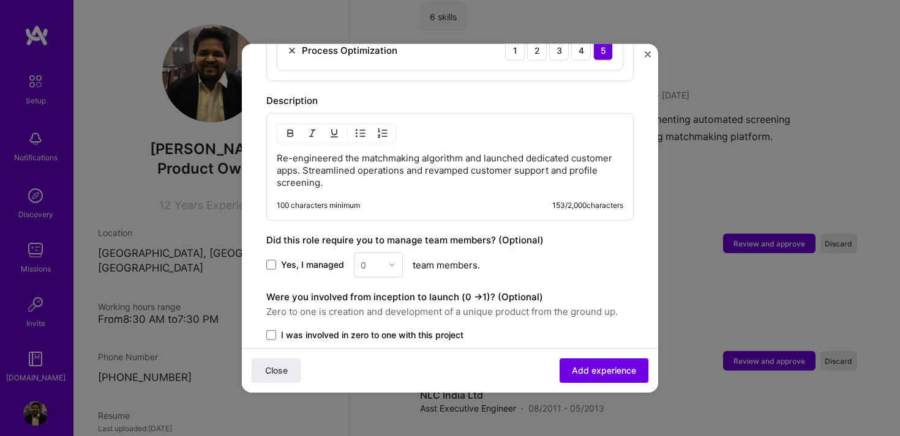
scroll to position [648, 0]
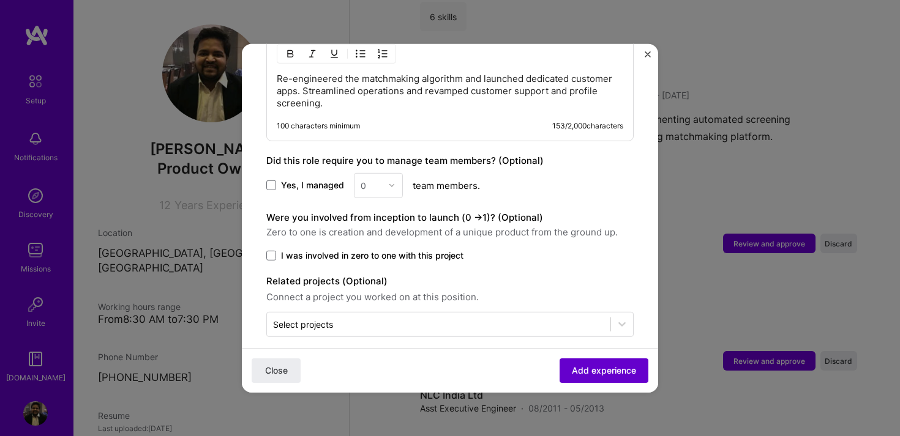
click at [590, 368] on span "Add experience" at bounding box center [604, 371] width 64 height 12
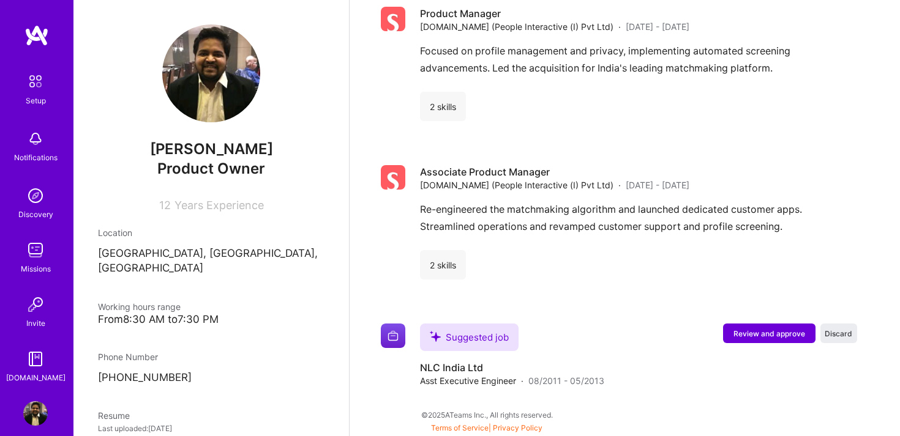
scroll to position [2074, 0]
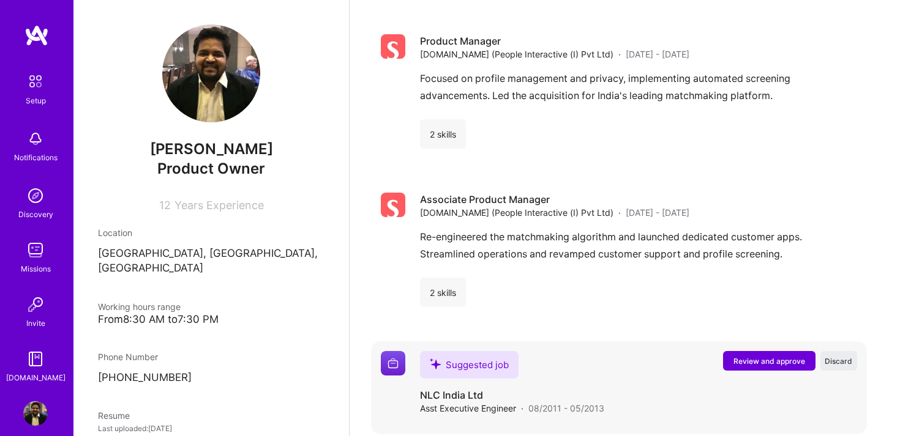
click at [753, 356] on span "Review and approve" at bounding box center [769, 361] width 72 height 10
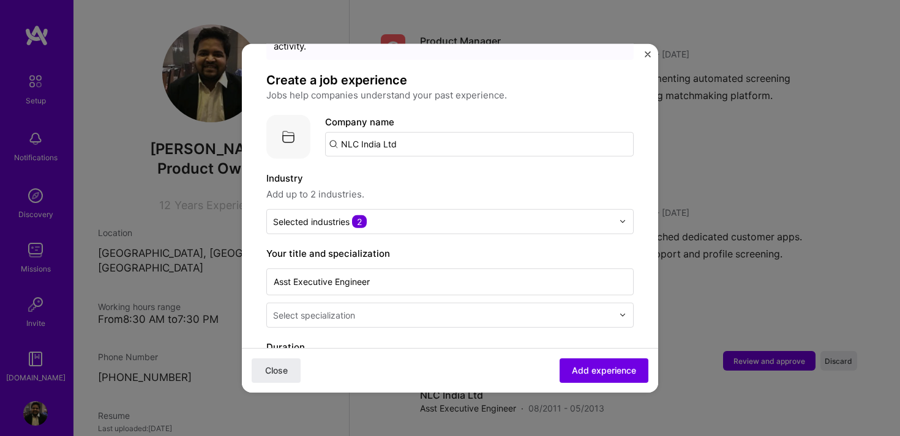
scroll to position [115, 0]
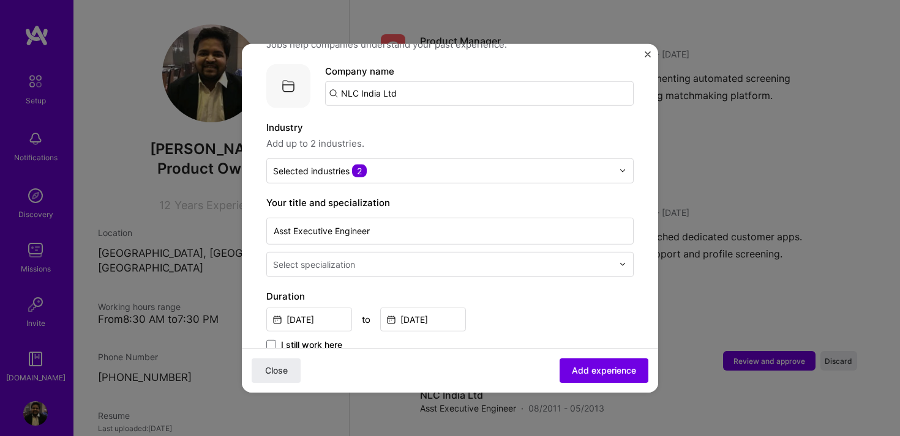
click at [416, 258] on input "text" at bounding box center [444, 264] width 342 height 13
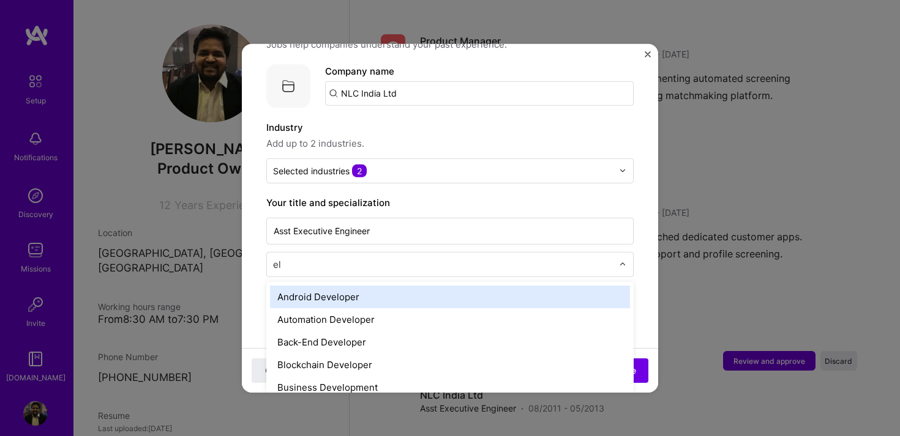
type input "e"
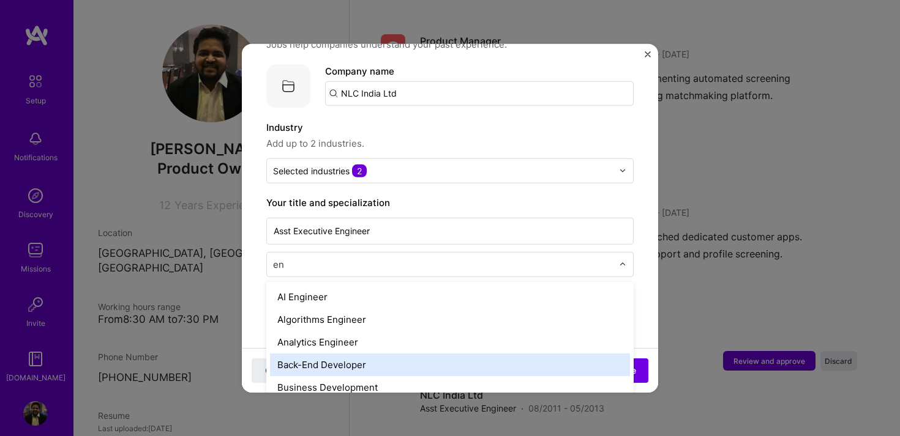
type input "e"
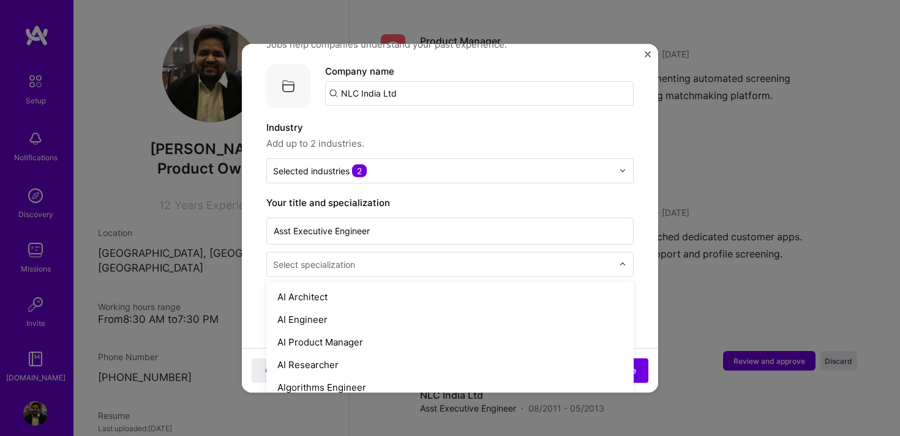
type input "s"
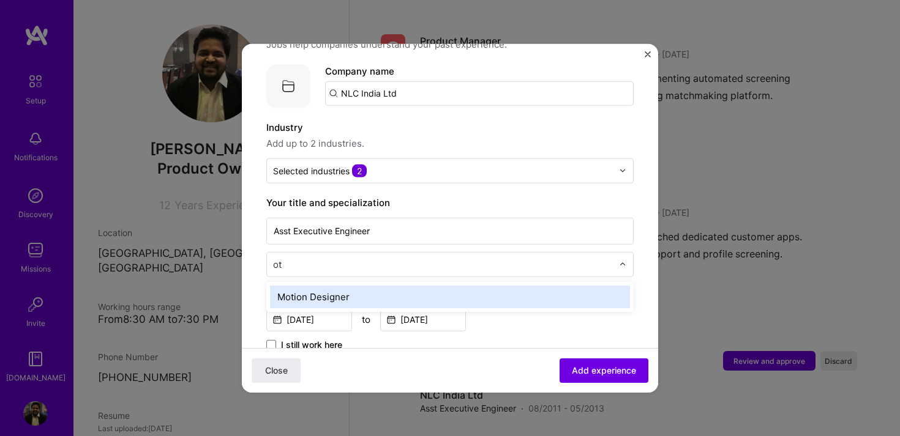
type input "o"
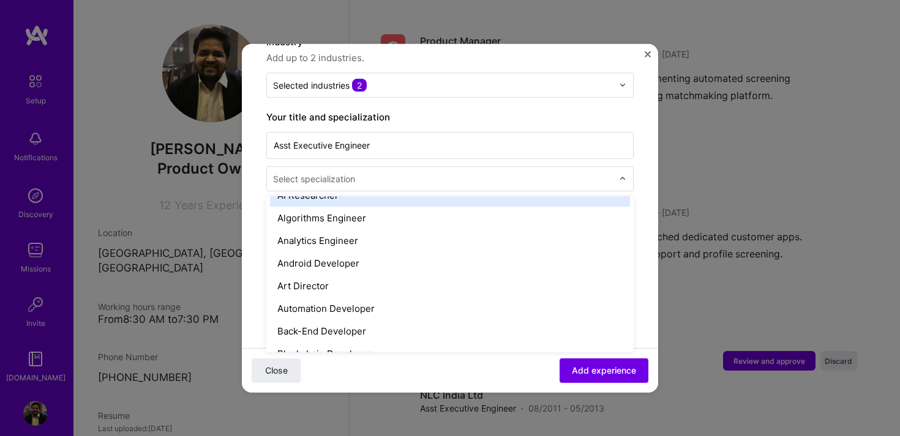
scroll to position [0, 0]
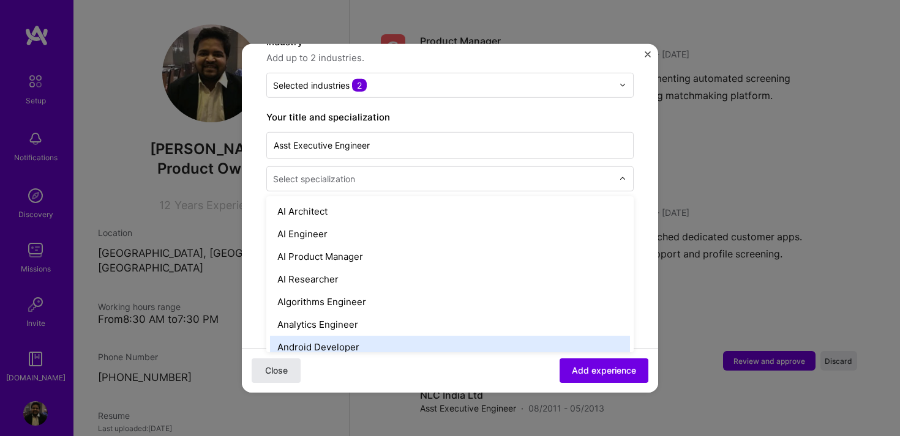
click at [294, 372] on button "Close" at bounding box center [276, 371] width 49 height 24
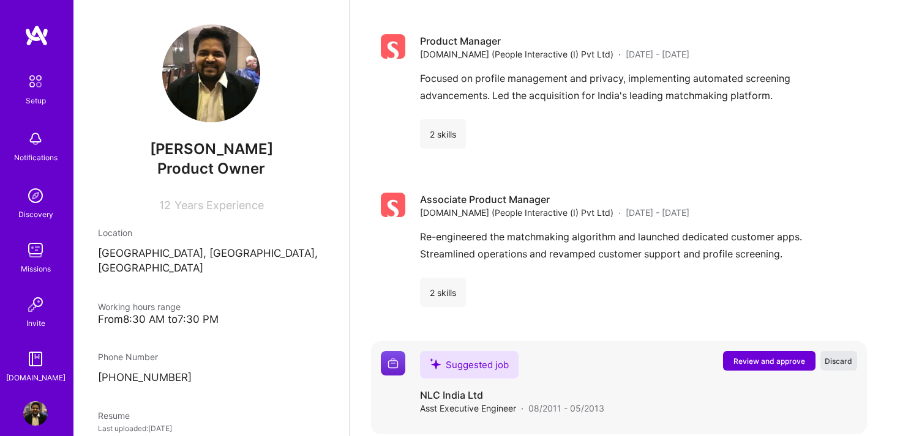
click at [846, 356] on span "Discard" at bounding box center [839, 361] width 28 height 10
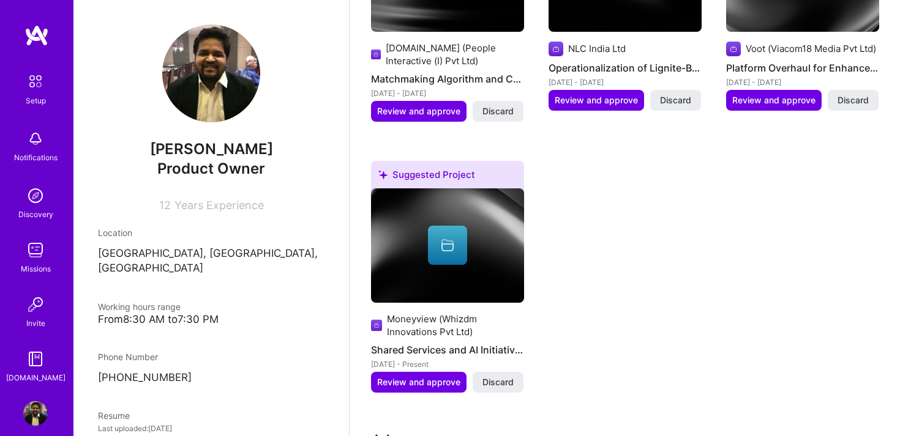
scroll to position [880, 0]
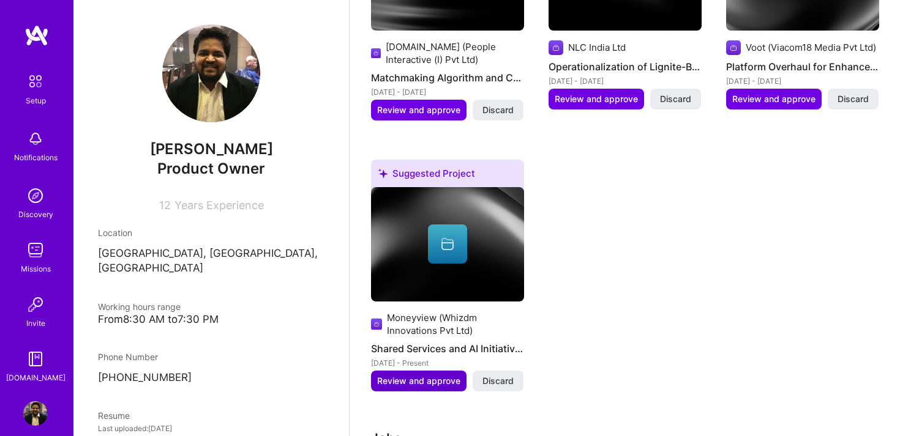
click at [447, 375] on span "Review and approve" at bounding box center [418, 381] width 83 height 12
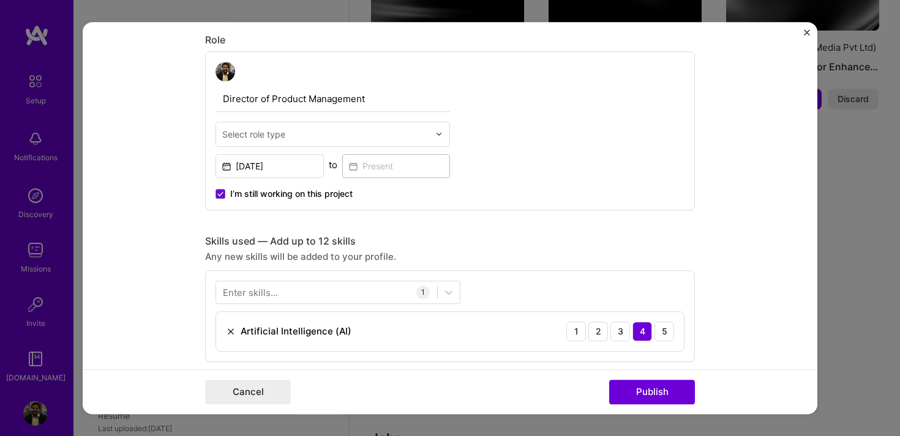
scroll to position [408, 0]
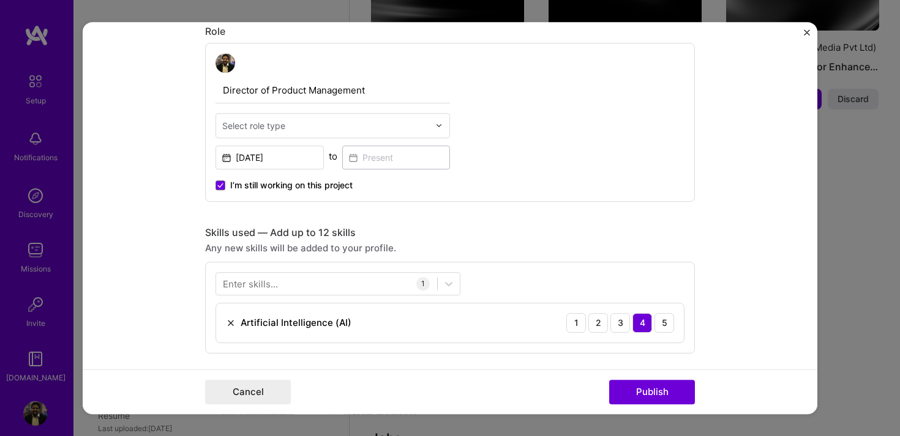
click at [392, 110] on div "Director of Product Management Select role type Apr, 2024 to I’m still working …" at bounding box center [332, 122] width 234 height 138
click at [392, 120] on input "text" at bounding box center [325, 125] width 207 height 13
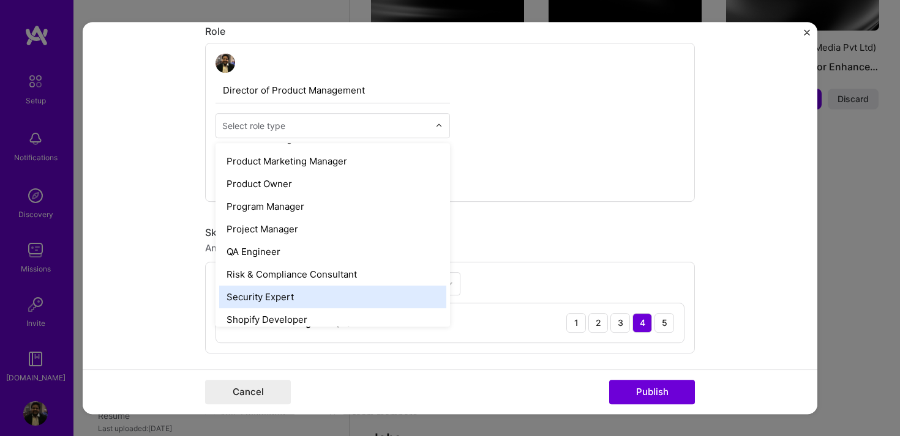
scroll to position [1152, 0]
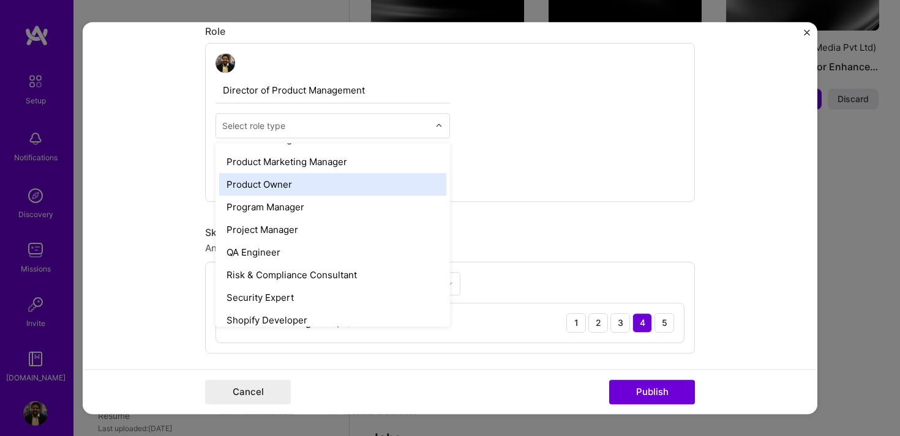
click at [323, 189] on div "Product Owner" at bounding box center [332, 184] width 227 height 23
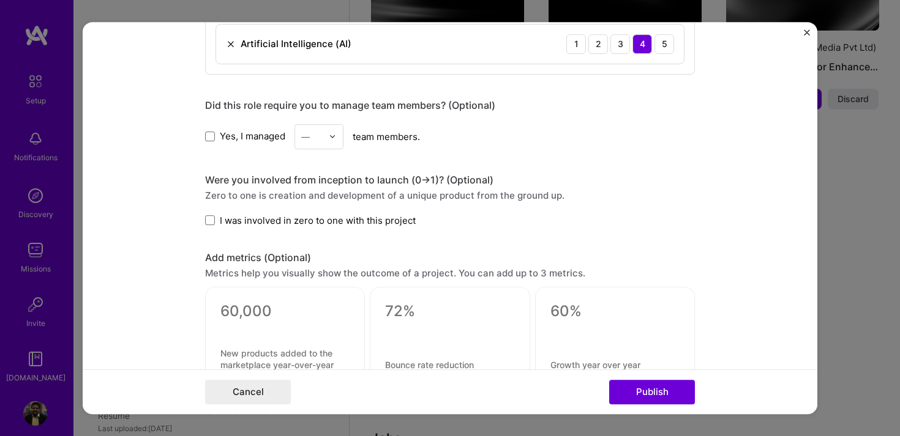
scroll to position [418, 0]
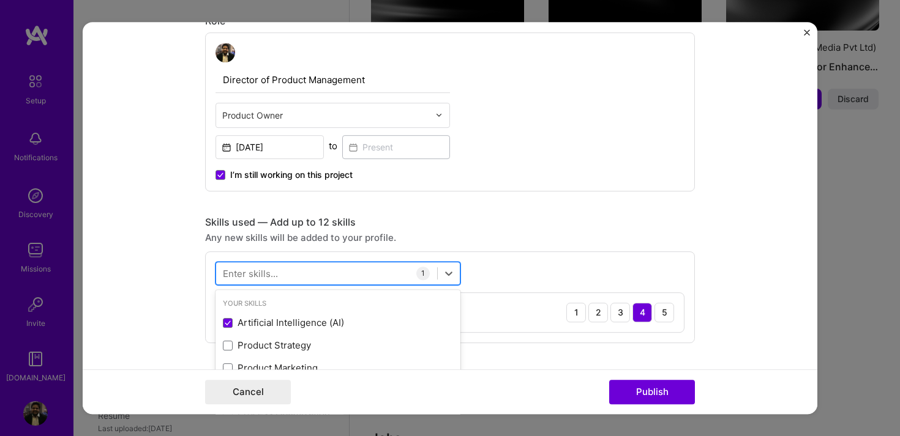
click at [351, 279] on div at bounding box center [326, 273] width 221 height 20
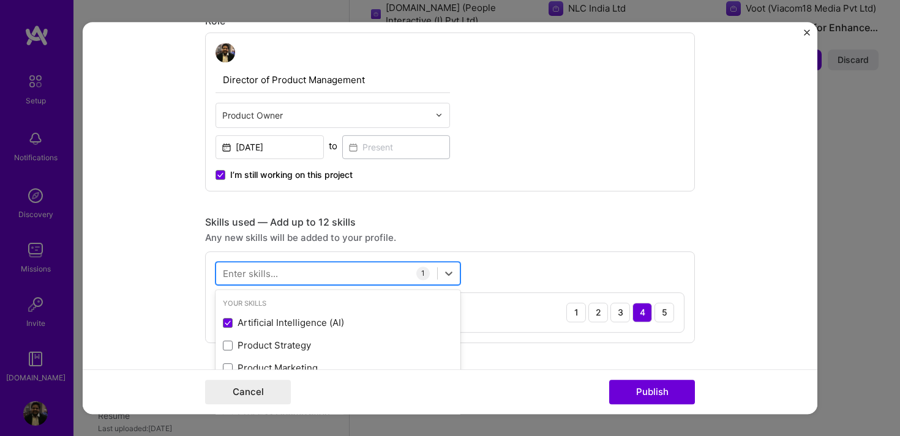
scroll to position [923, 0]
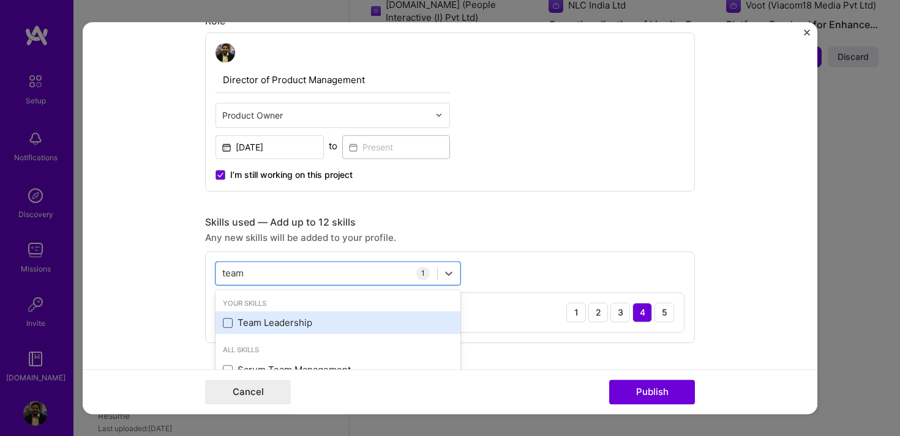
click at [225, 323] on span at bounding box center [228, 323] width 10 height 10
click at [0, 0] on input "checkbox" at bounding box center [0, 0] width 0 height 0
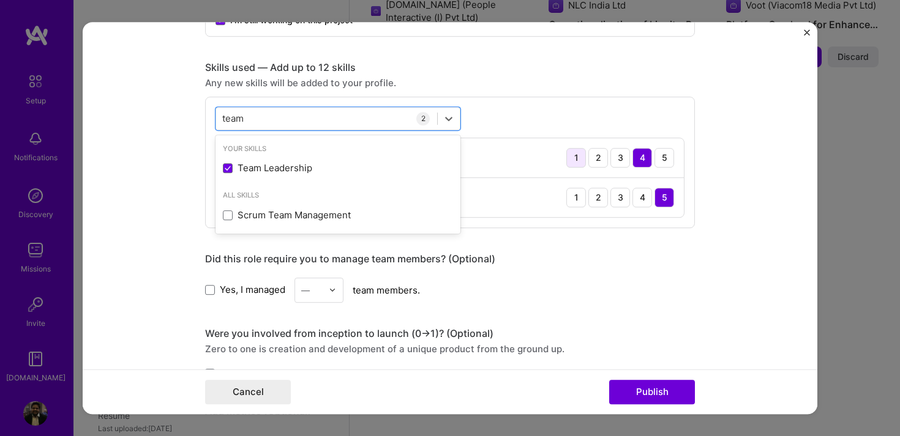
scroll to position [551, 0]
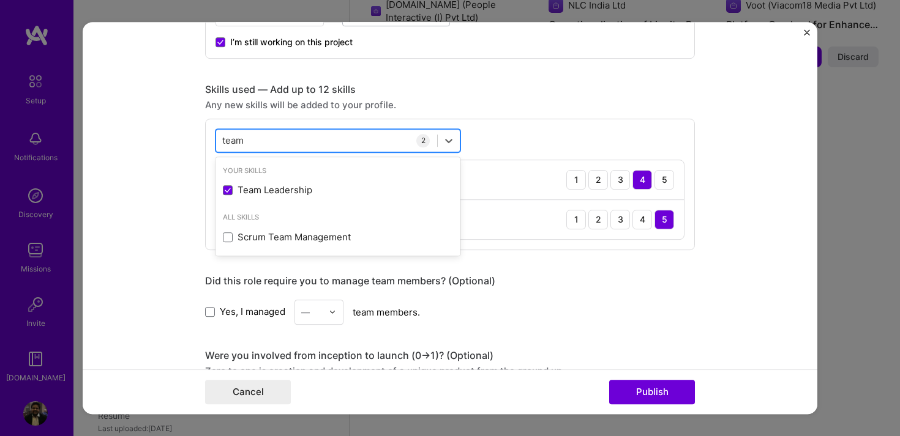
click at [350, 146] on div "team team" at bounding box center [326, 140] width 221 height 20
type input "t"
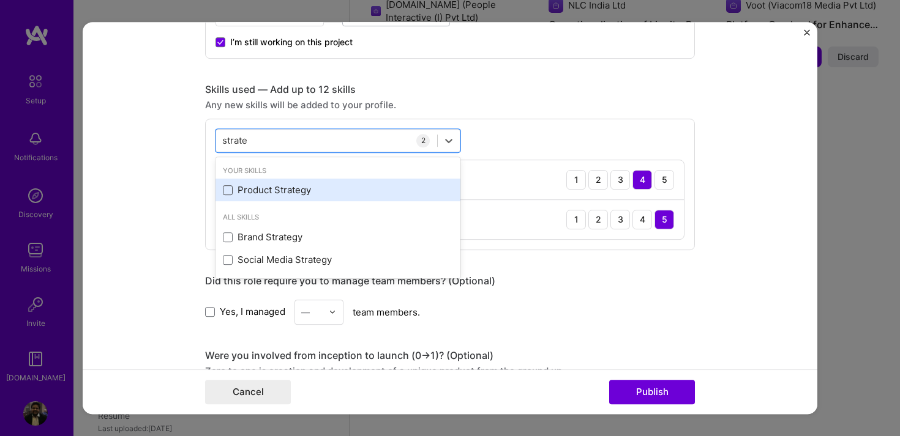
click at [228, 188] on span at bounding box center [228, 190] width 10 height 10
click at [0, 0] on input "checkbox" at bounding box center [0, 0] width 0 height 0
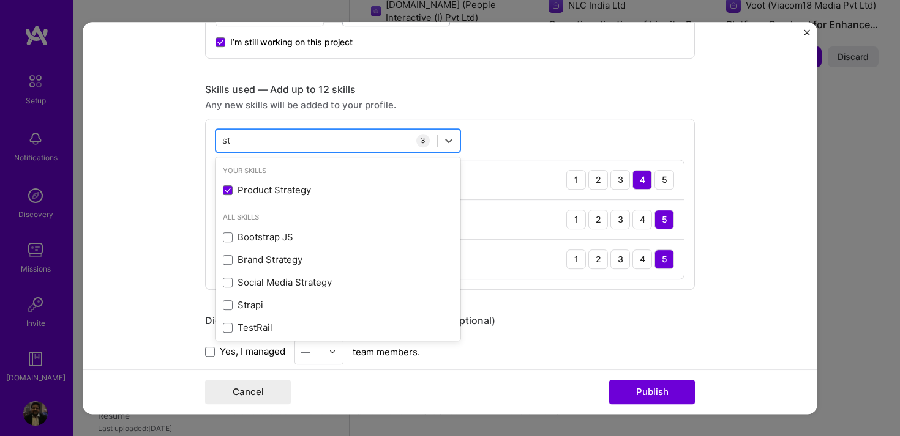
type input "s"
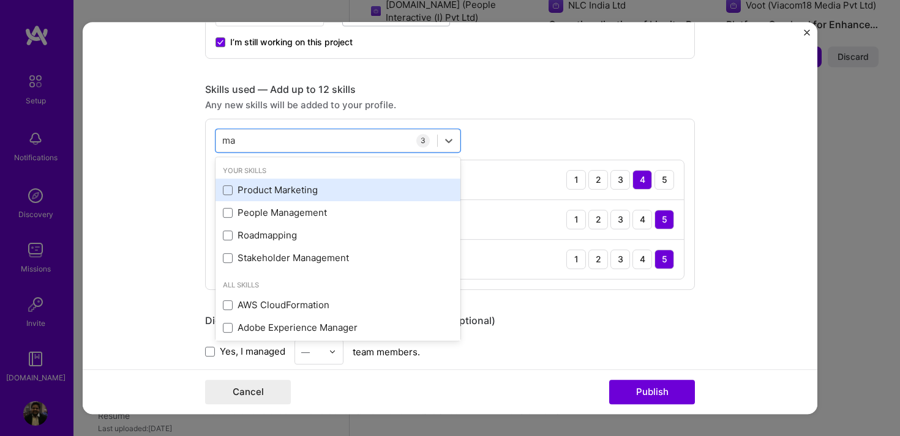
click at [225, 197] on div "Product Marketing" at bounding box center [338, 190] width 230 height 13
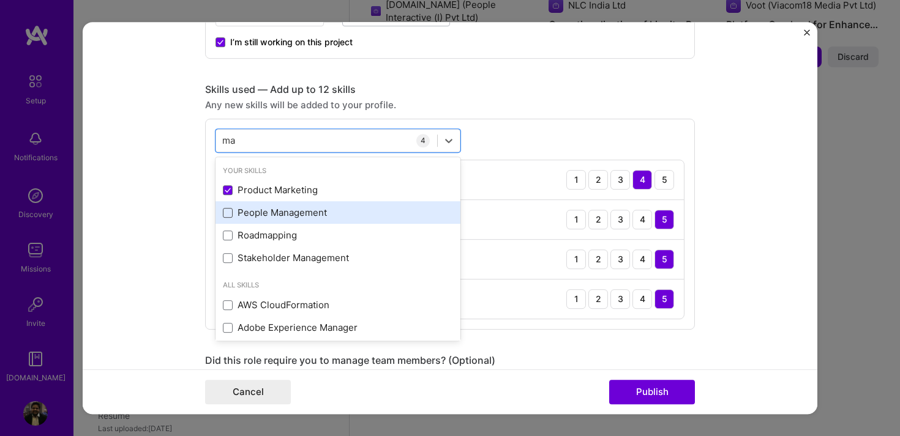
click at [227, 214] on span at bounding box center [228, 213] width 10 height 10
click at [0, 0] on input "checkbox" at bounding box center [0, 0] width 0 height 0
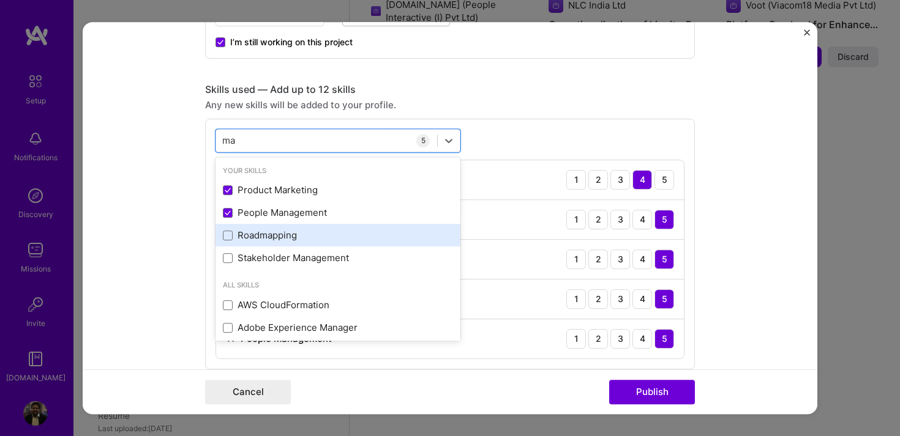
click at [229, 245] on div "Roadmapping" at bounding box center [337, 235] width 245 height 23
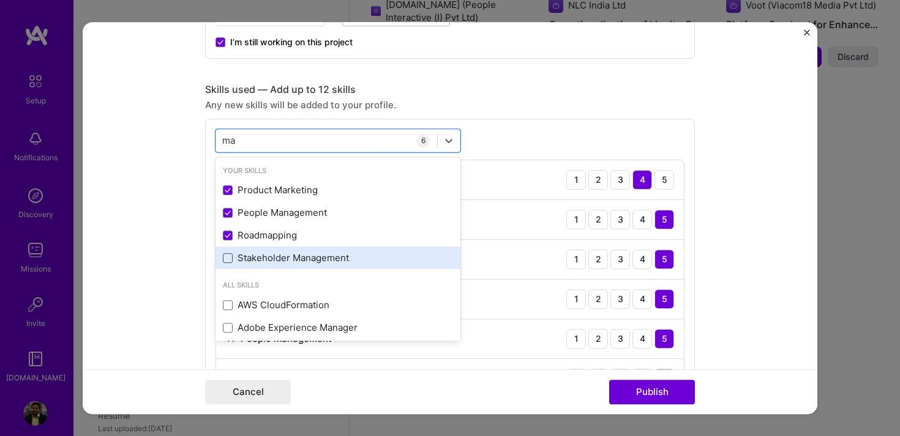
click at [229, 257] on span at bounding box center [228, 258] width 10 height 10
click at [0, 0] on input "checkbox" at bounding box center [0, 0] width 0 height 0
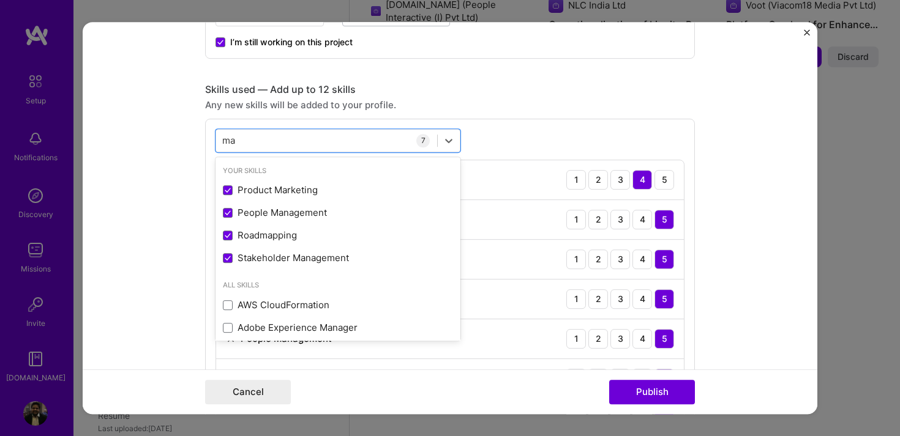
type input "ma"
click at [586, 129] on div "option Stakeholder Management, selected. option Product Marketing selected, 0 o…" at bounding box center [450, 284] width 490 height 331
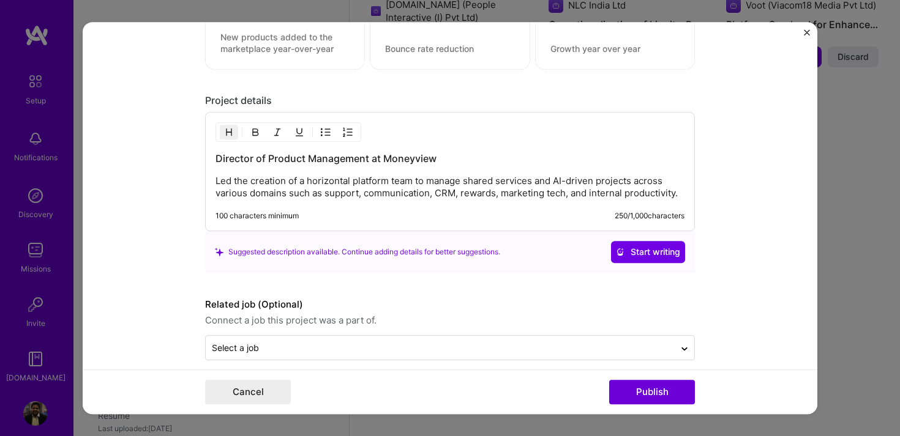
scroll to position [1256, 0]
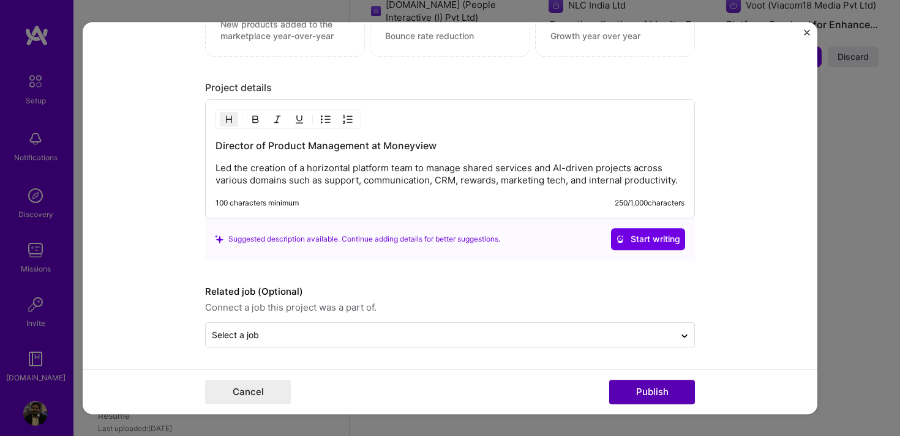
click at [649, 392] on button "Publish" at bounding box center [652, 392] width 86 height 24
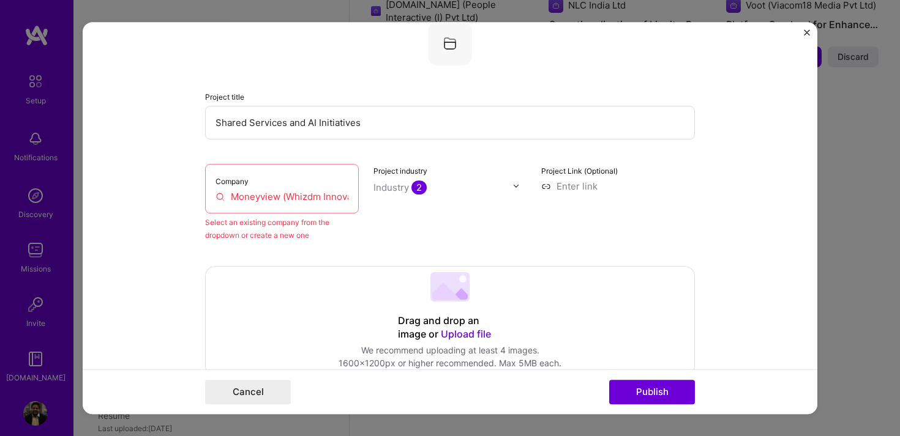
scroll to position [80, 0]
click at [313, 201] on input "Moneyview (Whizdm Innovations Pvt Ltd)" at bounding box center [281, 197] width 133 height 13
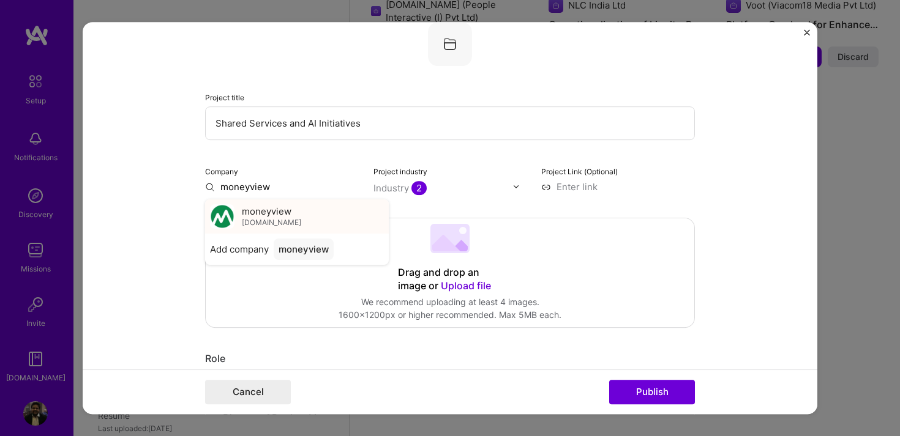
type input "moneyview"
click at [294, 214] on div "moneyview moneyview.in" at bounding box center [297, 217] width 184 height 34
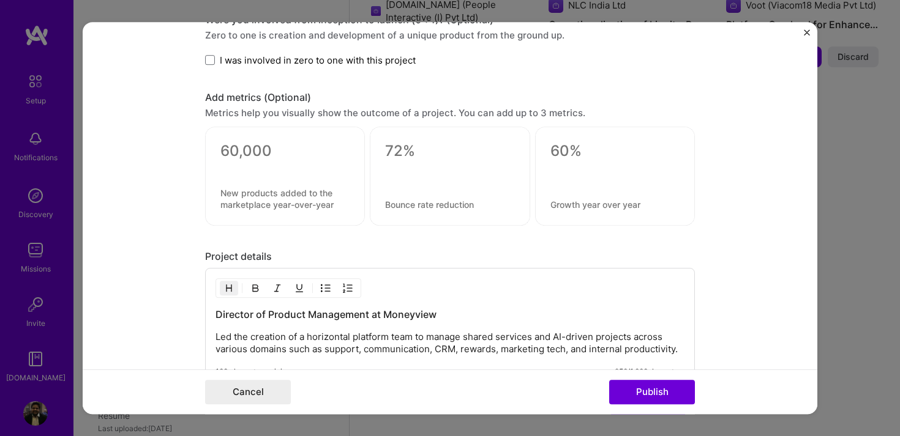
scroll to position [1106, 0]
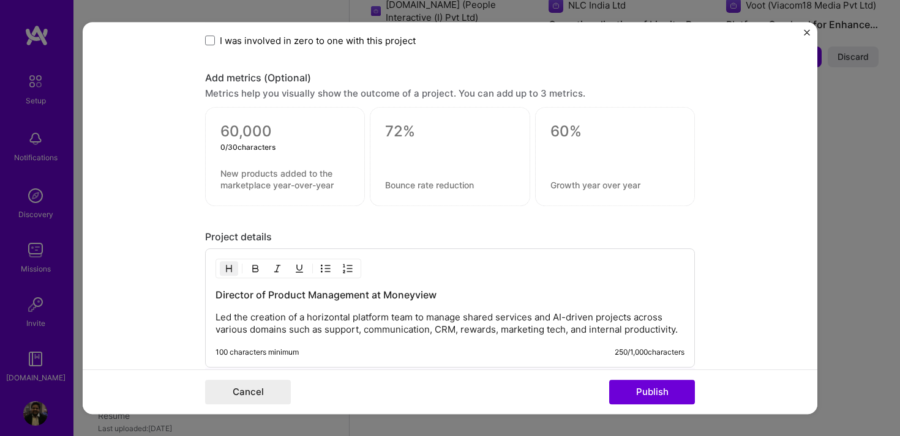
click at [290, 135] on textarea at bounding box center [284, 131] width 129 height 18
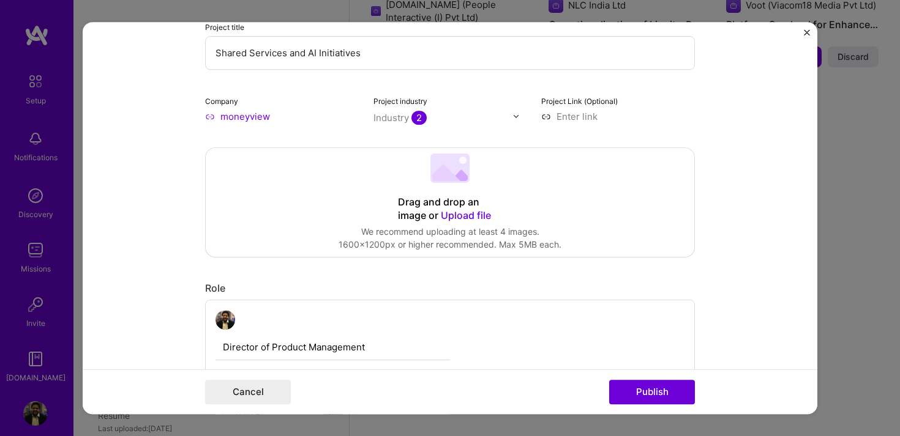
scroll to position [149, 0]
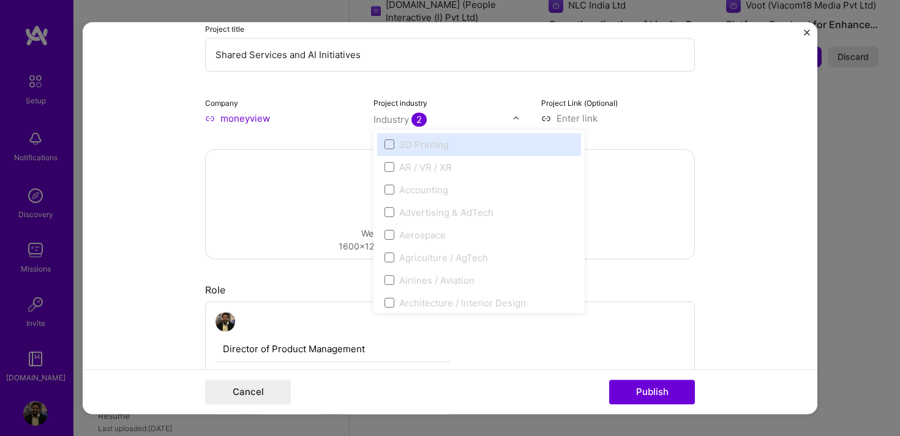
click at [420, 122] on span "2" at bounding box center [418, 120] width 15 height 14
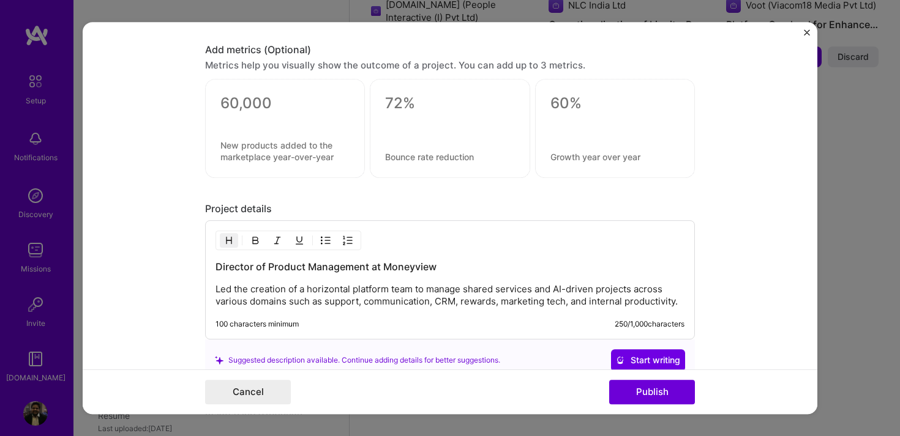
scroll to position [1137, 0]
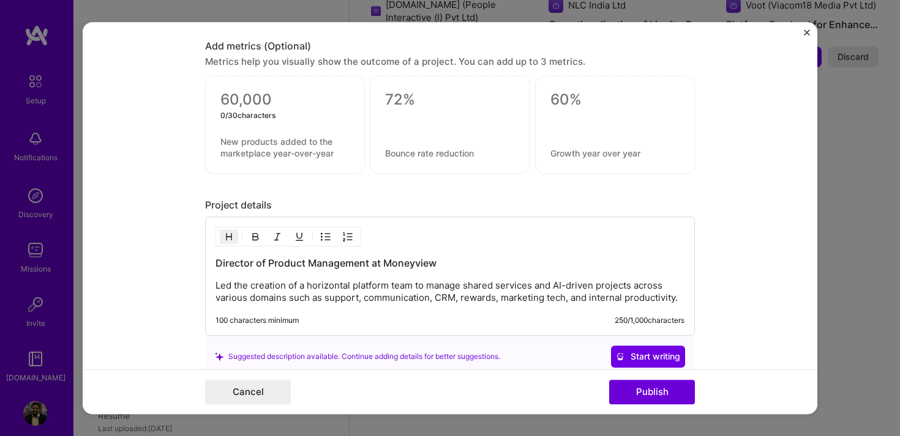
click at [252, 99] on textarea at bounding box center [284, 100] width 129 height 18
click at [419, 107] on textarea at bounding box center [449, 100] width 129 height 18
click at [412, 156] on textarea at bounding box center [449, 154] width 129 height 12
click at [251, 142] on textarea at bounding box center [284, 147] width 129 height 23
click at [242, 98] on textarea at bounding box center [284, 100] width 129 height 18
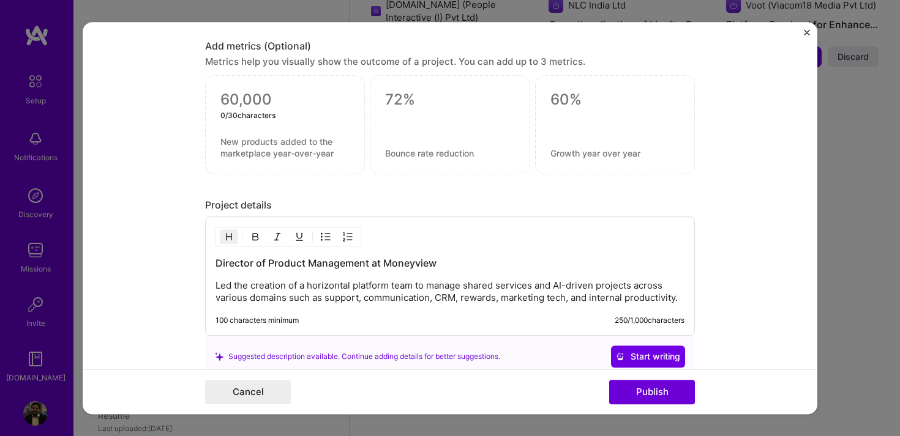
click at [400, 97] on textarea at bounding box center [449, 100] width 129 height 18
type textarea "5"
type textarea "75%"
click at [399, 151] on textarea at bounding box center [449, 154] width 129 height 12
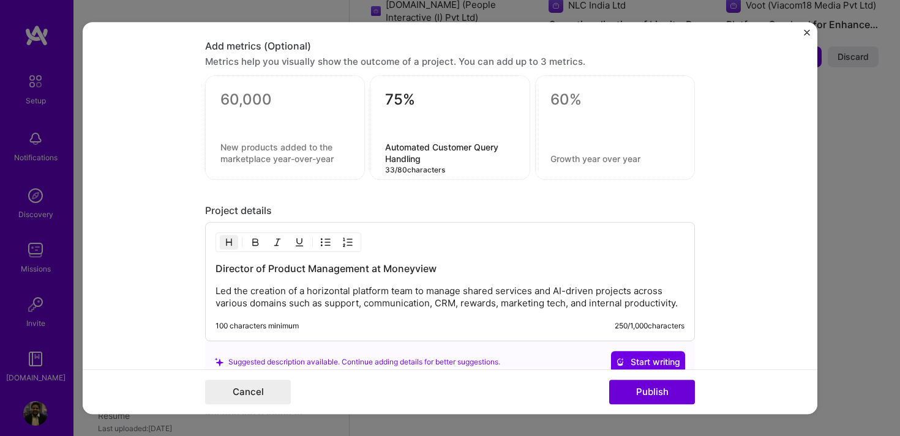
type textarea "Automated Customer Query Handling"
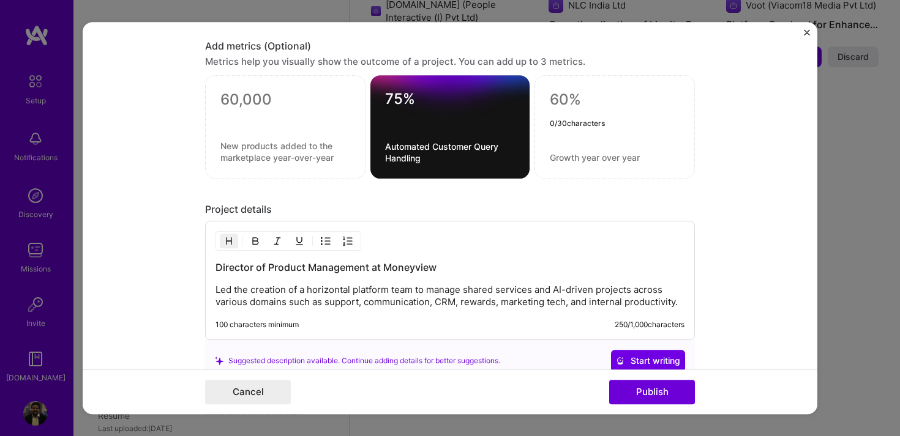
click at [561, 95] on textarea at bounding box center [615, 100] width 130 height 18
type textarea "30%"
click at [555, 159] on textarea at bounding box center [615, 158] width 130 height 12
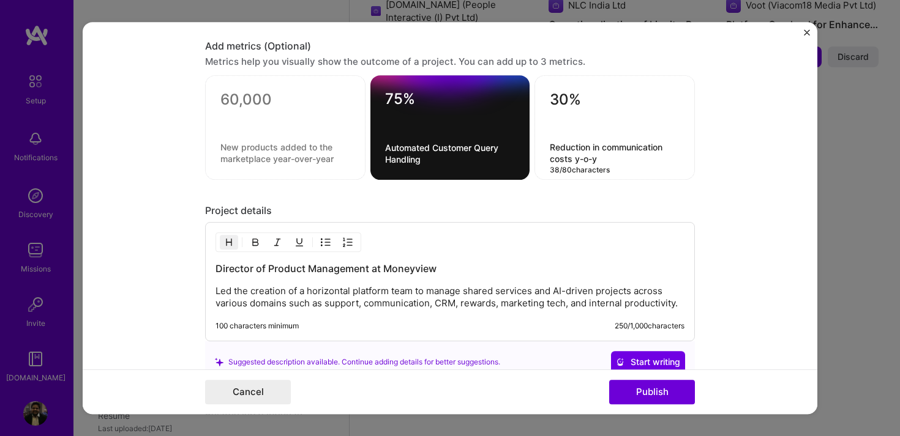
type textarea "Reduction in communication costs y-o-y"
click at [230, 94] on textarea at bounding box center [285, 100] width 130 height 18
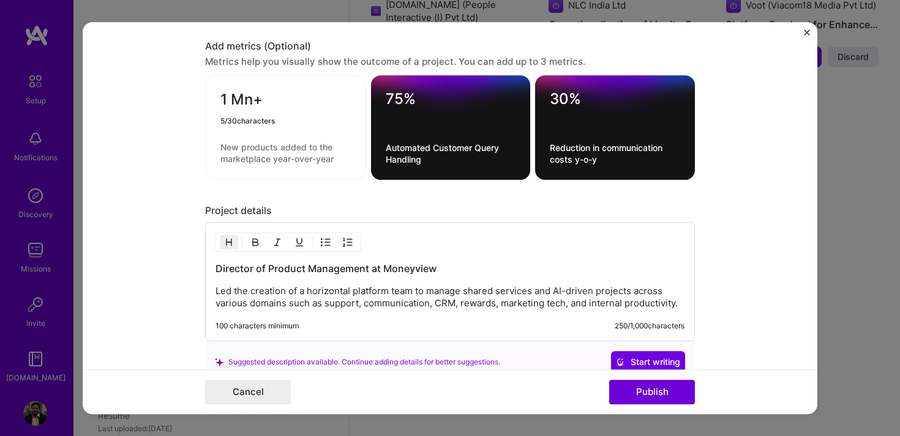
type textarea "1 Mn+"
click at [278, 143] on textarea at bounding box center [285, 152] width 130 height 23
click at [219, 160] on div "1 Mn+ Outbound calls a month using Voice Bot 38 / 80 characters" at bounding box center [285, 127] width 161 height 105
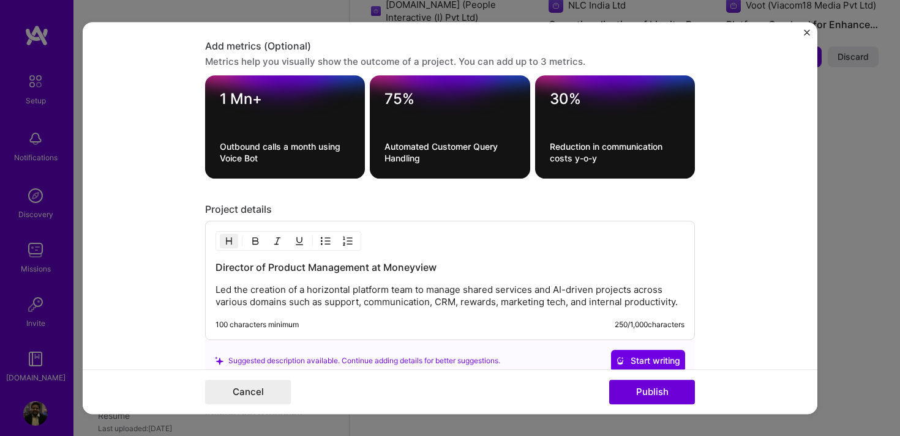
click at [239, 161] on textarea "Outbound calls a month using Voice Bot" at bounding box center [285, 152] width 130 height 23
click at [223, 157] on textarea "Outbound calls a month using Voice Bot" at bounding box center [285, 152] width 130 height 23
click at [288, 157] on textarea "Outbound calls a month using AI Voice Bot" at bounding box center [285, 152] width 130 height 23
click at [221, 157] on textarea "Outbound calls a month using AI Voice Bot" at bounding box center [285, 152] width 130 height 23
click at [322, 158] on textarea "Outbound calls a month using in-house AI Voice Bot" at bounding box center [285, 152] width 130 height 23
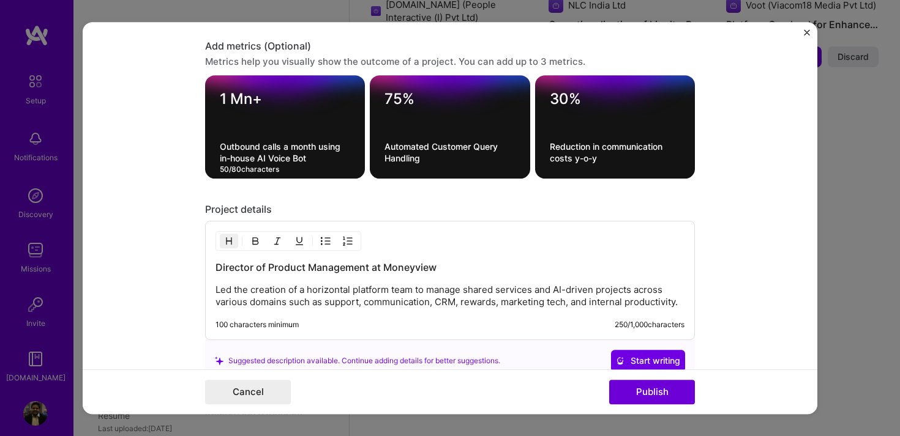
type textarea "Outbound calls a month using in-house AI Voice Bot"
click at [421, 212] on div "Project details" at bounding box center [450, 209] width 490 height 13
click at [641, 394] on button "Publish" at bounding box center [652, 392] width 86 height 24
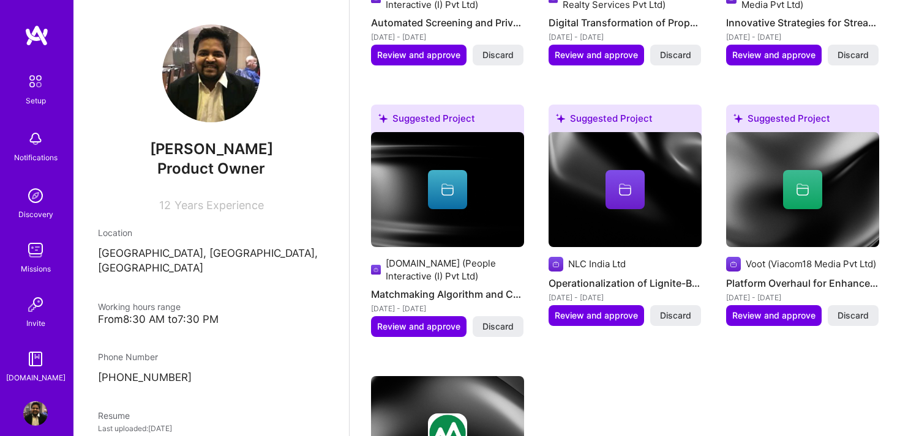
scroll to position [658, 0]
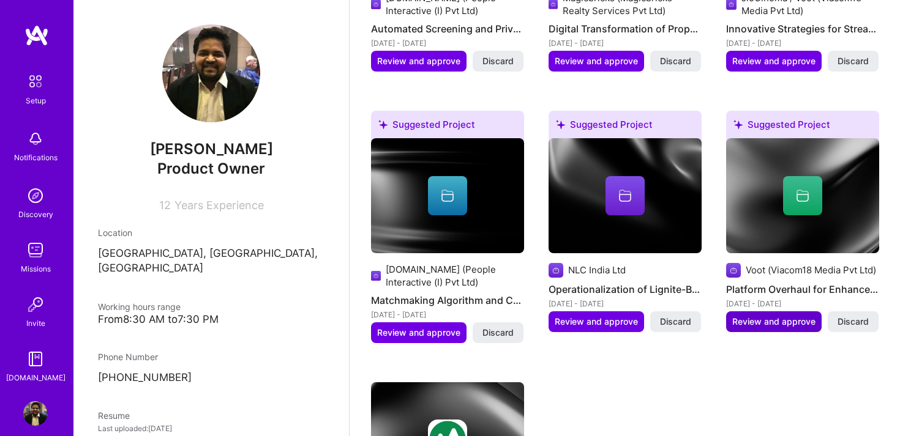
click at [751, 316] on span "Review and approve" at bounding box center [773, 322] width 83 height 12
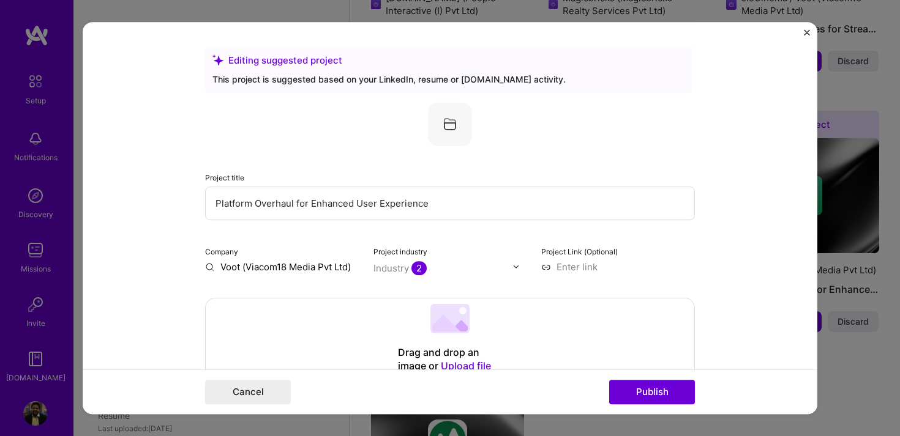
scroll to position [104, 0]
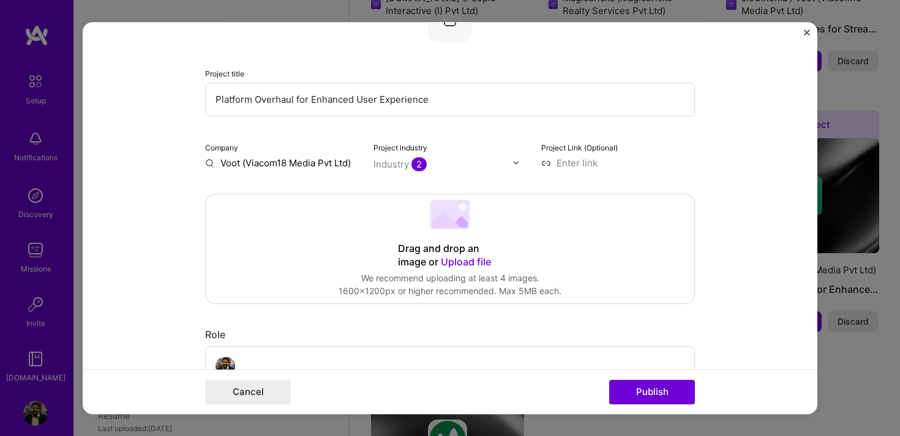
click at [248, 167] on input "Voot (Viacom18 Media Pvt Ltd)" at bounding box center [282, 163] width 154 height 13
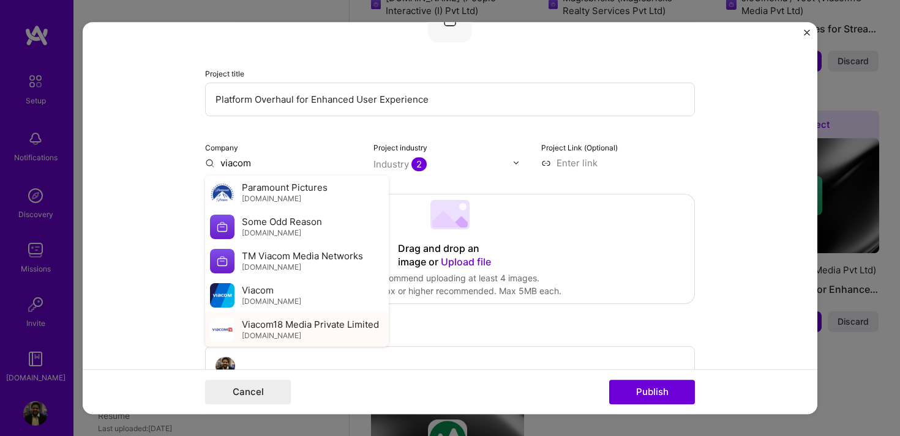
click at [287, 328] on span "Viacom18 Media Private Limited" at bounding box center [310, 324] width 137 height 13
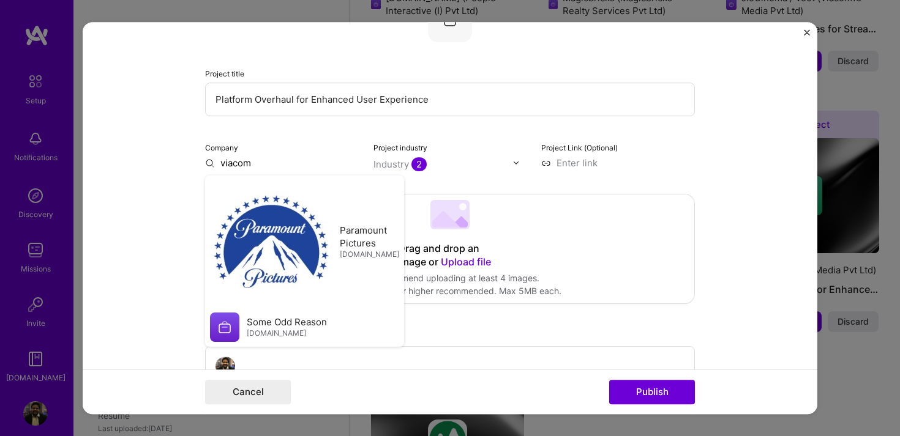
type input "Viacom18 Media Private Limited"
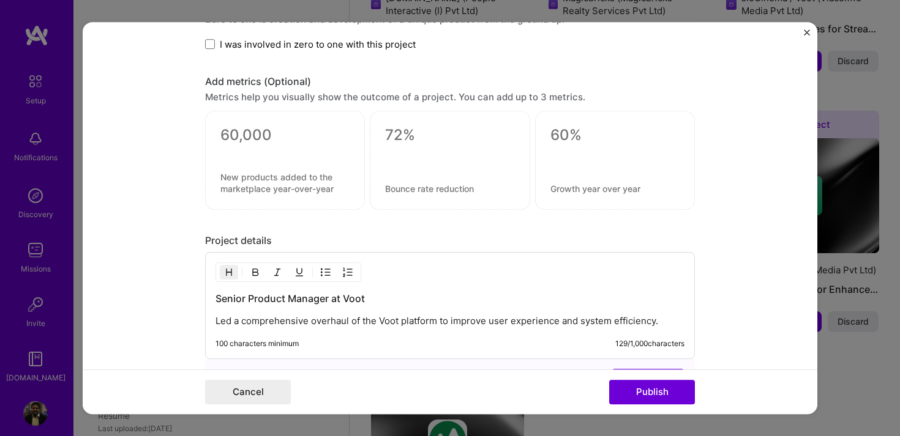
scroll to position [863, 0]
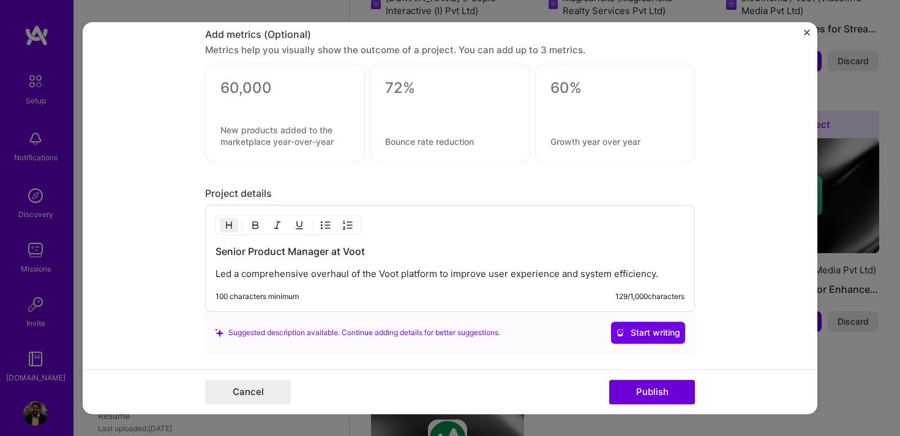
click at [395, 88] on textarea at bounding box center [449, 88] width 129 height 18
type textarea "5"
type textarea "15%"
click at [406, 136] on div "15%" at bounding box center [450, 113] width 160 height 99
click at [403, 143] on textarea at bounding box center [449, 142] width 129 height 12
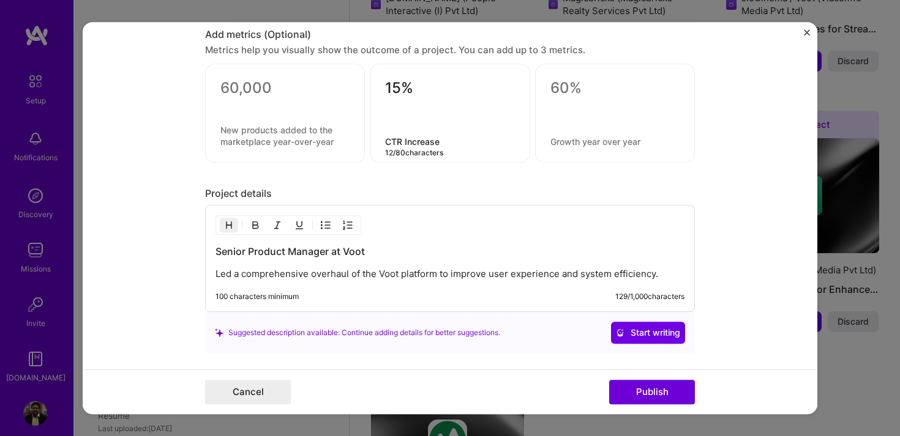
type textarea "CTR Increase"
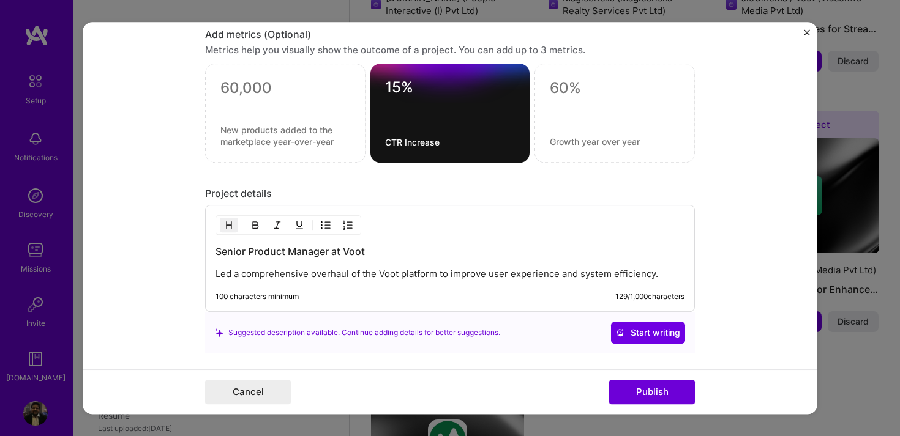
click at [384, 143] on div "15% CTR Increase" at bounding box center [449, 113] width 159 height 99
click at [567, 86] on textarea at bounding box center [615, 88] width 130 height 18
type textarea "25%"
click at [563, 140] on textarea at bounding box center [615, 142] width 130 height 12
type textarea "Boost in Watch Time y-o-y"
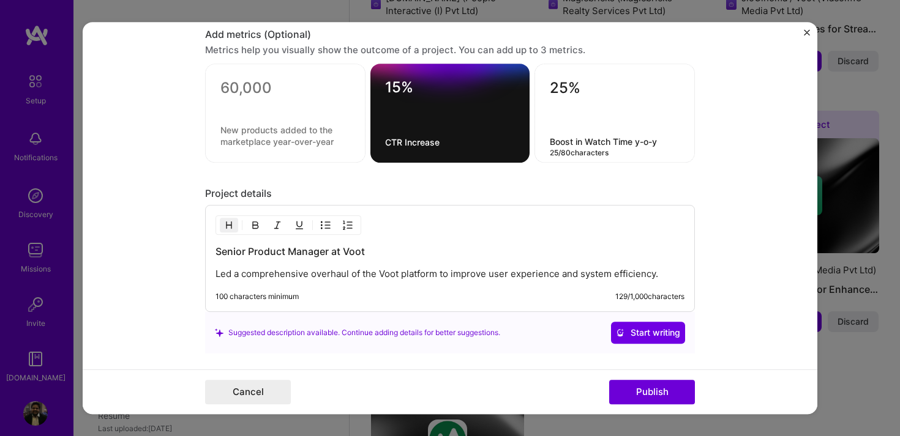
click at [232, 91] on textarea at bounding box center [285, 88] width 130 height 18
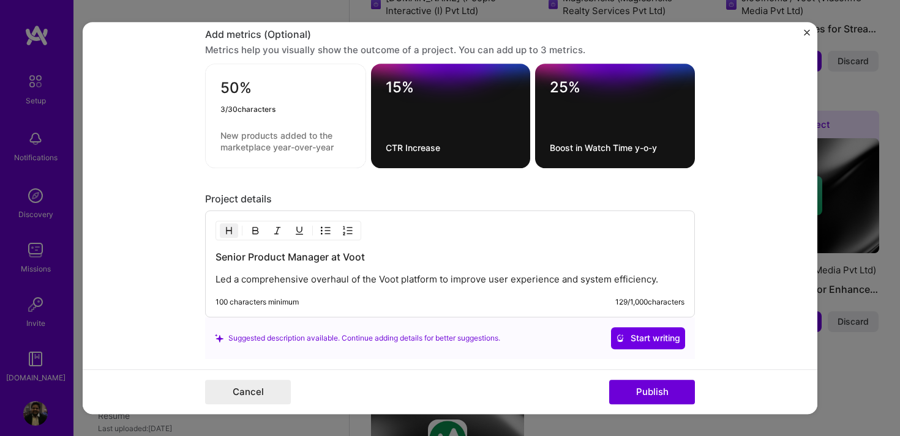
type textarea "50%"
click at [293, 144] on textarea at bounding box center [285, 141] width 130 height 23
type textarea "Reduciton in platorm operations costs"
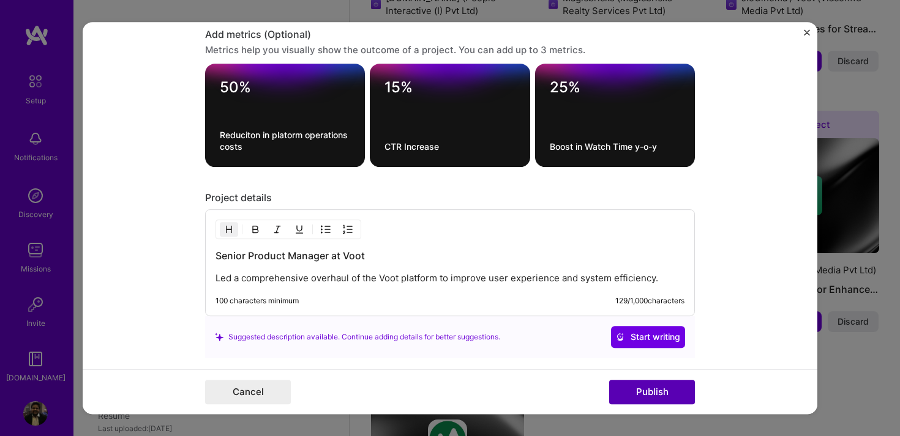
click at [667, 392] on button "Publish" at bounding box center [652, 392] width 86 height 24
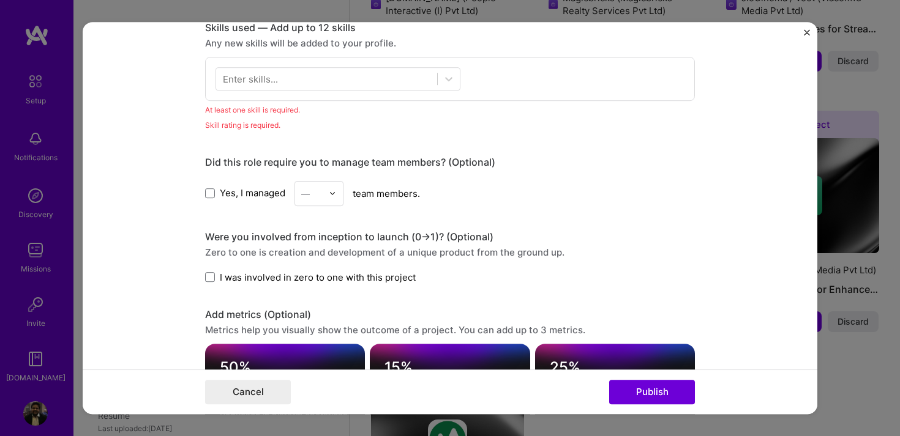
scroll to position [556, 0]
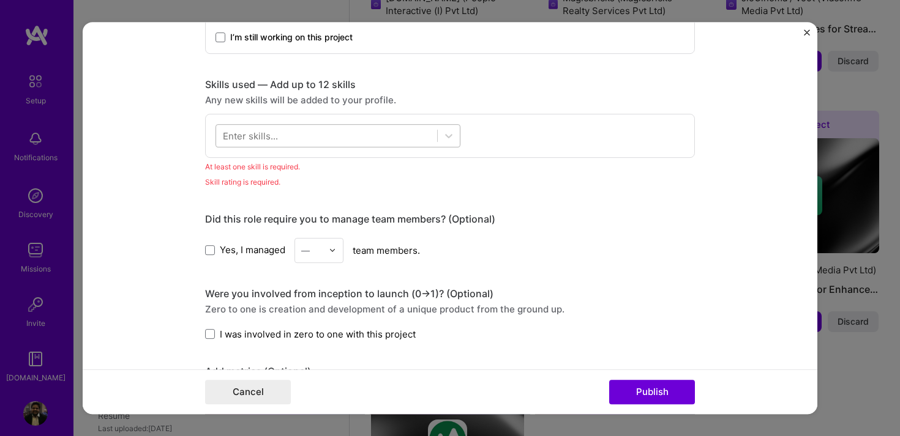
click at [339, 143] on div at bounding box center [326, 136] width 221 height 20
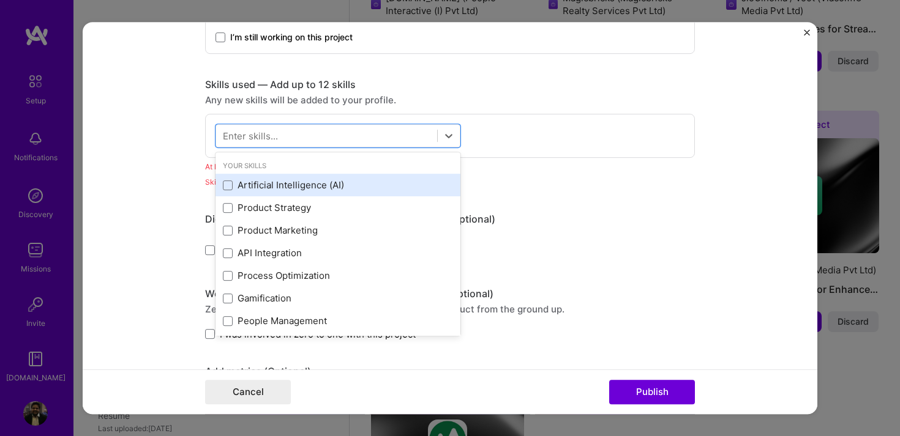
click at [275, 184] on div "Artificial Intelligence (AI)" at bounding box center [338, 185] width 230 height 13
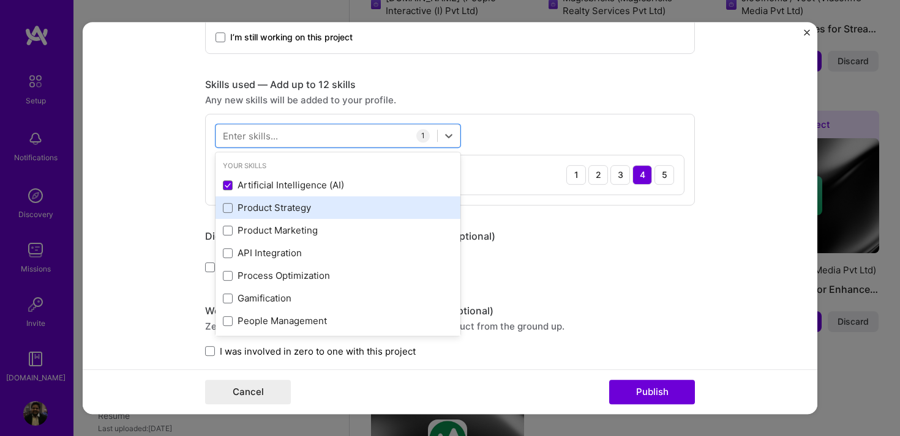
click at [234, 209] on div "Product Strategy" at bounding box center [338, 207] width 230 height 13
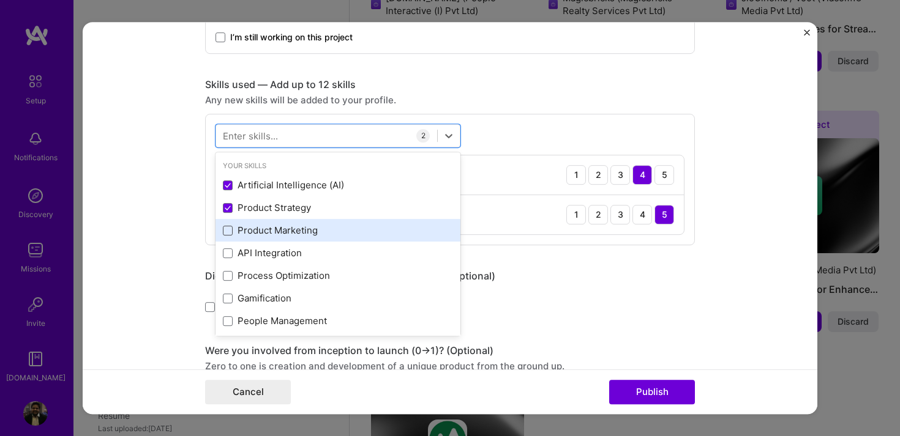
click at [228, 230] on span at bounding box center [228, 231] width 10 height 10
click at [0, 0] on input "checkbox" at bounding box center [0, 0] width 0 height 0
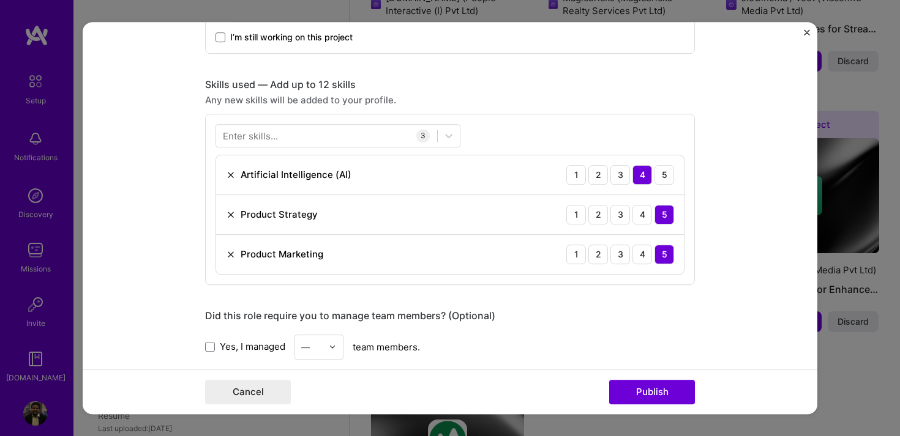
click at [578, 307] on div "Editing suggested project This project is suggested based on your LinkedIn, res…" at bounding box center [450, 185] width 490 height 1389
click at [646, 395] on button "Publish" at bounding box center [652, 392] width 86 height 24
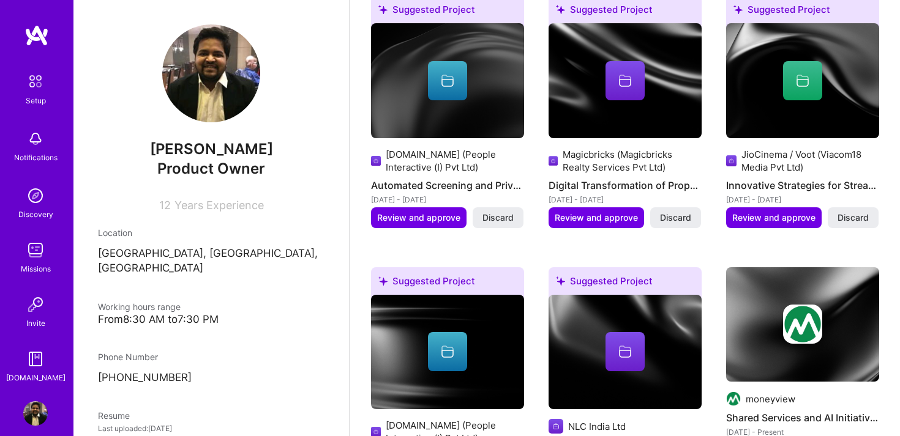
scroll to position [473, 0]
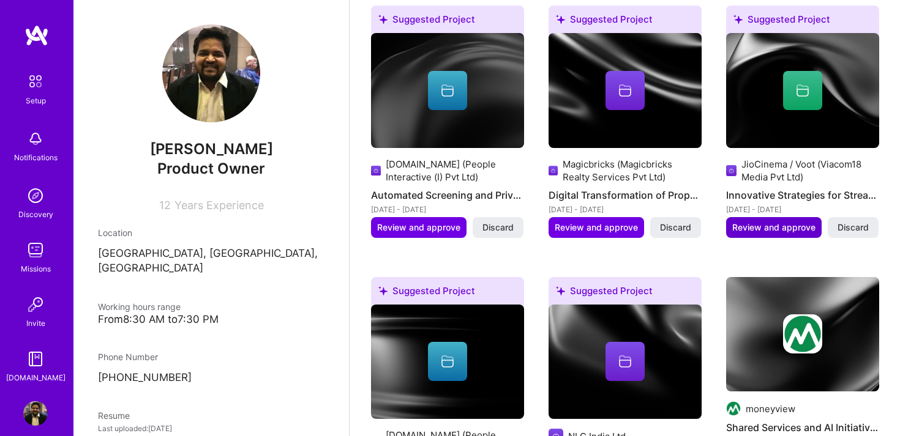
click at [785, 222] on span "Review and approve" at bounding box center [773, 228] width 83 height 12
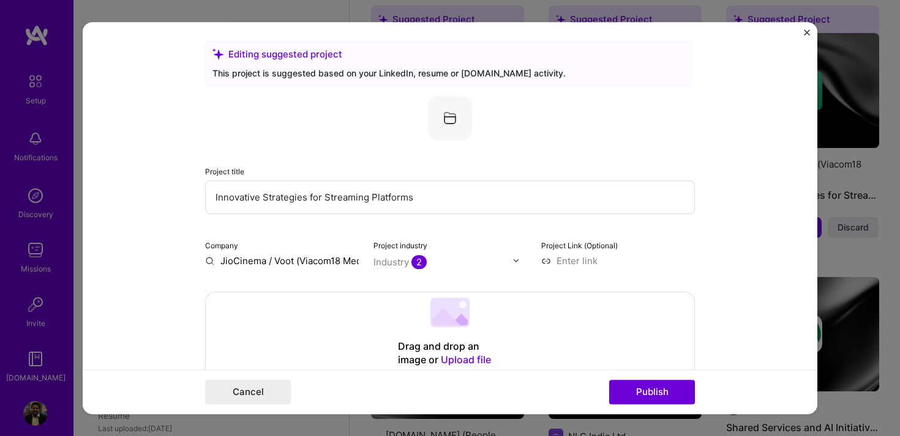
scroll to position [9, 0]
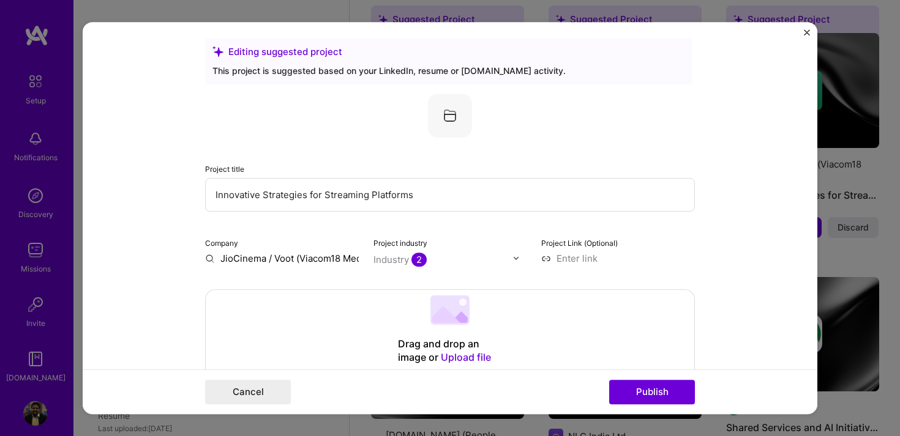
click at [302, 258] on input "JioCinema / Voot (Viacom18 Media Pvt Ltd)" at bounding box center [282, 258] width 154 height 13
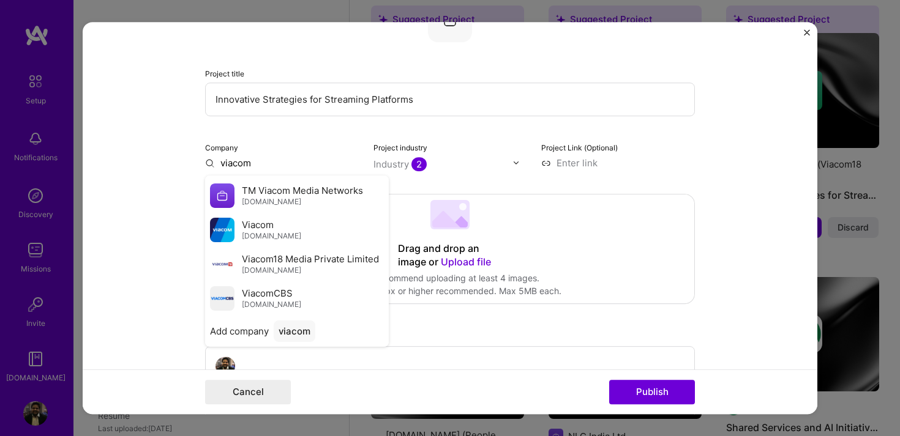
scroll to position [119, 0]
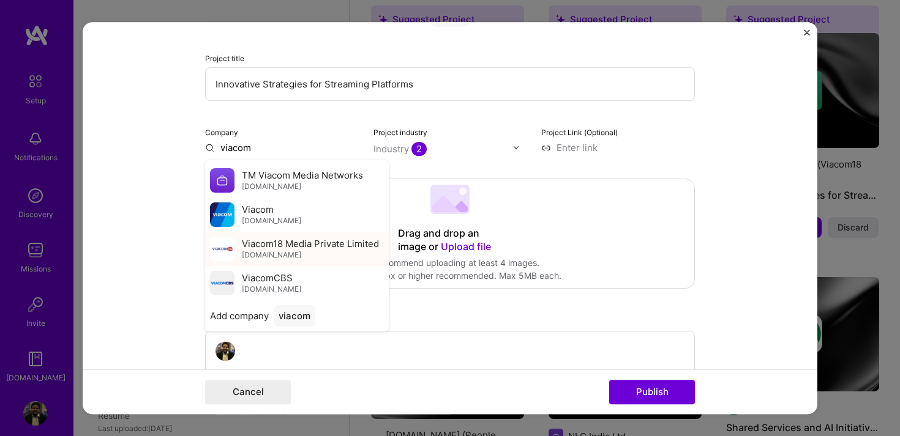
click at [271, 254] on span "viacom18.com" at bounding box center [271, 255] width 59 height 10
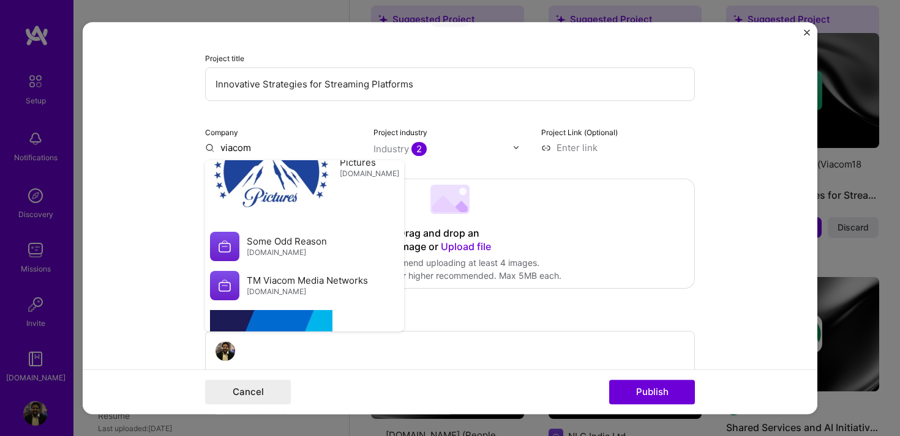
type input "Viacom18 Media Private Limited"
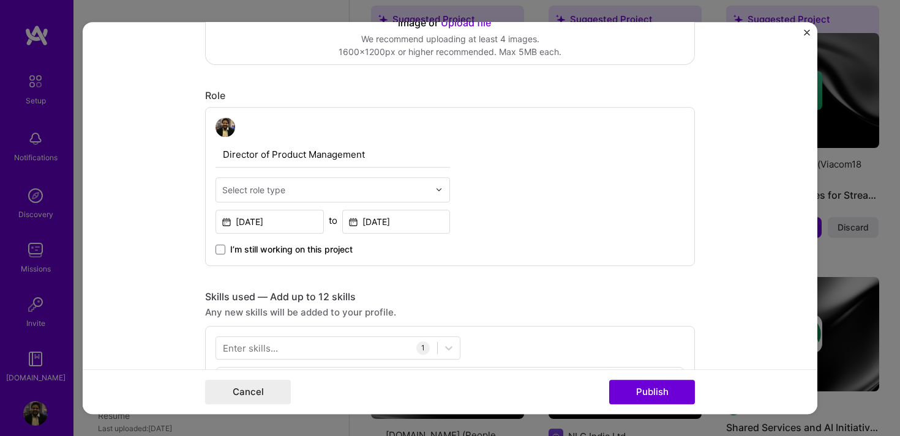
scroll to position [364, 0]
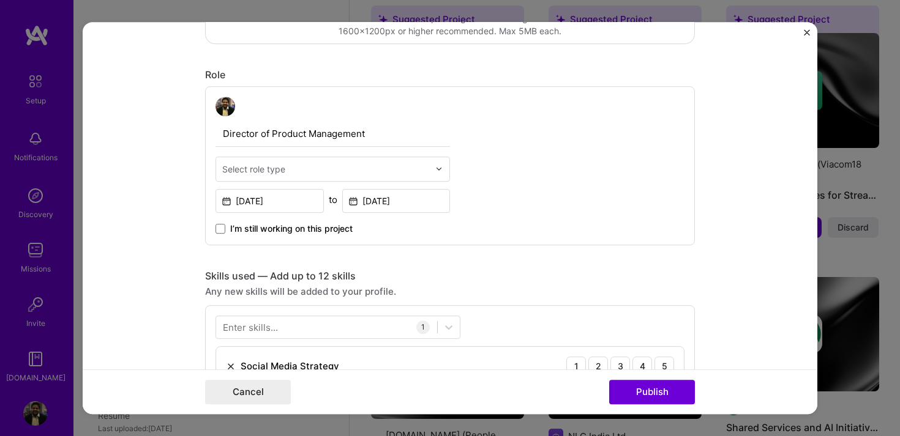
click at [391, 173] on input "text" at bounding box center [325, 169] width 207 height 13
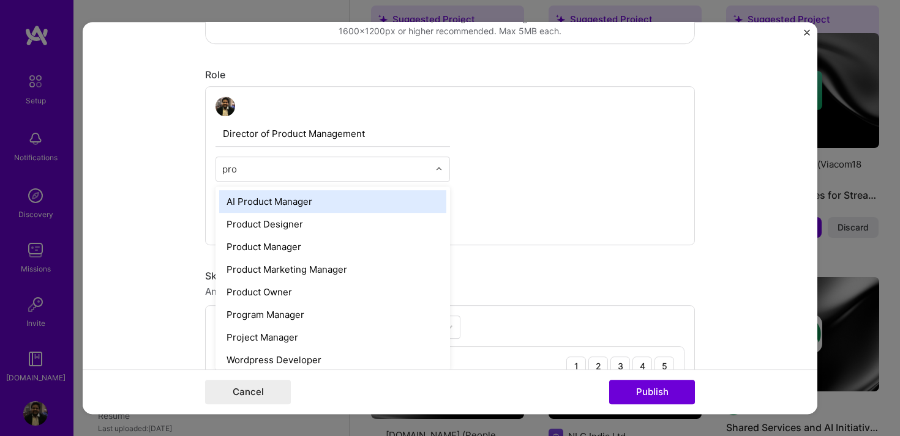
type input "prod"
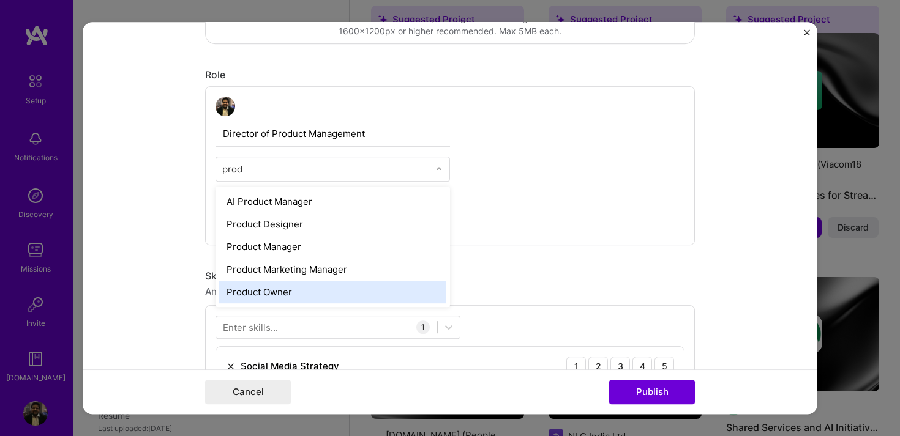
click at [299, 281] on div "Product Owner" at bounding box center [332, 292] width 227 height 23
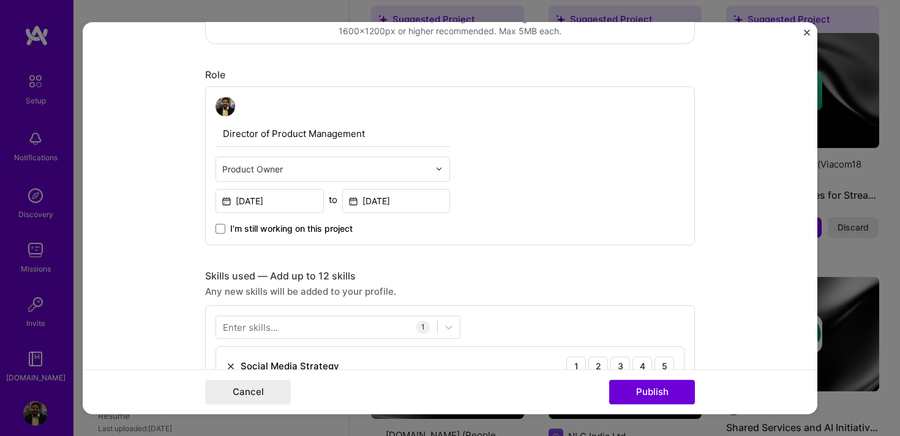
click at [467, 264] on div "Editing suggested project This project is suggested based on your LinkedIn, res…" at bounding box center [450, 340] width 490 height 1317
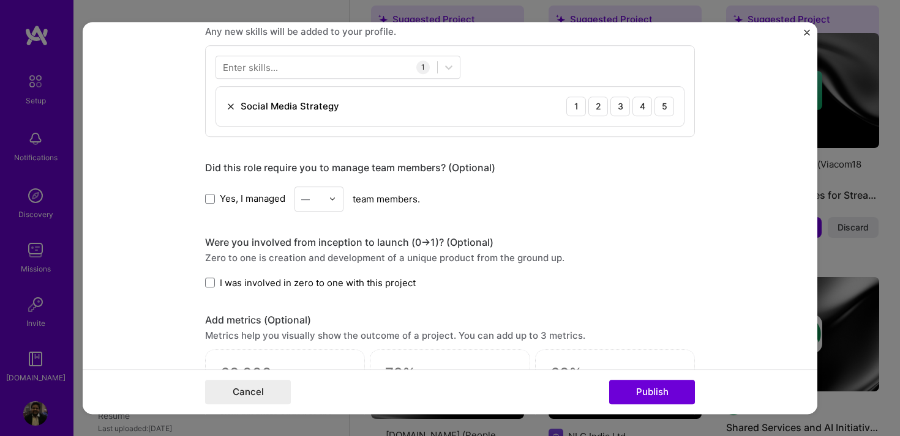
scroll to position [628, 0]
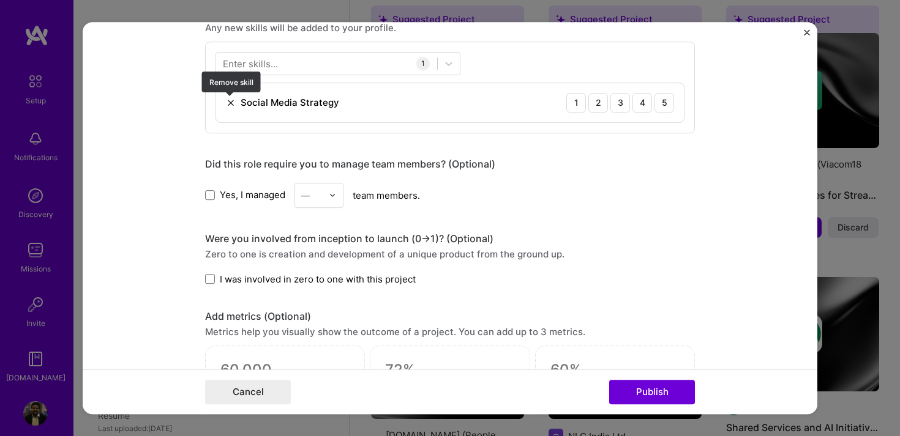
click at [228, 102] on img at bounding box center [231, 103] width 10 height 10
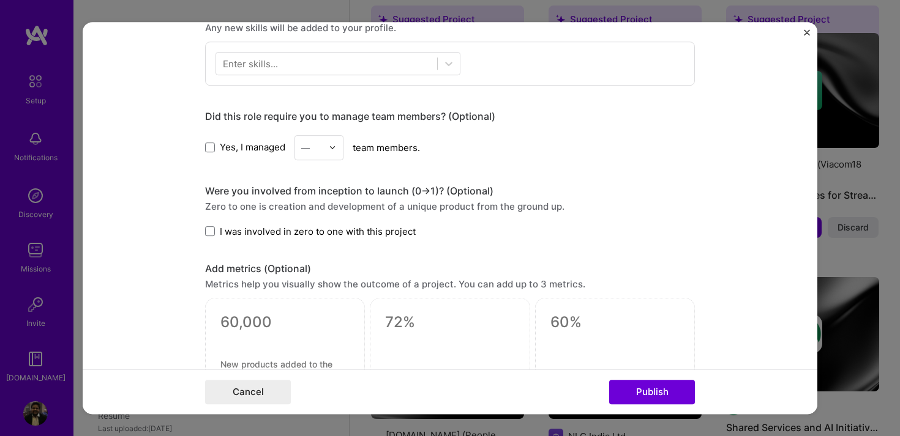
click at [261, 66] on div "Enter skills..." at bounding box center [250, 63] width 55 height 13
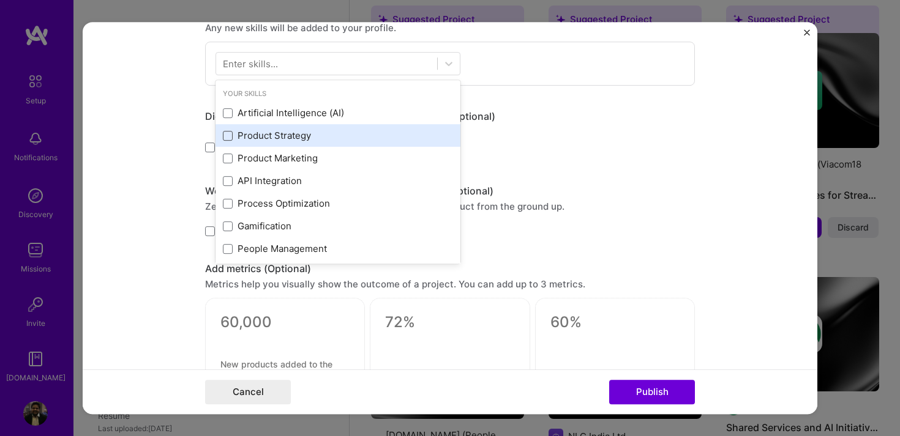
click at [232, 136] on span at bounding box center [228, 136] width 10 height 10
click at [0, 0] on input "checkbox" at bounding box center [0, 0] width 0 height 0
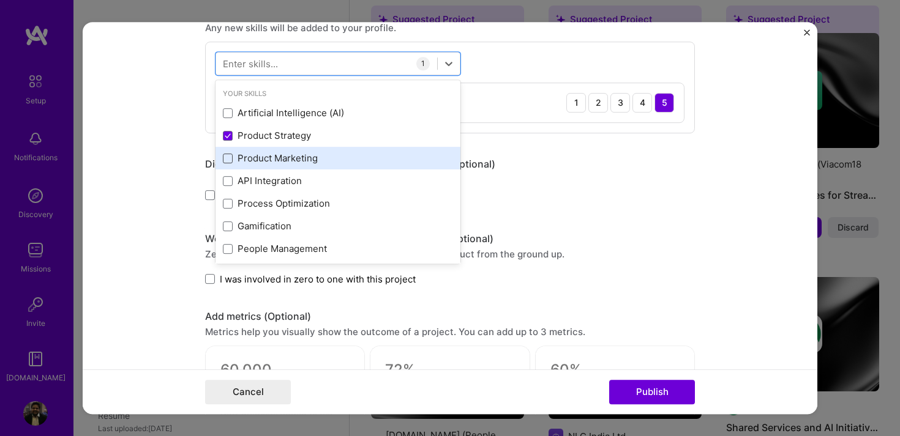
click at [230, 157] on span at bounding box center [228, 159] width 10 height 10
click at [0, 0] on input "checkbox" at bounding box center [0, 0] width 0 height 0
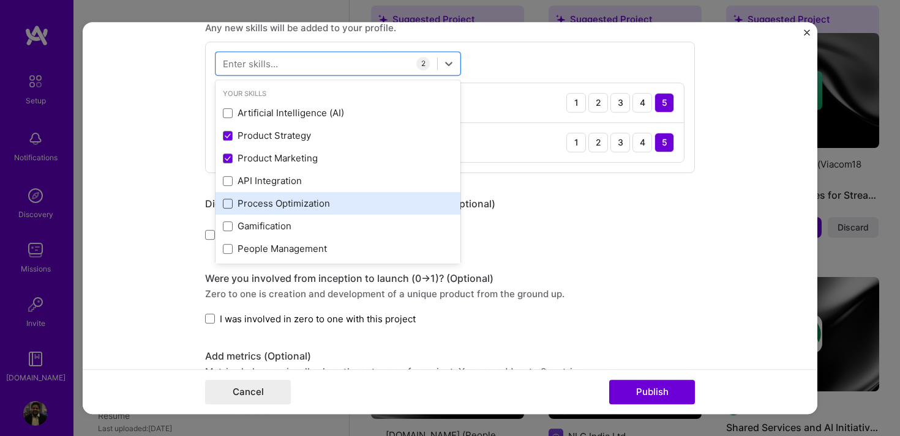
click at [230, 200] on span at bounding box center [228, 204] width 10 height 10
click at [0, 0] on input "checkbox" at bounding box center [0, 0] width 0 height 0
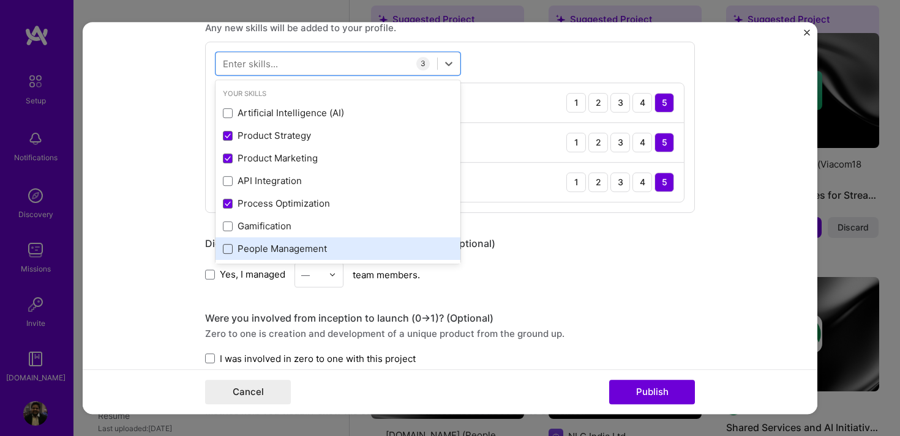
click at [230, 246] on span at bounding box center [228, 249] width 10 height 10
click at [0, 0] on input "checkbox" at bounding box center [0, 0] width 0 height 0
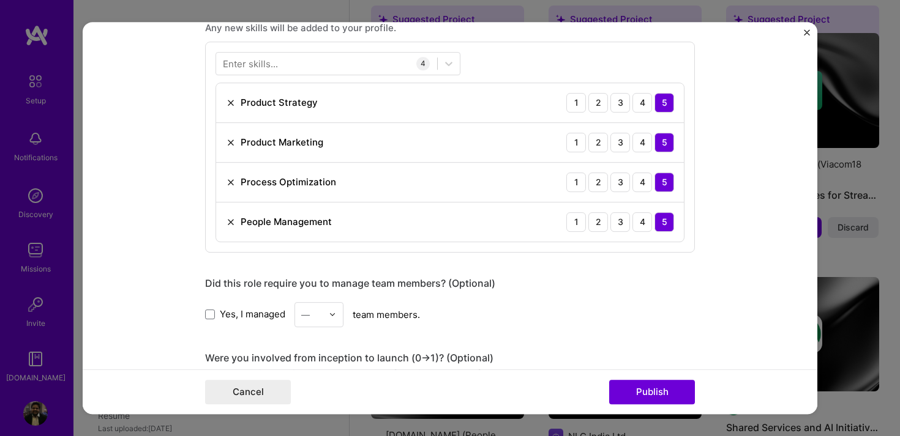
click at [256, 67] on div "Enter skills..." at bounding box center [250, 63] width 55 height 13
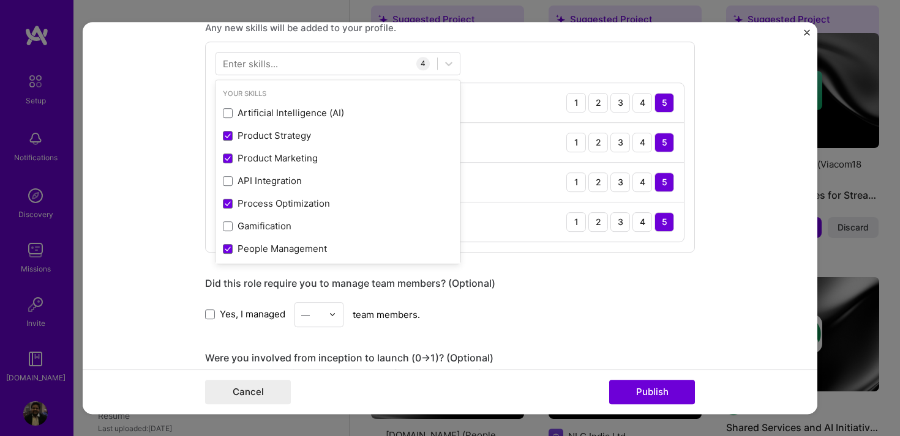
click at [256, 67] on div "Enter skills..." at bounding box center [250, 63] width 55 height 13
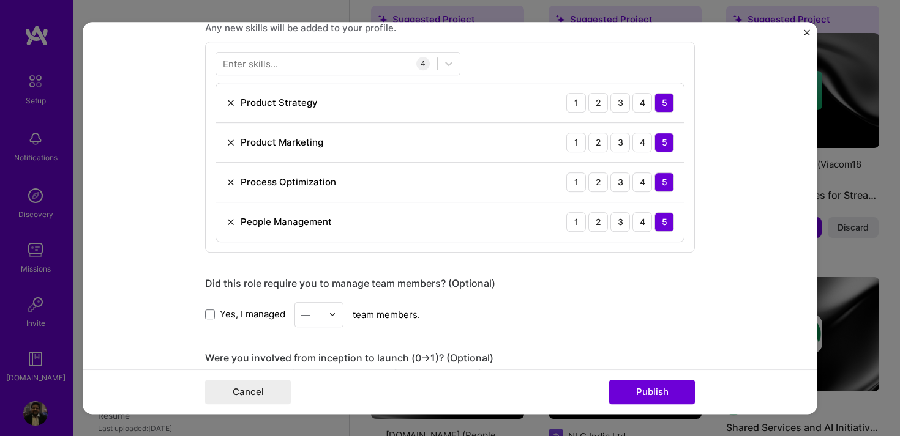
click at [256, 67] on div "Enter skills..." at bounding box center [250, 63] width 55 height 13
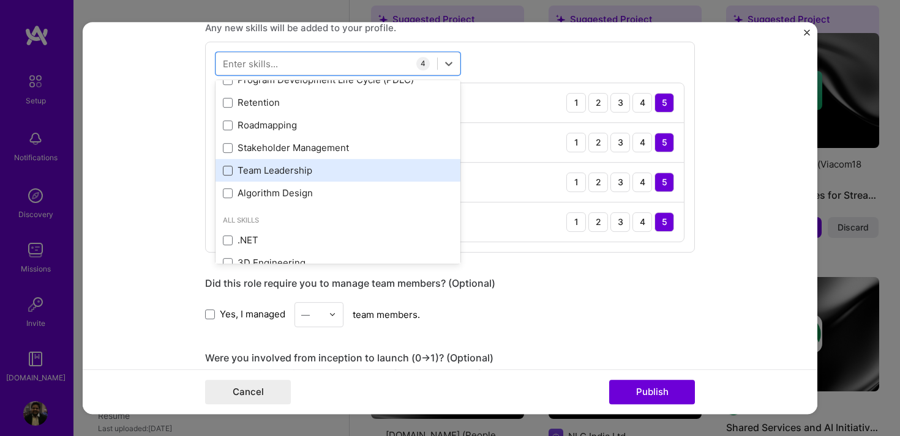
click at [228, 168] on div "Artificial Intelligence (AI) Product Strategy Product Marketing API Integration…" at bounding box center [337, 35] width 245 height 340
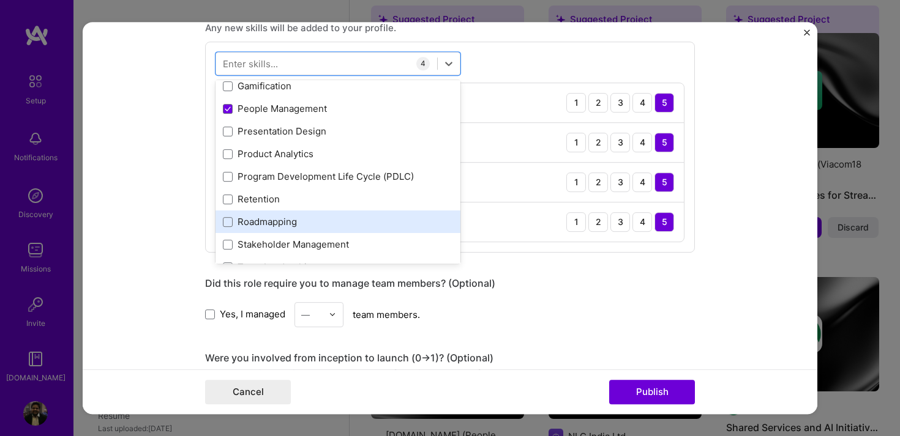
scroll to position [159, 0]
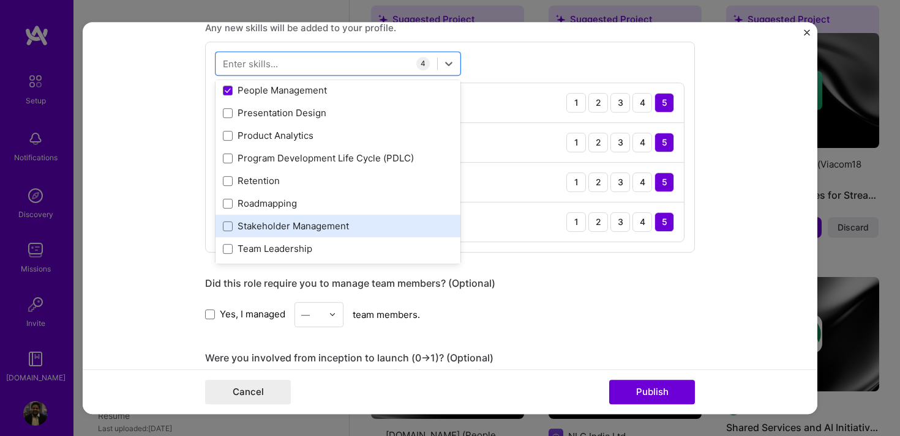
click at [227, 221] on div "Stakeholder Management" at bounding box center [338, 226] width 230 height 13
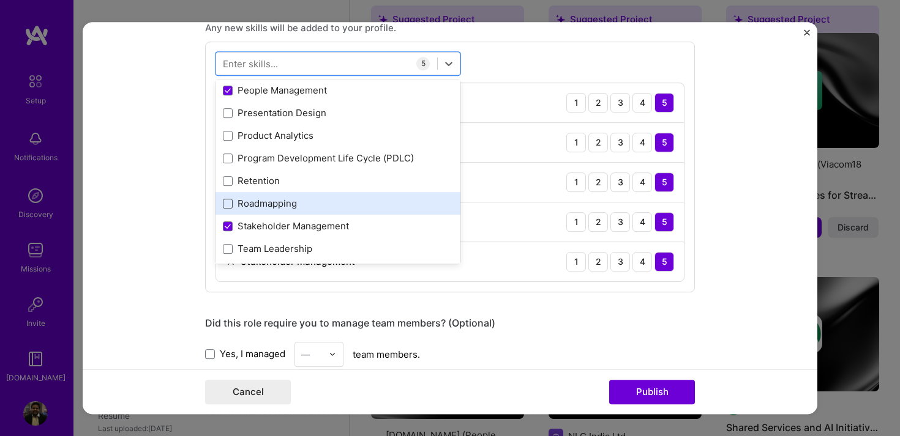
click at [227, 206] on span at bounding box center [228, 204] width 10 height 10
click at [0, 0] on input "checkbox" at bounding box center [0, 0] width 0 height 0
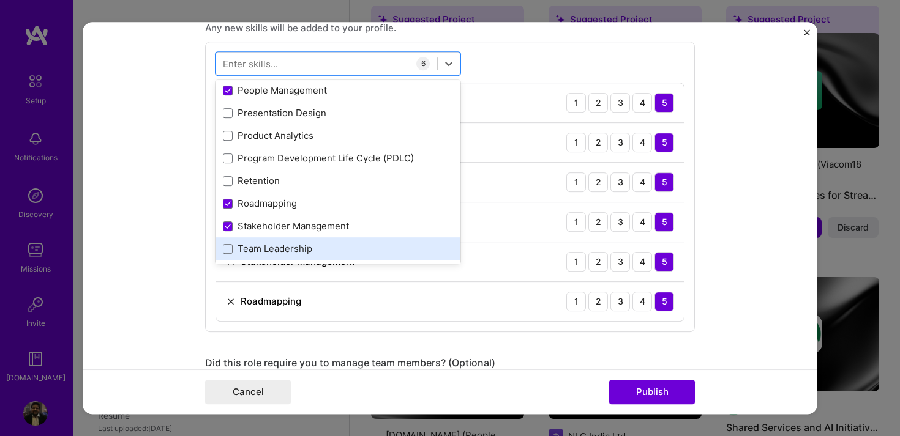
click at [230, 244] on div "Team Leadership" at bounding box center [338, 248] width 230 height 13
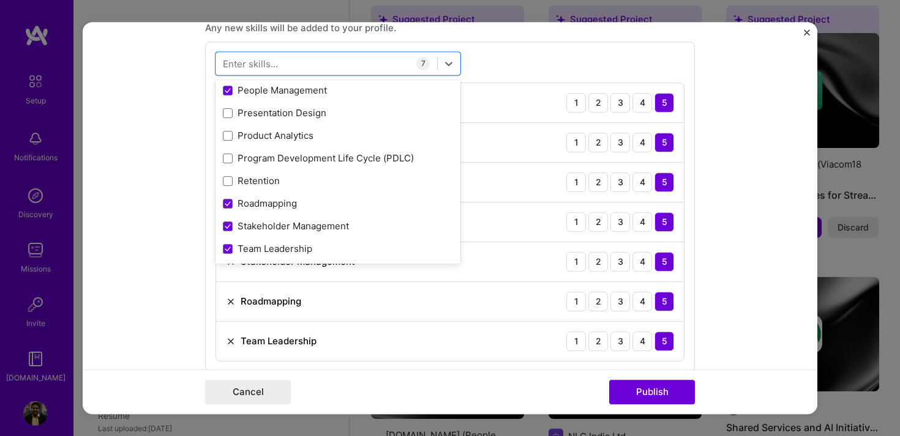
click at [160, 275] on form "Editing suggested project This project is suggested based on your LinkedIn, res…" at bounding box center [450, 218] width 735 height 393
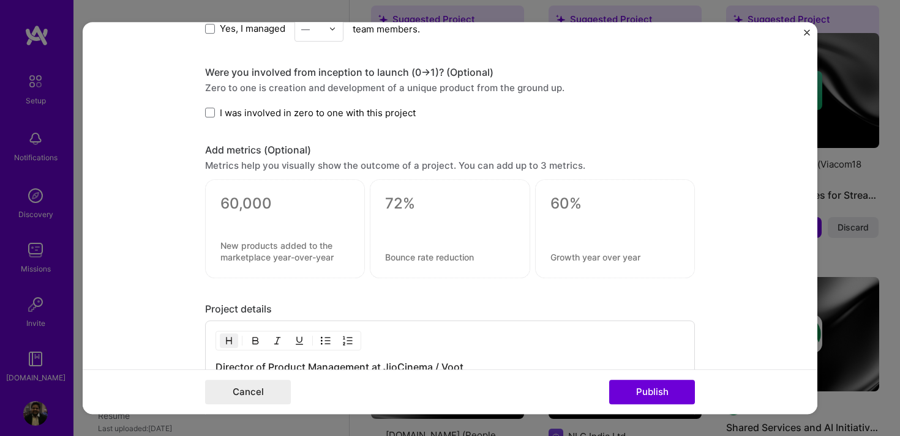
scroll to position [1057, 0]
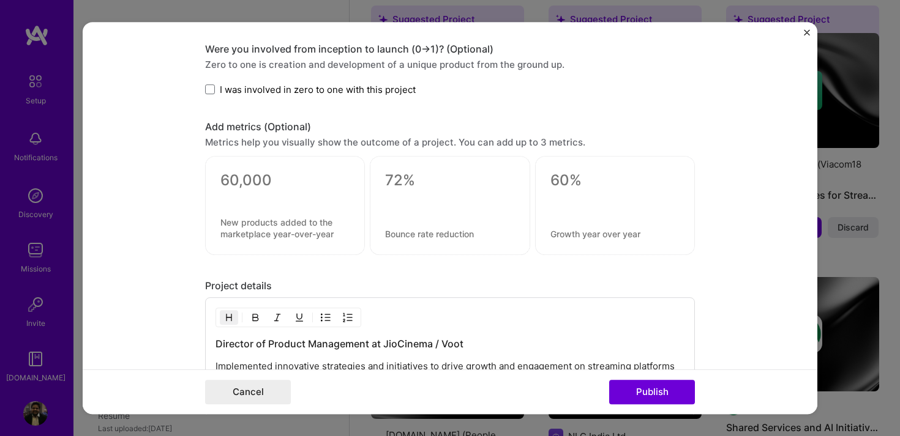
click at [269, 185] on textarea at bounding box center [284, 180] width 129 height 18
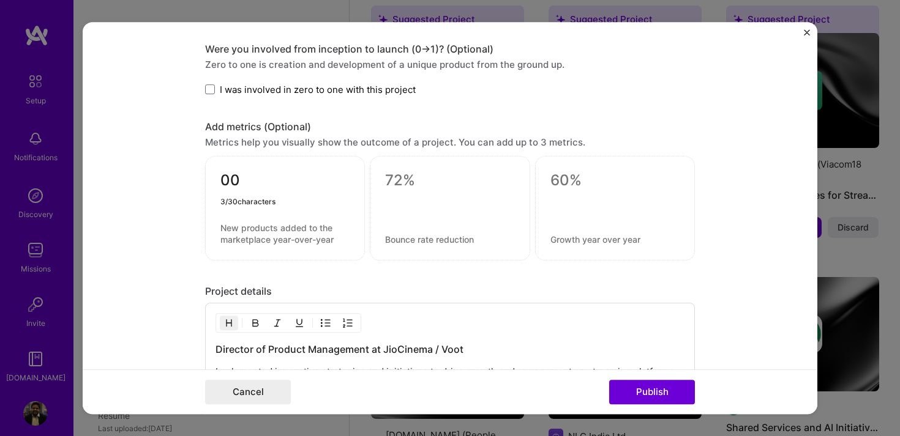
type textarea "0"
type textarea "100 Mn"
click at [225, 233] on textarea at bounding box center [284, 233] width 129 height 23
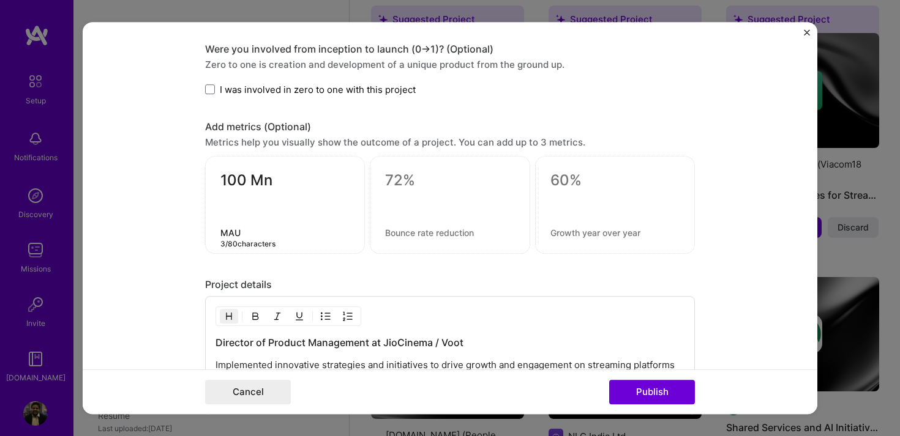
type textarea "MAU"
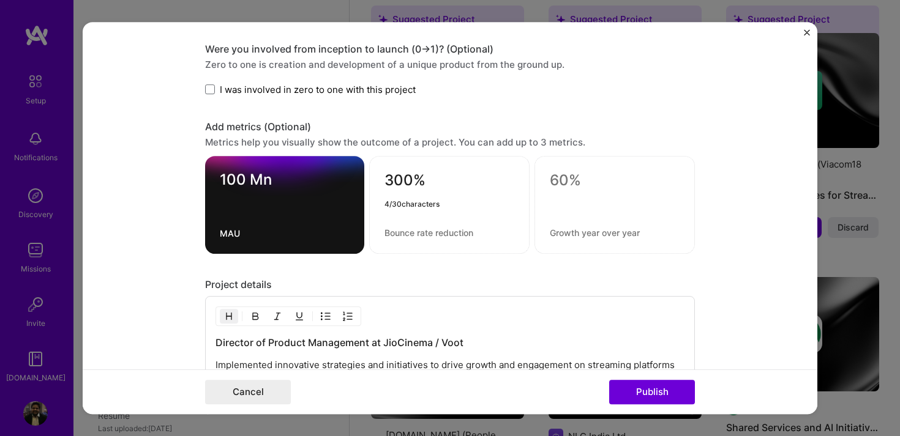
type textarea "300%"
click at [434, 235] on textarea at bounding box center [449, 233] width 130 height 12
type textarea "Increase in ARPO"
click at [559, 176] on textarea at bounding box center [615, 180] width 130 height 18
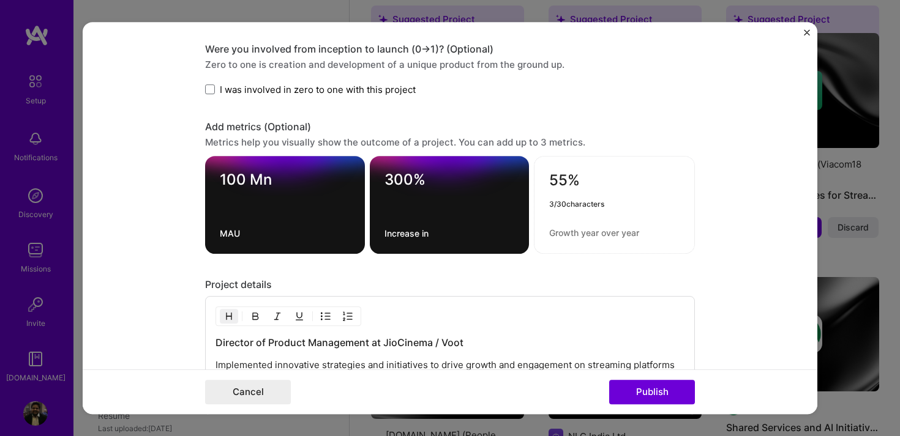
type textarea "55%"
click at [570, 225] on div "55%" at bounding box center [614, 205] width 161 height 98
click at [561, 234] on textarea at bounding box center [614, 233] width 130 height 12
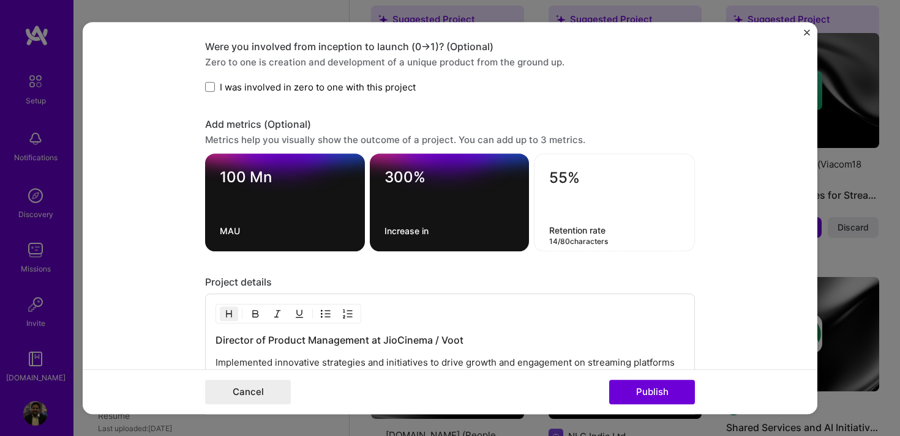
type textarea "Retention rate"
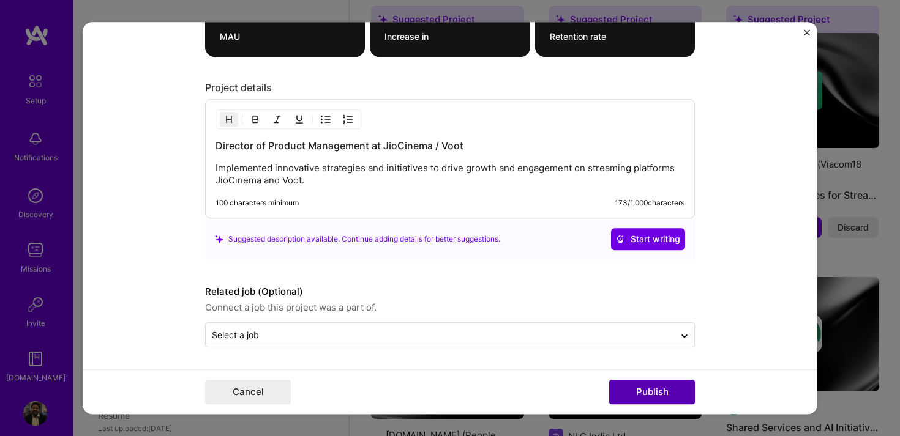
click at [650, 397] on button "Publish" at bounding box center [652, 392] width 86 height 24
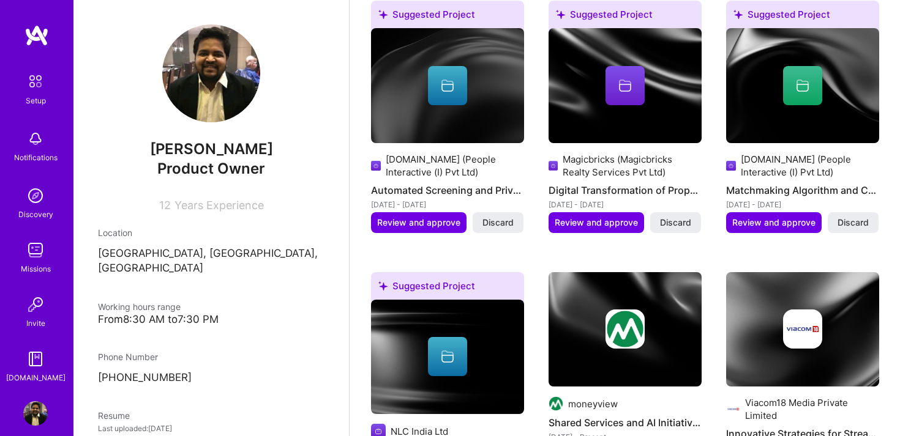
scroll to position [479, 0]
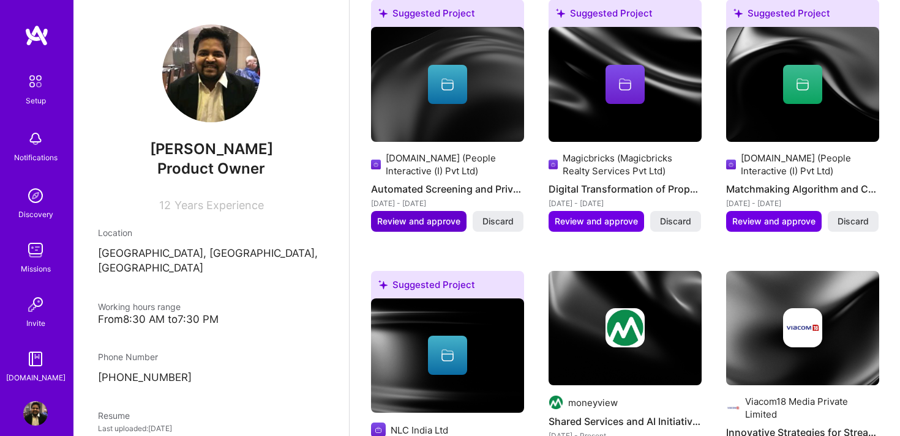
click at [429, 215] on span "Review and approve" at bounding box center [418, 221] width 83 height 12
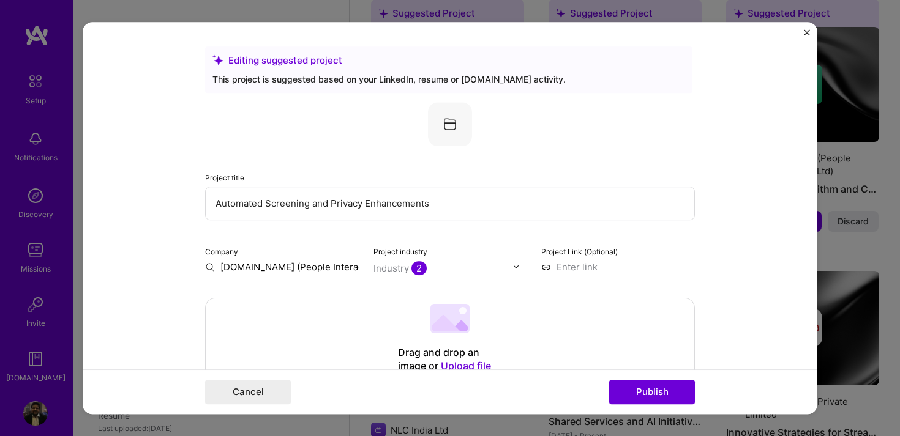
click at [250, 265] on input "Shaadi.com (People Interactive (I) Pvt Ltd)" at bounding box center [282, 267] width 154 height 13
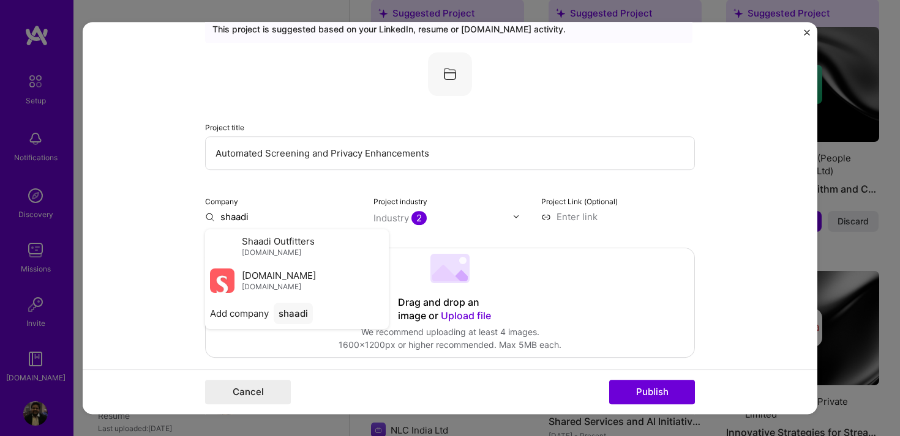
scroll to position [69, 0]
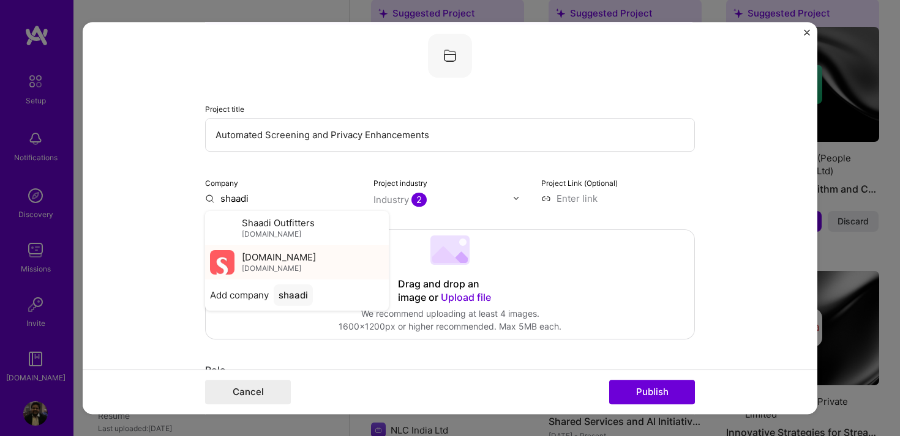
click at [250, 256] on span "Shaadi.com" at bounding box center [279, 257] width 74 height 13
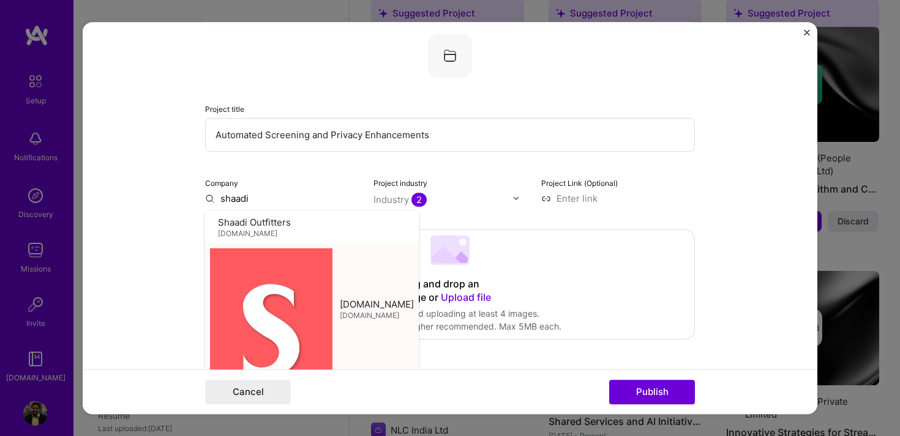
type input "Shaadi.com"
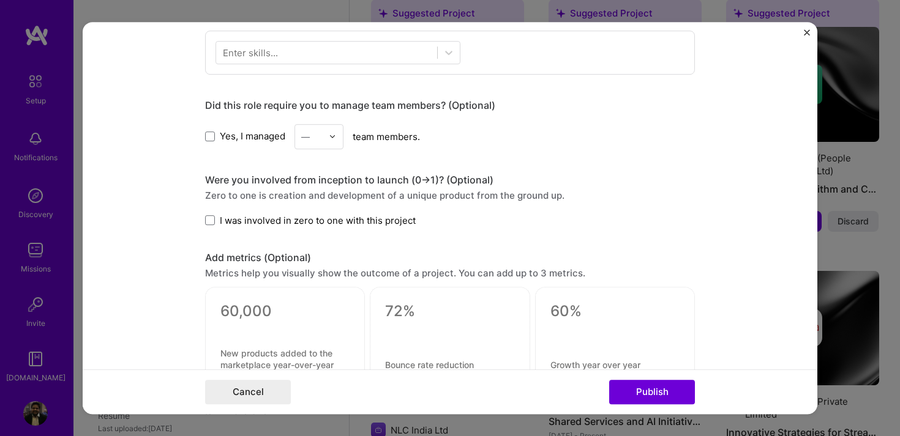
scroll to position [582, 0]
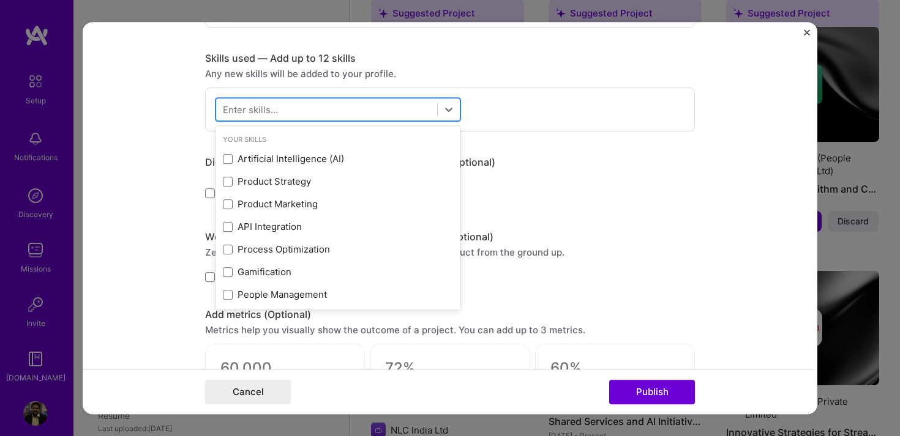
click at [339, 105] on div at bounding box center [326, 109] width 221 height 20
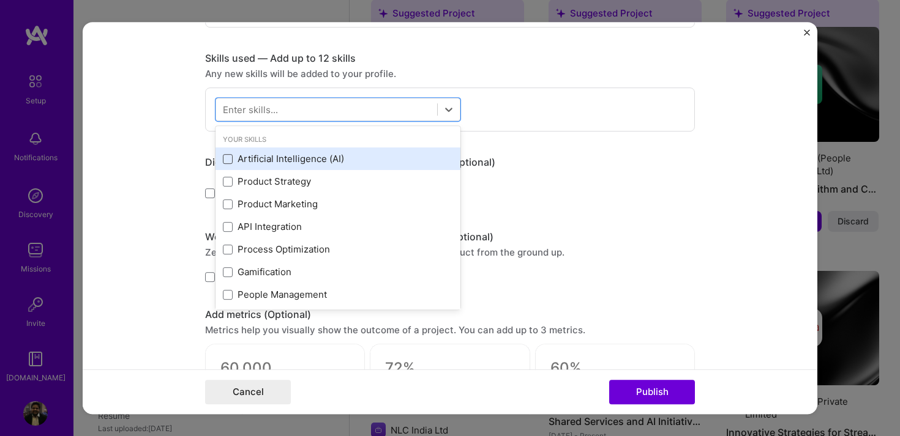
click at [228, 155] on span at bounding box center [228, 159] width 10 height 10
click at [0, 0] on input "checkbox" at bounding box center [0, 0] width 0 height 0
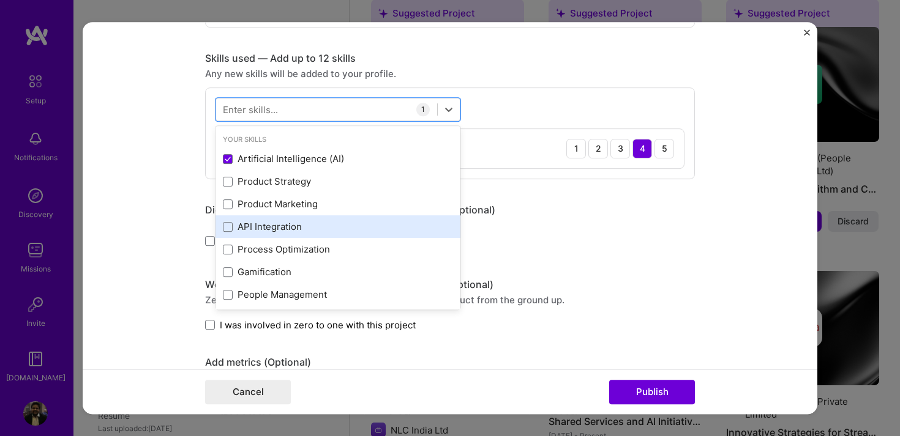
click at [223, 222] on label at bounding box center [228, 227] width 10 height 10
click at [0, 0] on input "checkbox" at bounding box center [0, 0] width 0 height 0
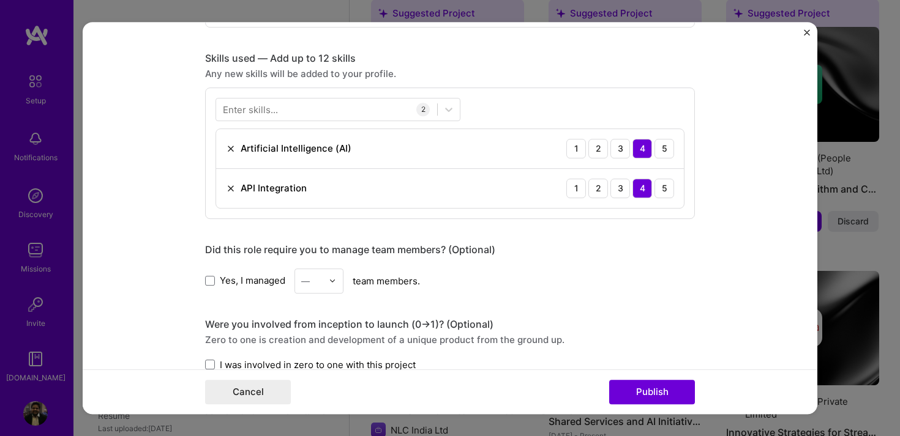
click at [614, 225] on div "Editing suggested project This project is suggested based on your LinkedIn, res…" at bounding box center [450, 136] width 490 height 1345
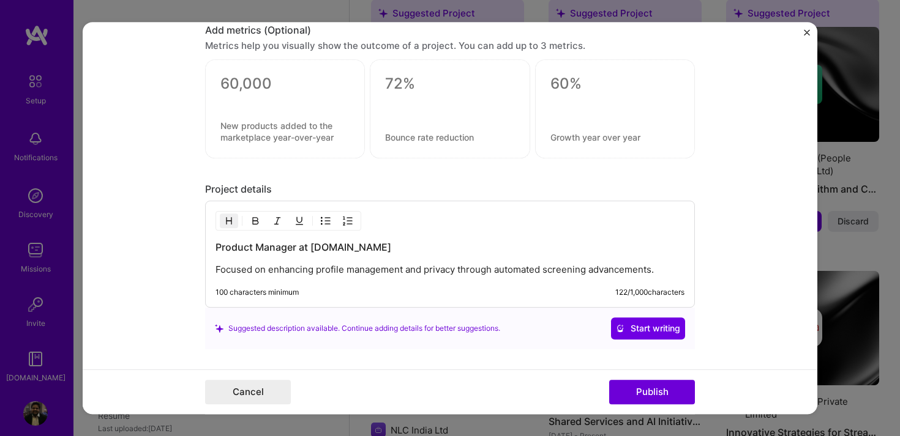
scroll to position [945, 0]
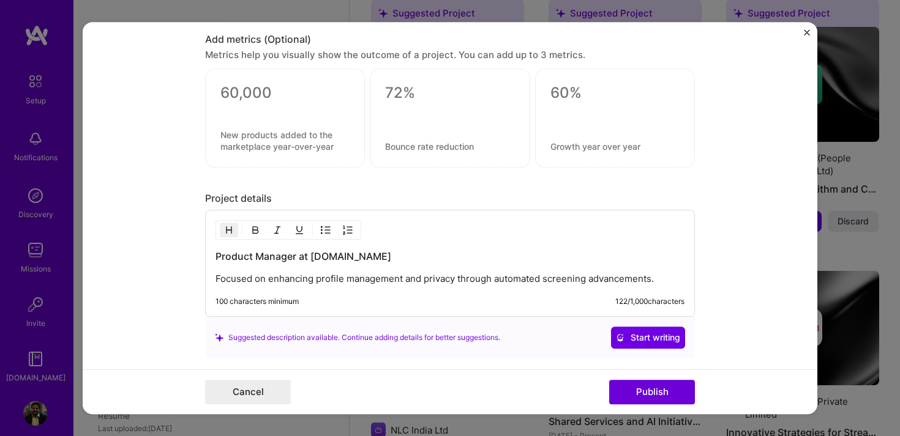
click at [392, 96] on textarea at bounding box center [449, 93] width 129 height 18
type textarea "0"
type textarea "80%"
click at [400, 151] on div "80% 0 / 80 characters" at bounding box center [450, 118] width 160 height 99
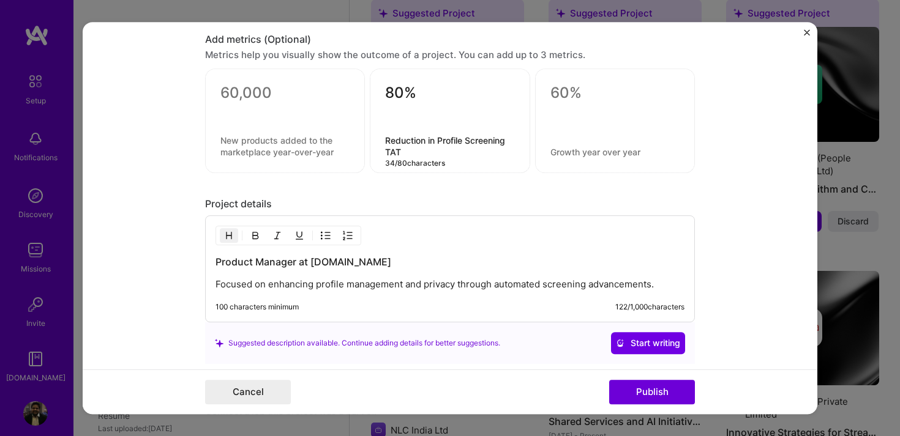
type textarea "Reduction in Profile Screening TAT"
click at [552, 108] on div at bounding box center [615, 121] width 160 height 105
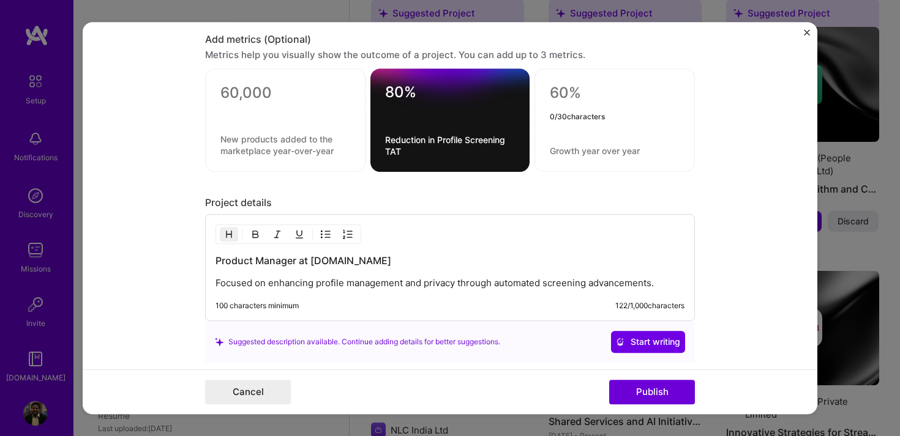
click at [556, 97] on textarea at bounding box center [615, 93] width 130 height 18
type textarea "40%"
click at [555, 147] on textarea at bounding box center [615, 151] width 130 height 12
type textarea "Reduction in CAC"
click at [253, 89] on textarea at bounding box center [285, 93] width 130 height 18
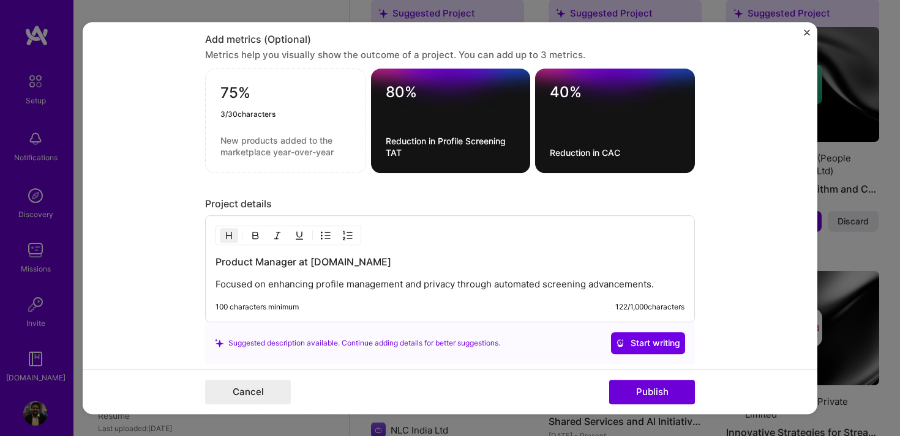
type textarea "75%"
click at [268, 152] on textarea at bounding box center [285, 146] width 130 height 23
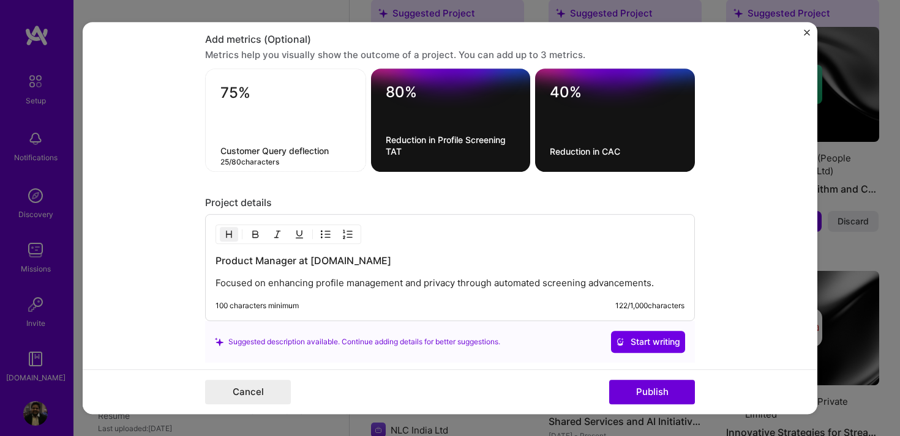
type textarea "Customer Query deflection"
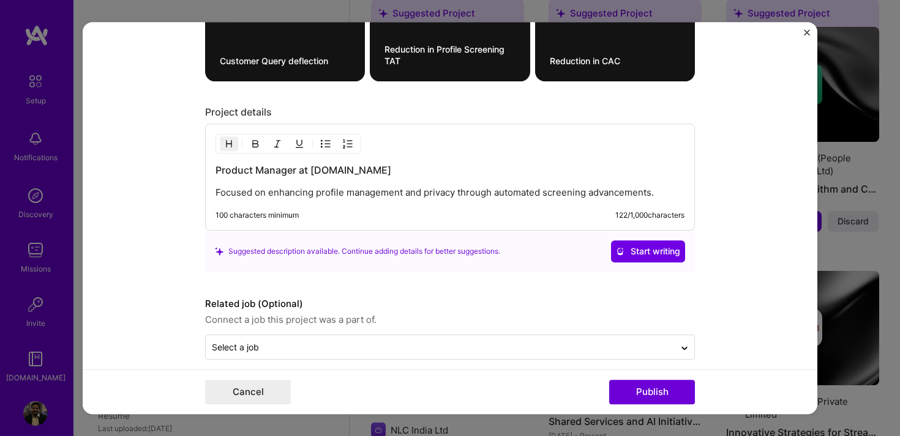
scroll to position [1049, 0]
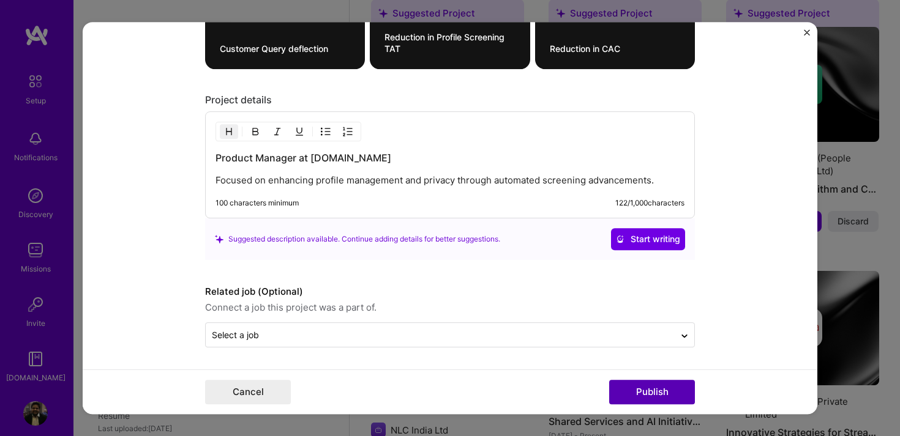
click at [640, 391] on button "Publish" at bounding box center [652, 392] width 86 height 24
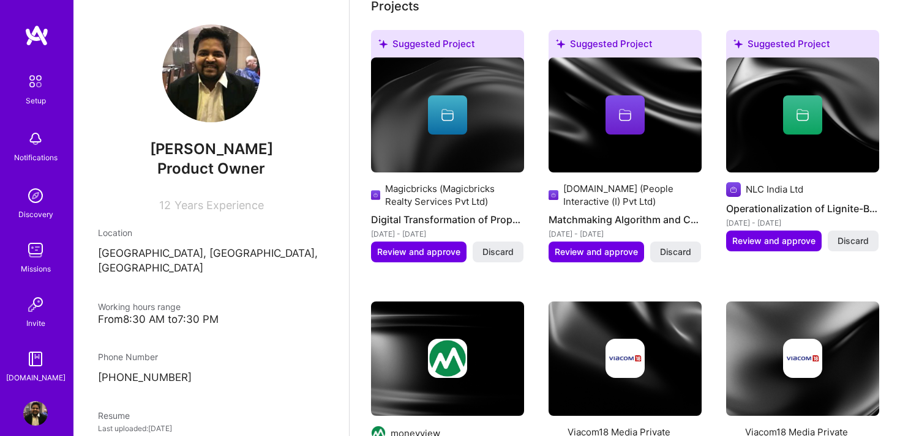
scroll to position [414, 0]
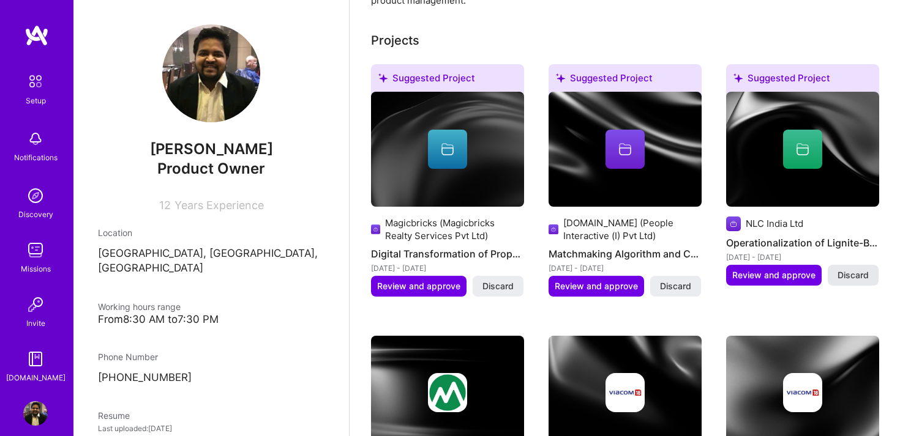
click at [864, 269] on span "Discard" at bounding box center [852, 275] width 31 height 12
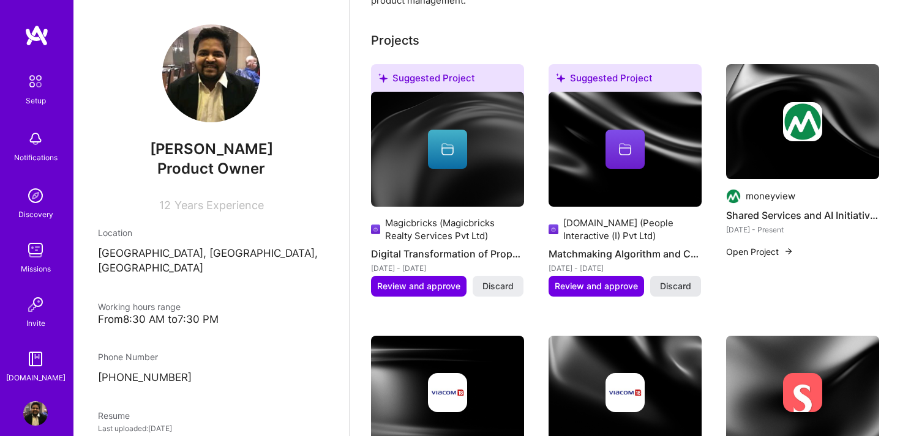
click at [677, 280] on span "Discard" at bounding box center [675, 286] width 31 height 12
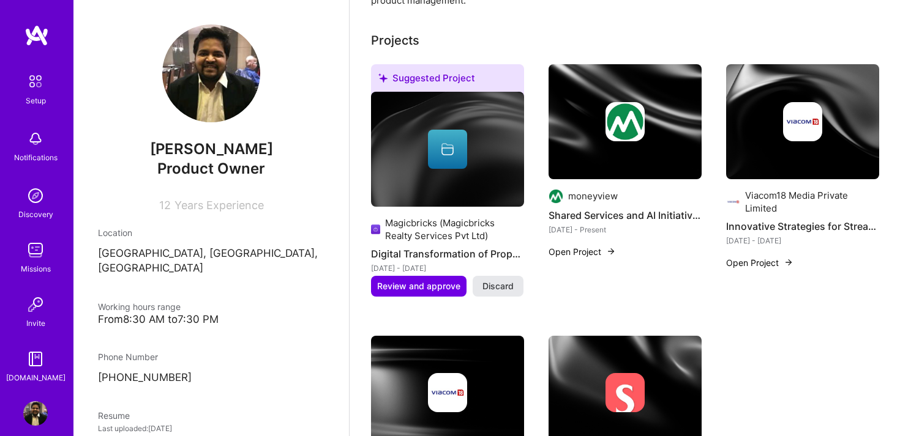
click at [485, 280] on span "Discard" at bounding box center [497, 286] width 31 height 12
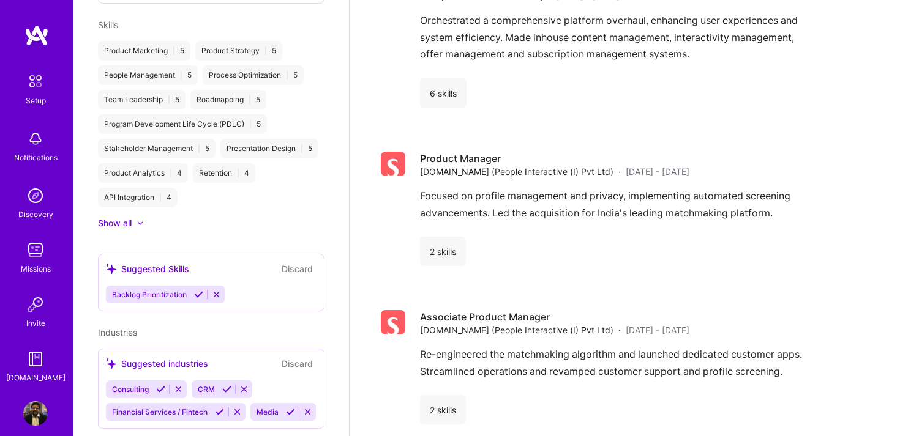
scroll to position [573, 0]
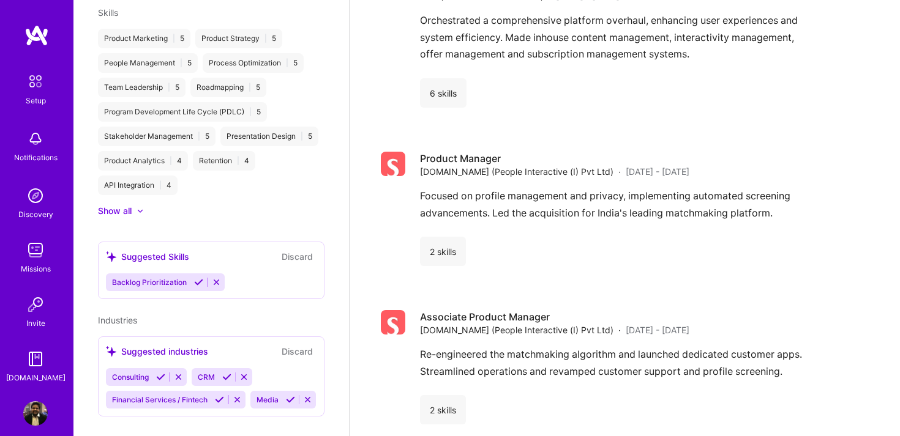
click at [198, 278] on icon at bounding box center [198, 282] width 9 height 9
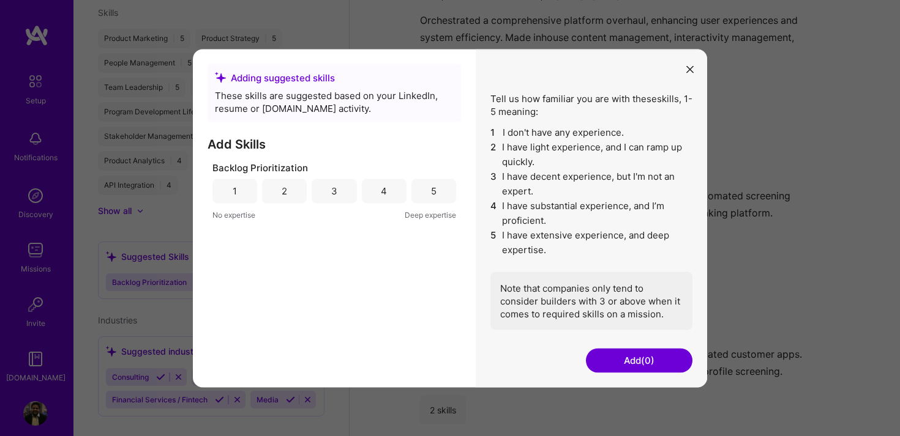
click at [445, 191] on div "5" at bounding box center [433, 191] width 45 height 24
click at [615, 362] on button "Add (1)" at bounding box center [639, 360] width 107 height 24
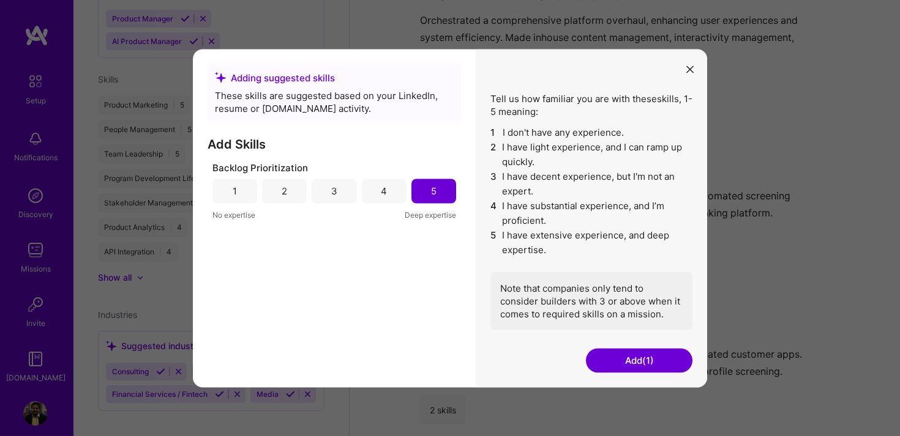
click at [692, 69] on icon "modal" at bounding box center [689, 69] width 7 height 7
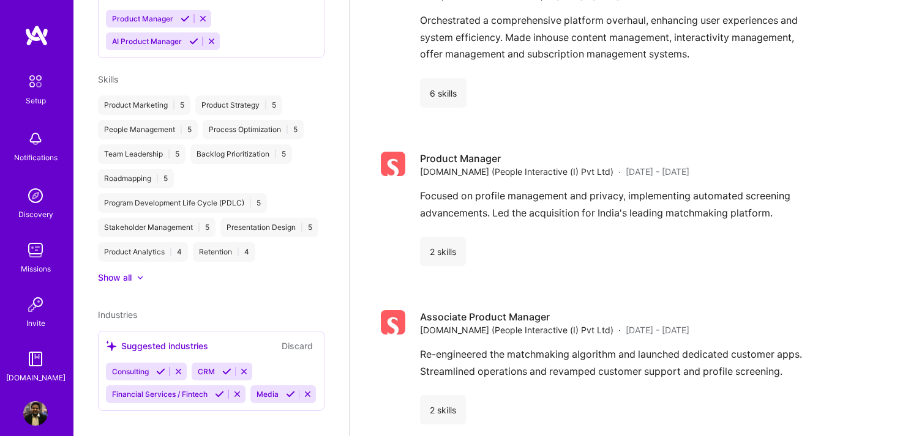
click at [160, 367] on icon at bounding box center [160, 371] width 9 height 9
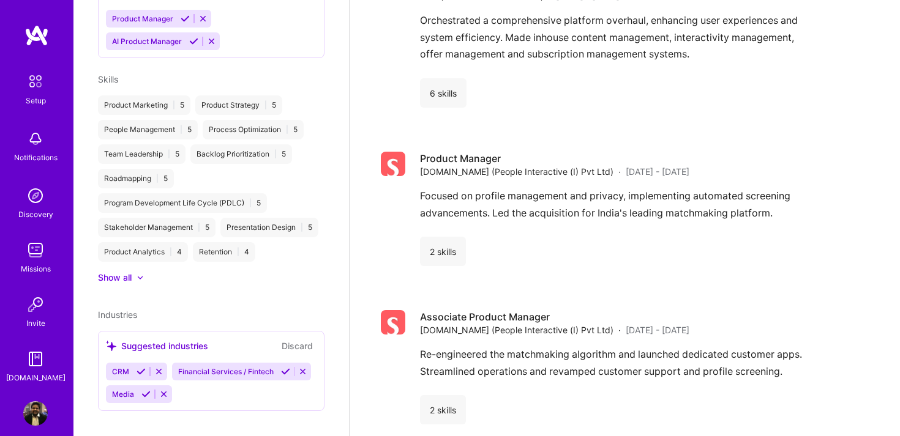
click at [144, 390] on icon at bounding box center [145, 394] width 9 height 9
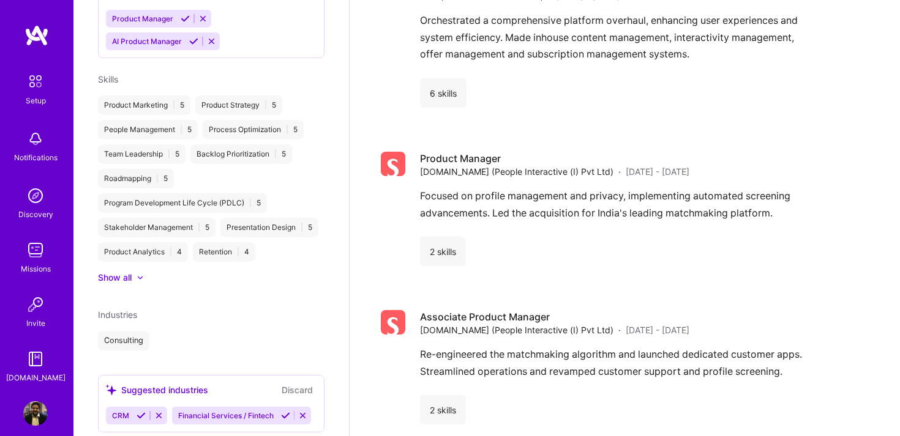
click at [141, 411] on icon at bounding box center [141, 415] width 9 height 9
click at [219, 411] on icon at bounding box center [219, 415] width 9 height 9
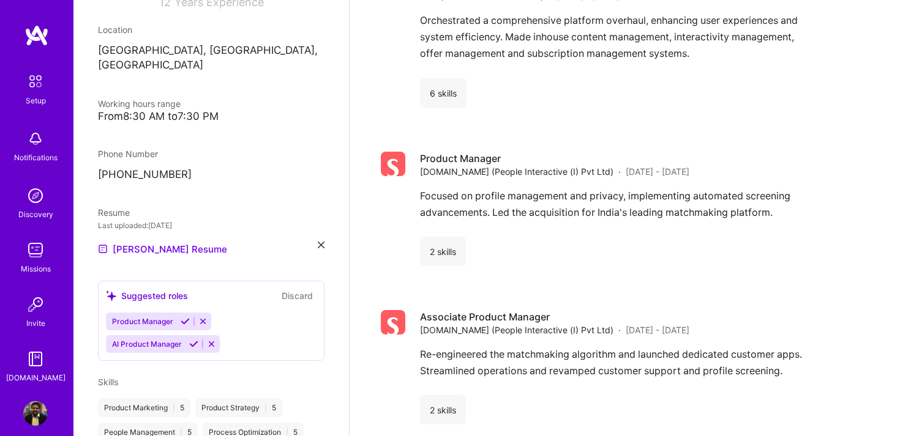
scroll to position [193, 0]
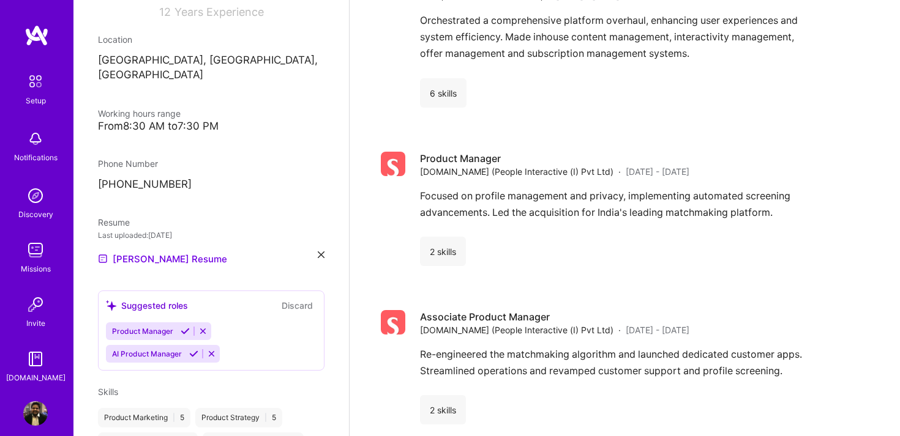
click at [190, 345] on div "AI Product Manager" at bounding box center [163, 354] width 114 height 18
click at [192, 350] on icon at bounding box center [193, 354] width 9 height 9
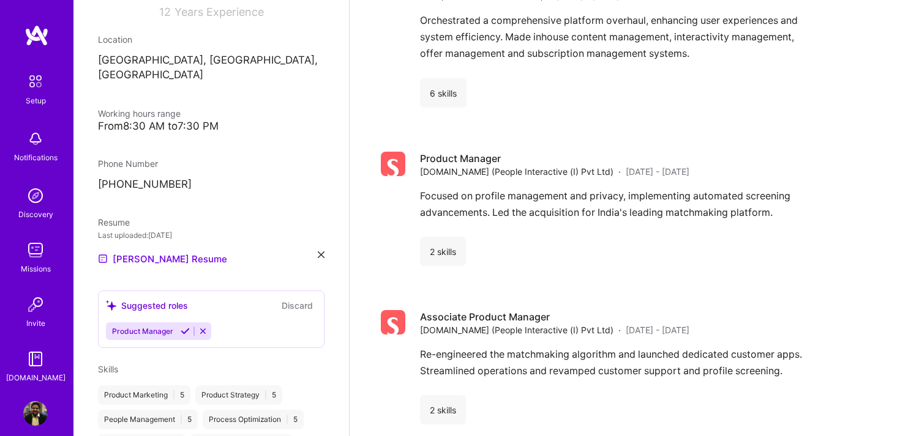
click at [184, 327] on icon at bounding box center [185, 331] width 9 height 9
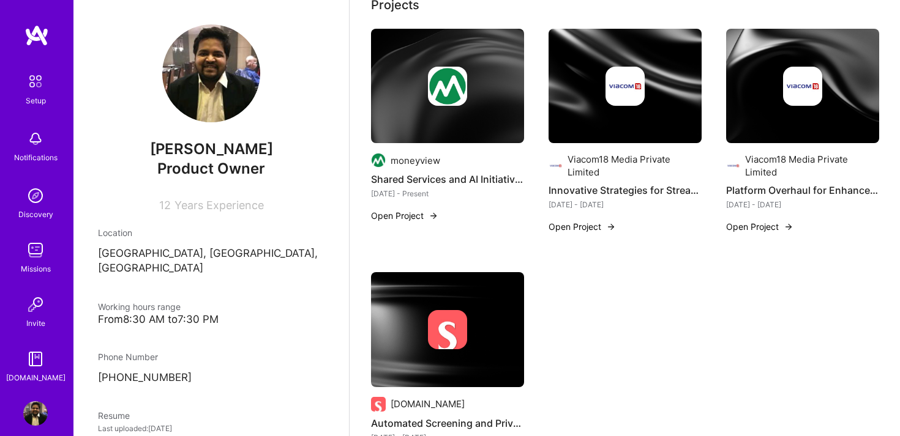
scroll to position [0, 0]
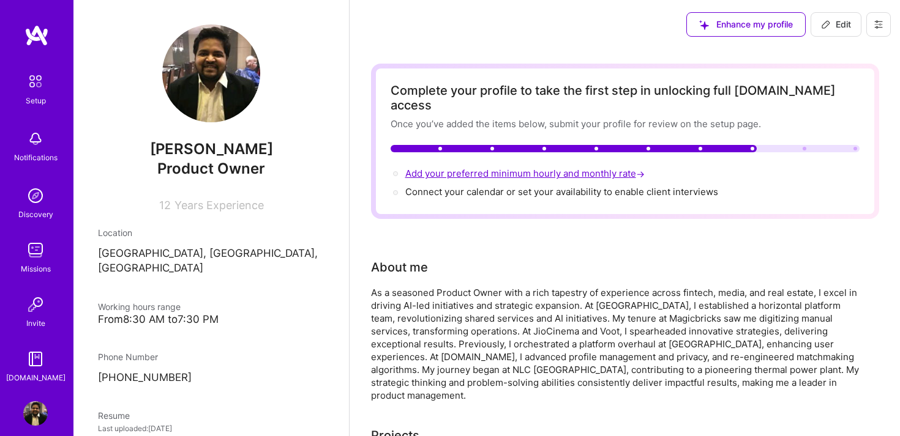
click at [557, 168] on span "Add your preferred minimum hourly and monthly rate →" at bounding box center [526, 174] width 242 height 12
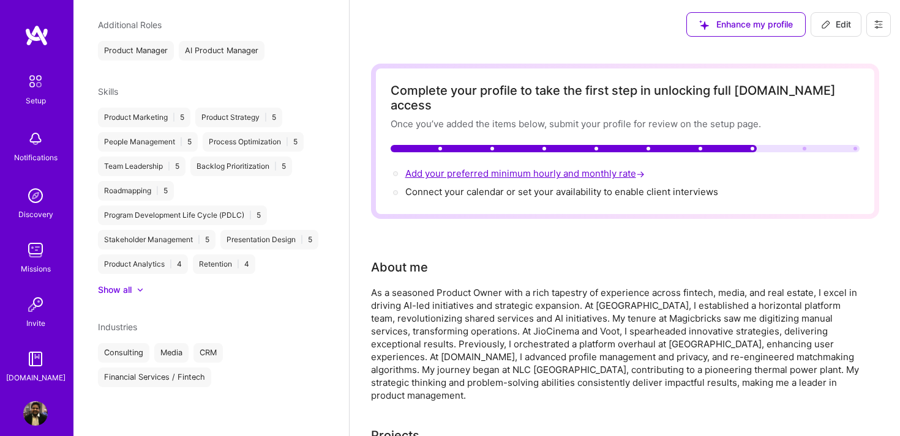
select select "IN"
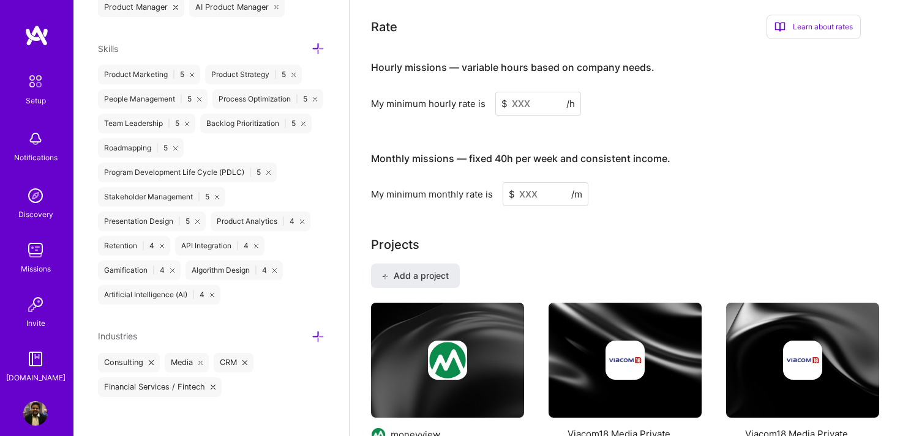
scroll to position [863, 0]
click at [522, 92] on input at bounding box center [538, 104] width 86 height 24
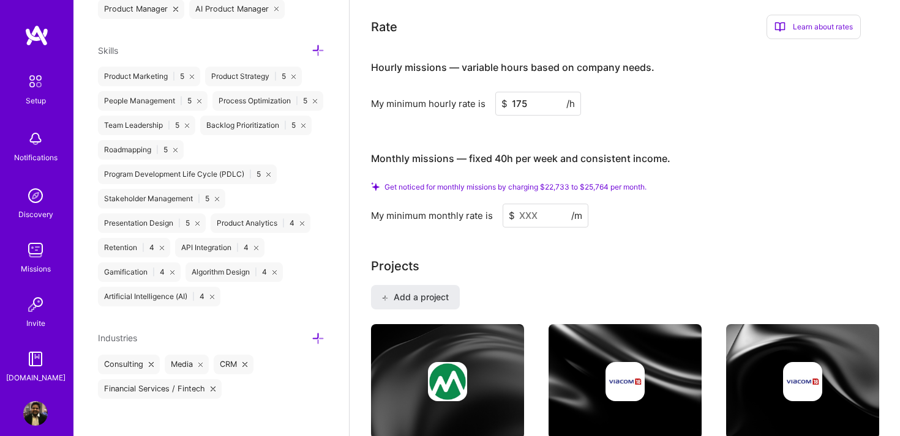
type input "175"
click at [533, 205] on input at bounding box center [546, 216] width 86 height 24
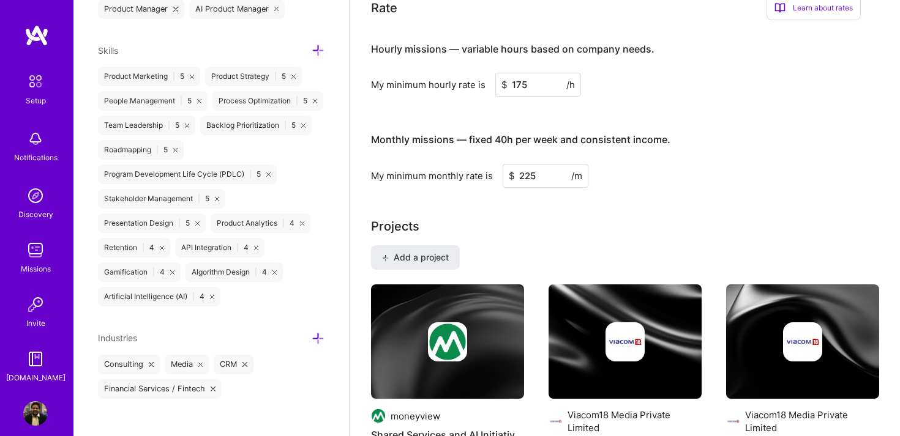
type input "225"
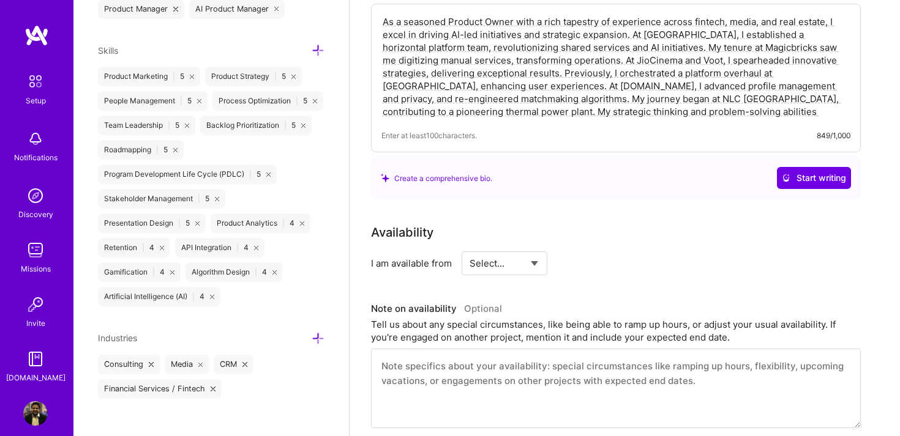
scroll to position [272, 0]
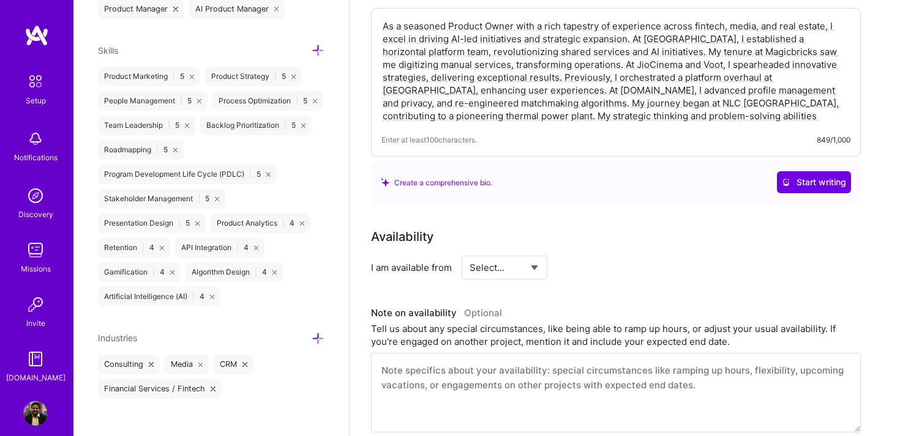
click at [514, 252] on select "Select... Right Now Future Date Not Available" at bounding box center [505, 267] width 70 height 31
select select "Right Now"
click at [470, 252] on select "Select... Right Now Future Date Not Available" at bounding box center [505, 267] width 70 height 31
click at [598, 256] on input at bounding box center [615, 268] width 73 height 24
type input "2"
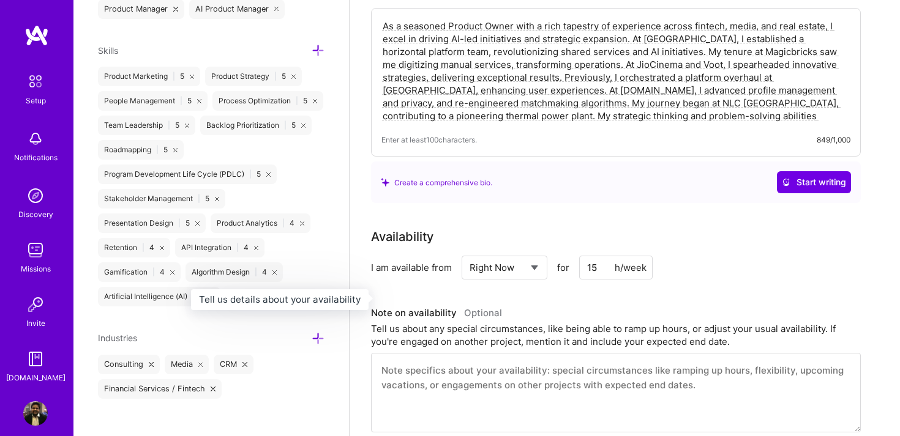
type input "15"
click at [694, 304] on h3 "Note on availability Optional" at bounding box center [616, 313] width 490 height 18
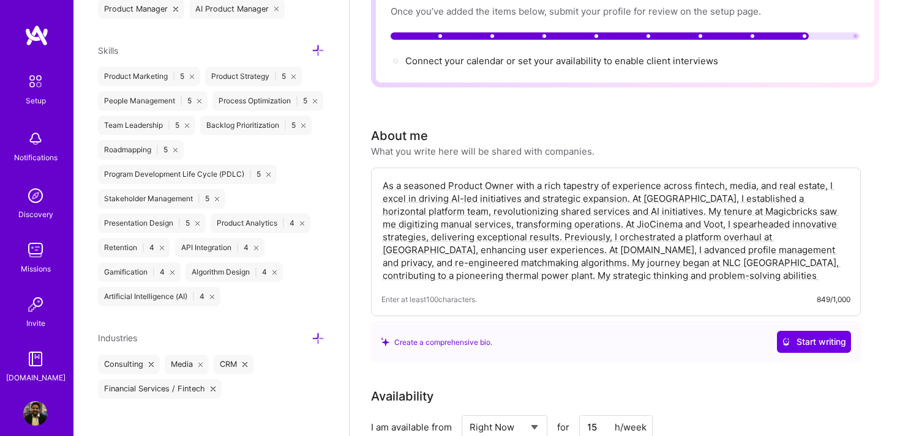
scroll to position [0, 0]
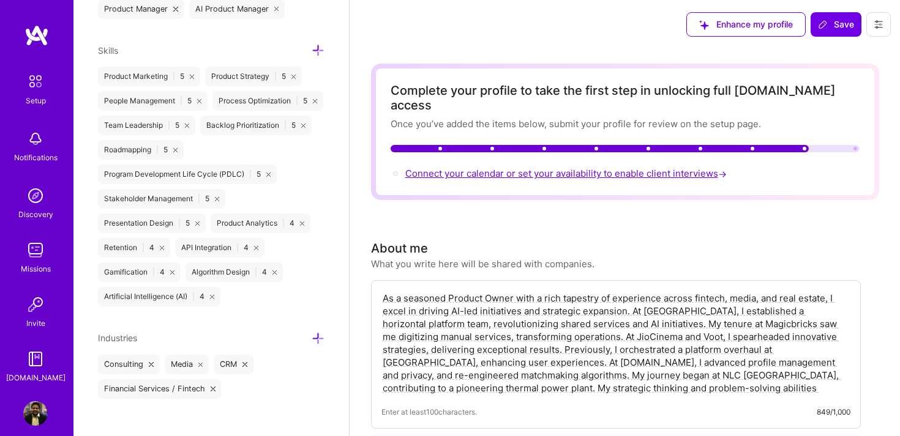
click at [631, 168] on span "Connect your calendar or set your availability to enable client interviews →" at bounding box center [567, 174] width 324 height 12
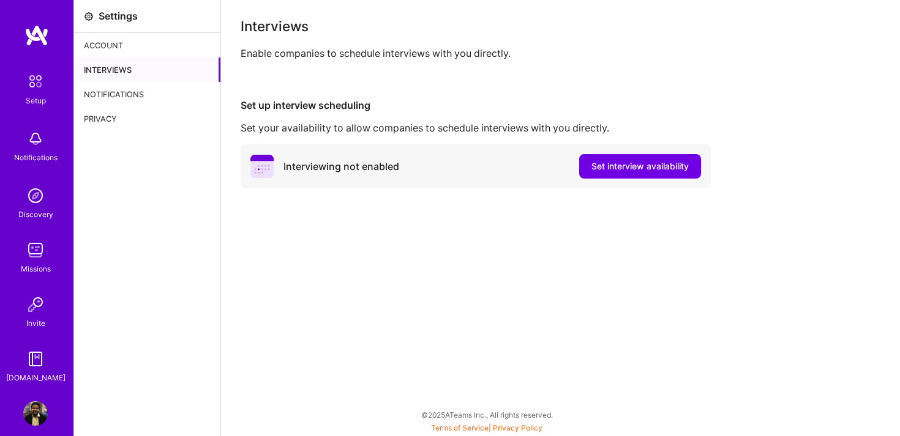
click at [101, 44] on div "Account" at bounding box center [147, 45] width 146 height 24
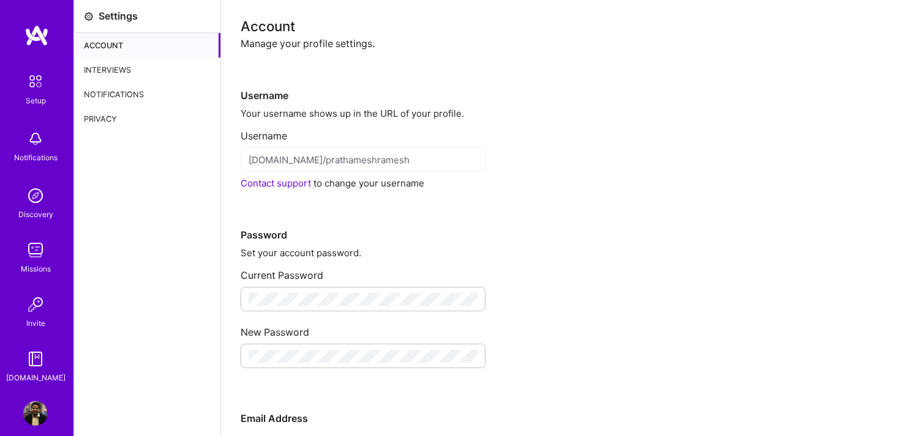
click at [34, 81] on img at bounding box center [36, 82] width 26 height 26
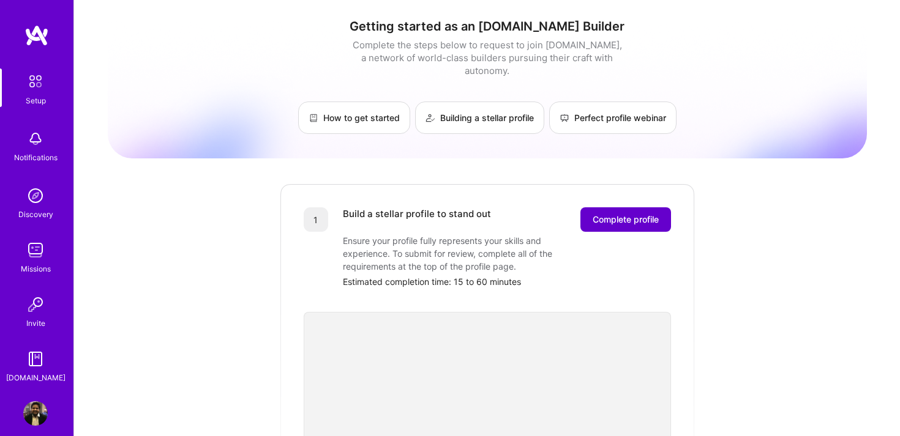
click at [639, 208] on button "Complete profile" at bounding box center [625, 220] width 91 height 24
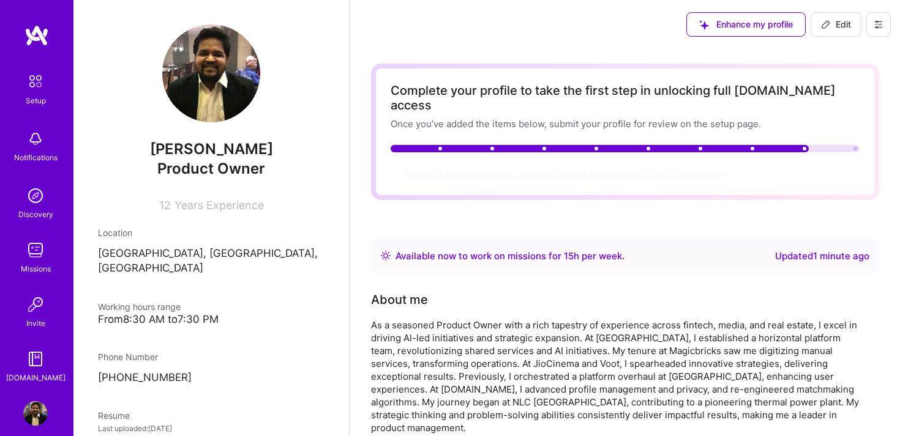
click at [713, 168] on span "Connect your calendar or set your availability to enable client interviews →" at bounding box center [567, 174] width 324 height 12
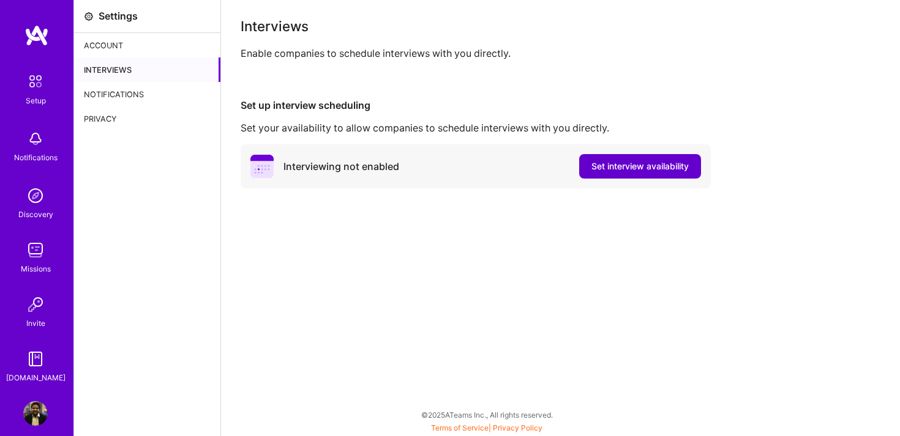
click at [644, 165] on span "Set interview availability" at bounding box center [639, 166] width 97 height 12
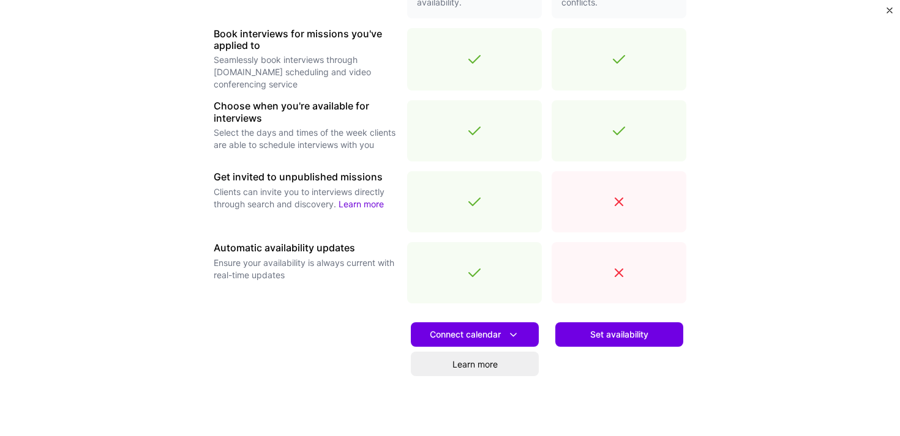
scroll to position [421, 0]
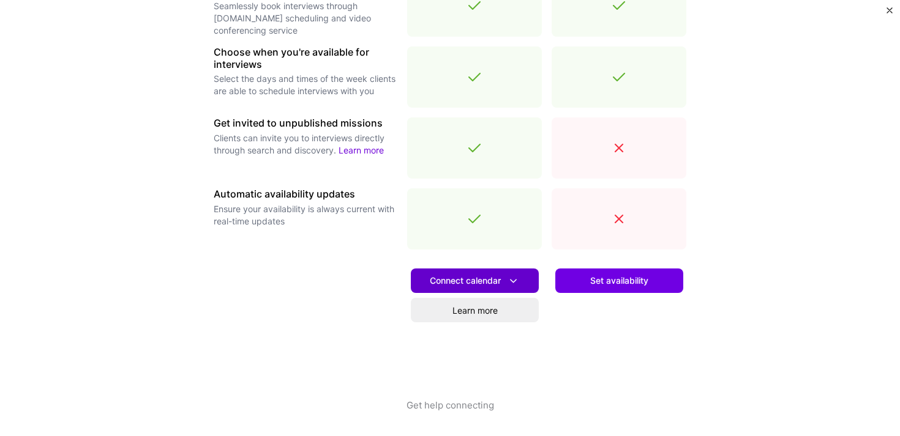
click at [470, 280] on span "Connect calendar" at bounding box center [475, 281] width 90 height 13
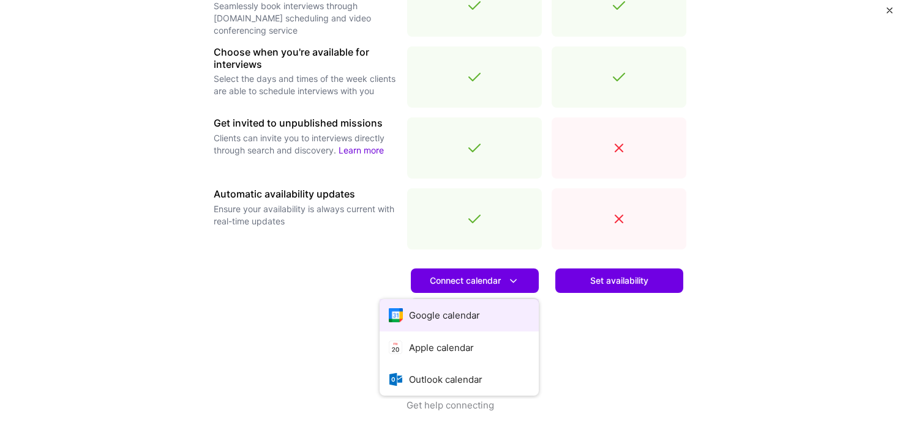
click at [429, 318] on button "Google calendar" at bounding box center [459, 315] width 159 height 32
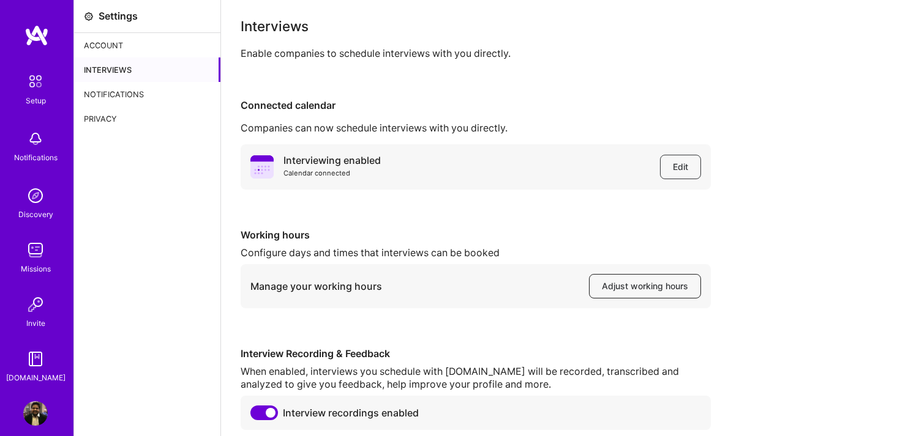
click at [637, 288] on span "Adjust working hours" at bounding box center [645, 286] width 86 height 12
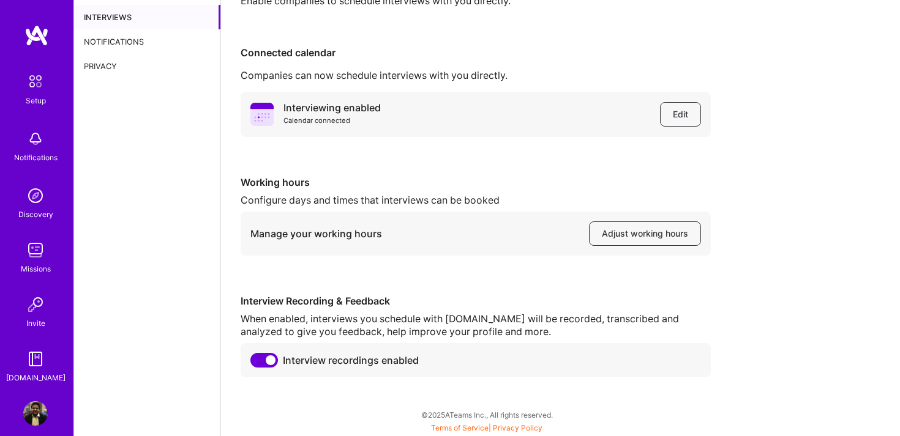
click at [42, 95] on div "Setup" at bounding box center [36, 100] width 20 height 13
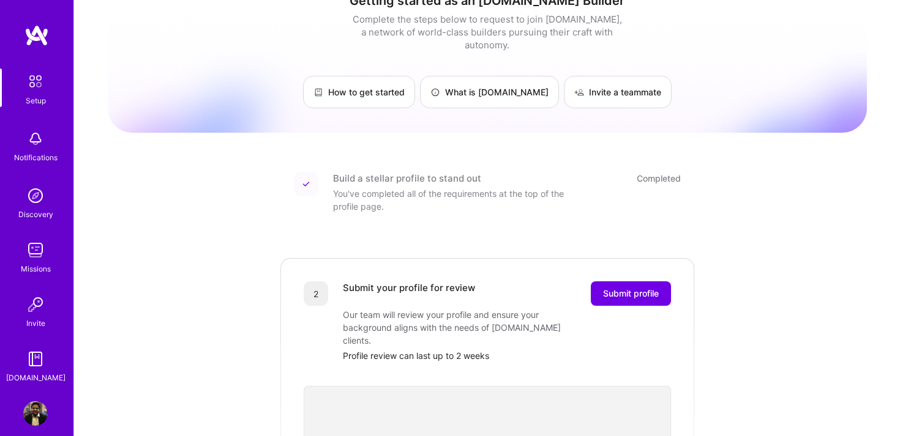
scroll to position [36, 0]
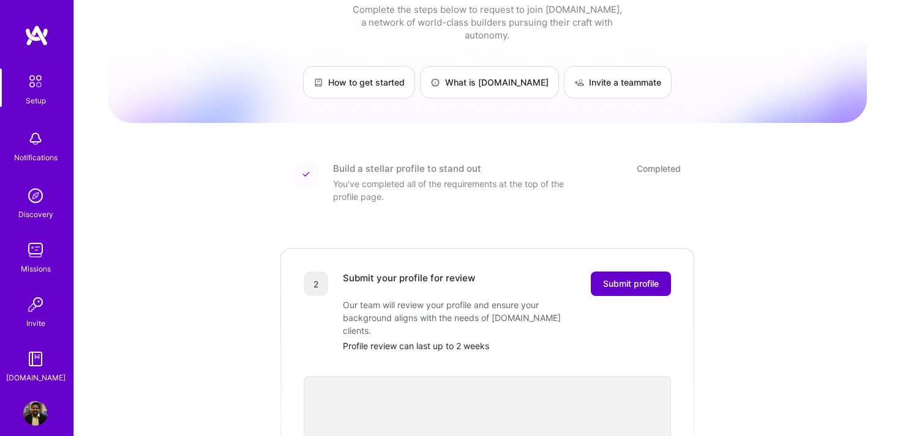
click at [639, 278] on span "Submit profile" at bounding box center [631, 284] width 56 height 12
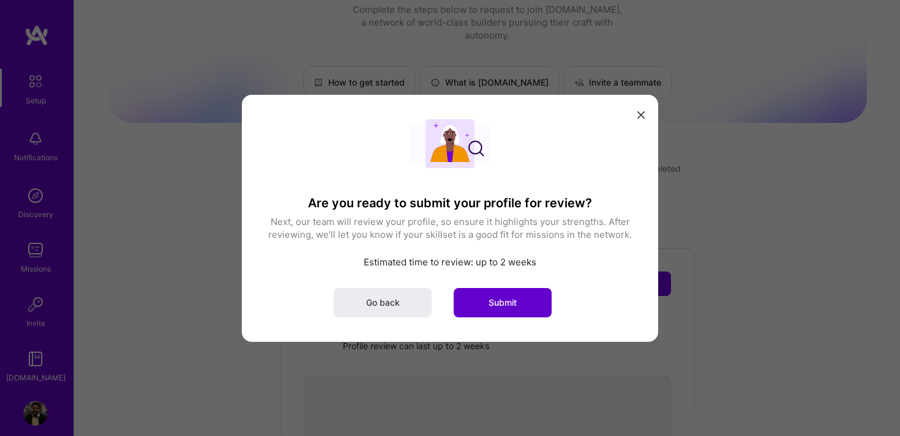
click at [502, 312] on button "Submit" at bounding box center [503, 302] width 98 height 29
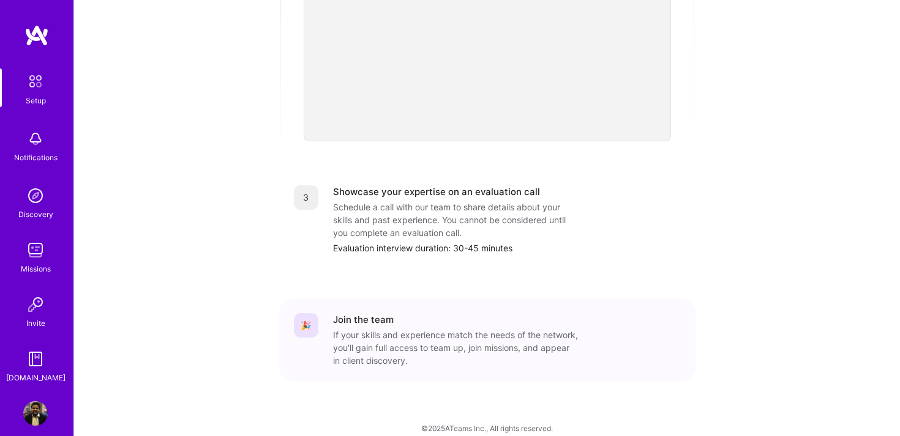
scroll to position [0, 0]
